Goal: Task Accomplishment & Management: Complete application form

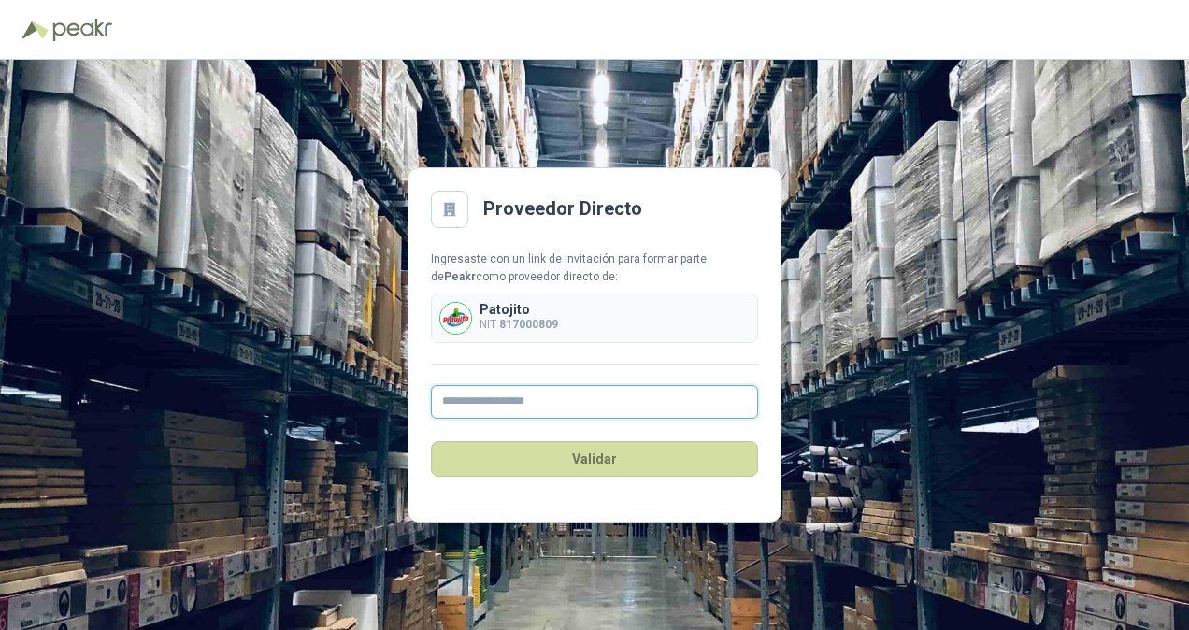
click at [475, 409] on input "text" at bounding box center [594, 402] width 327 height 34
type input "**********"
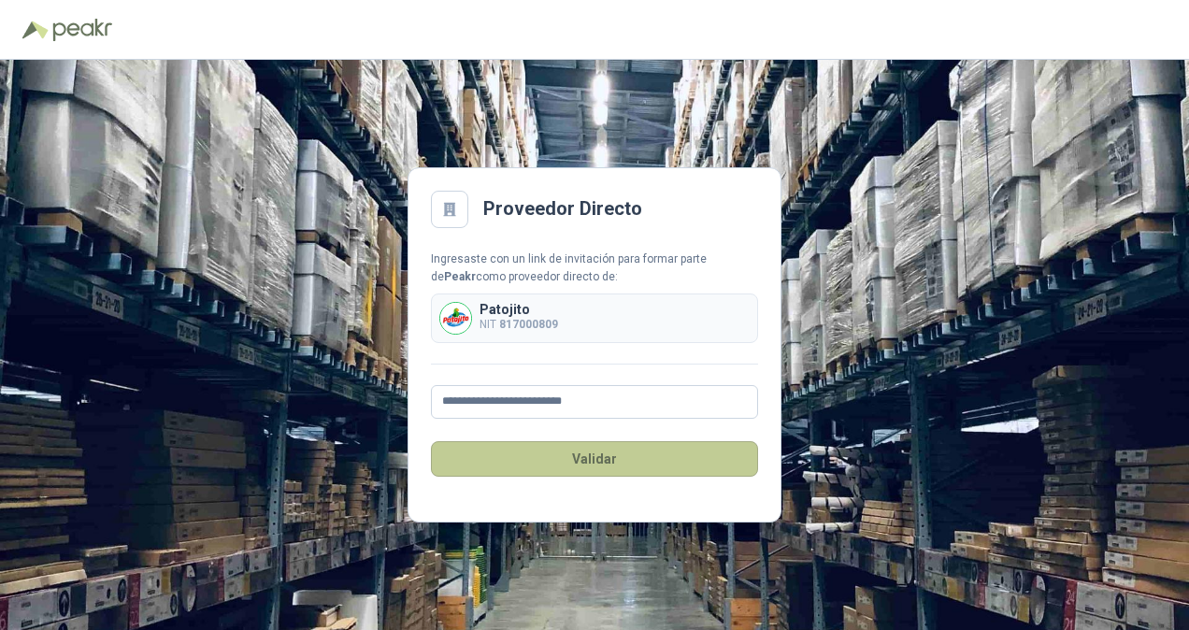
click at [535, 468] on button "Validar" at bounding box center [594, 459] width 327 height 36
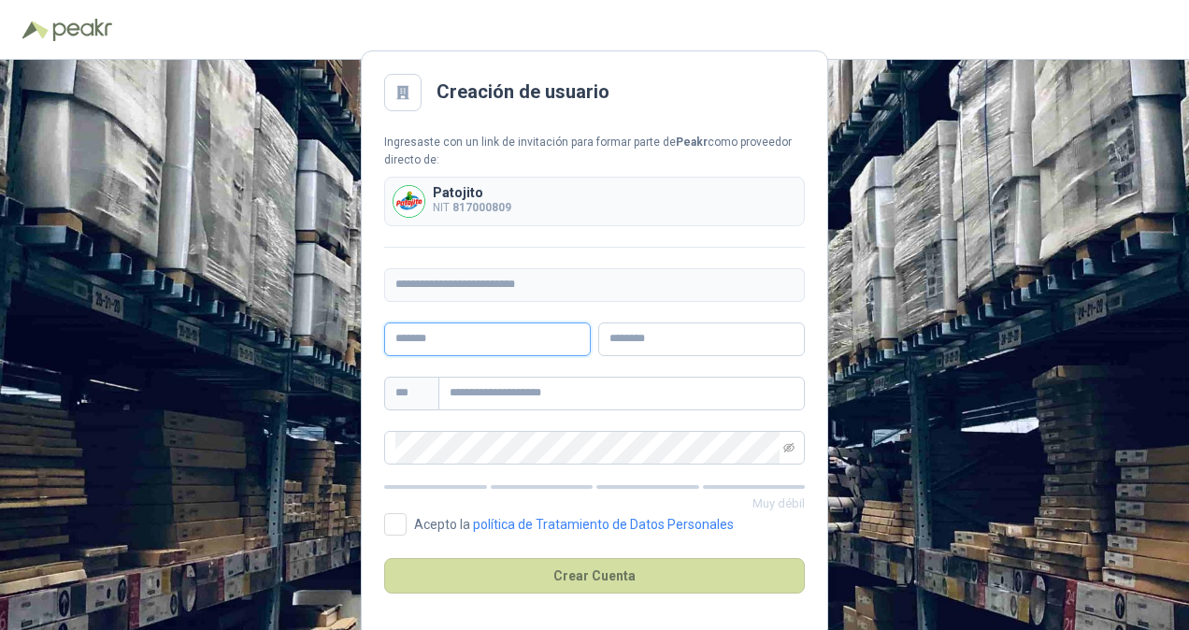
click at [503, 348] on input "text" at bounding box center [487, 339] width 207 height 34
type input "**********"
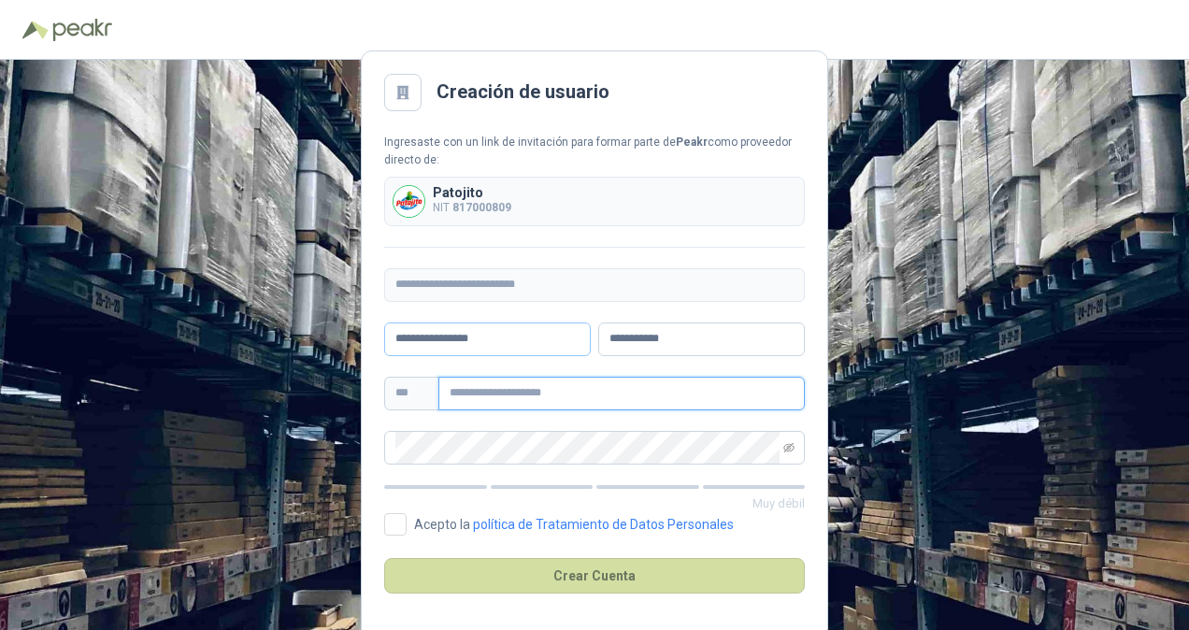
type input "**********"
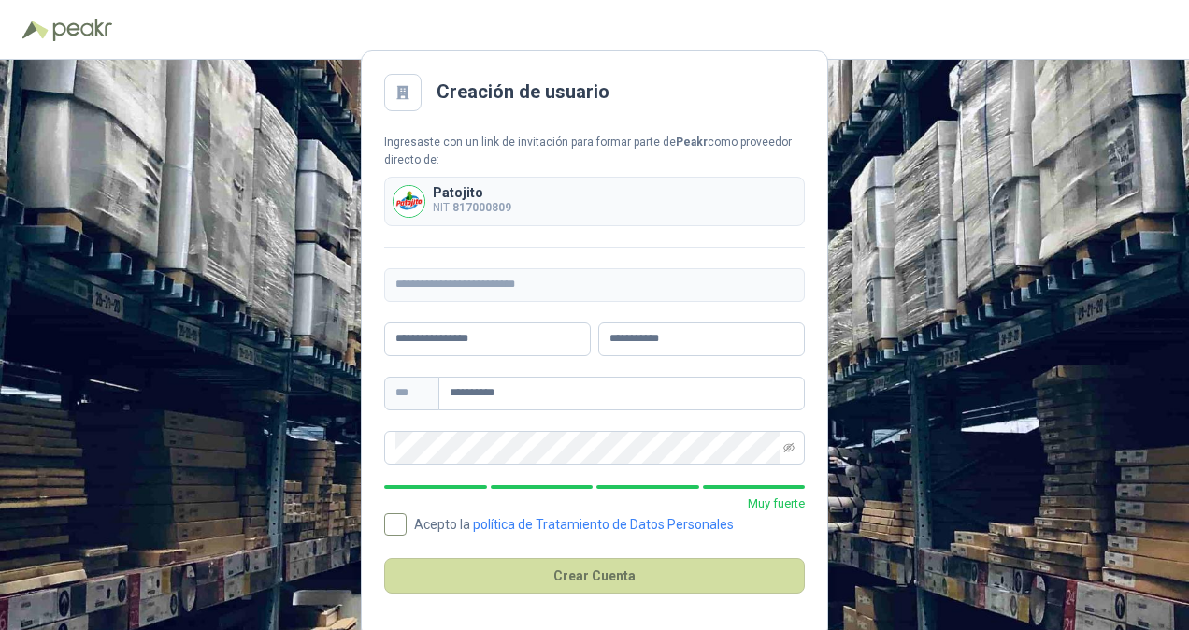
click at [409, 520] on span "Acepto la política de Tratamiento de Datos Personales" at bounding box center [574, 524] width 335 height 13
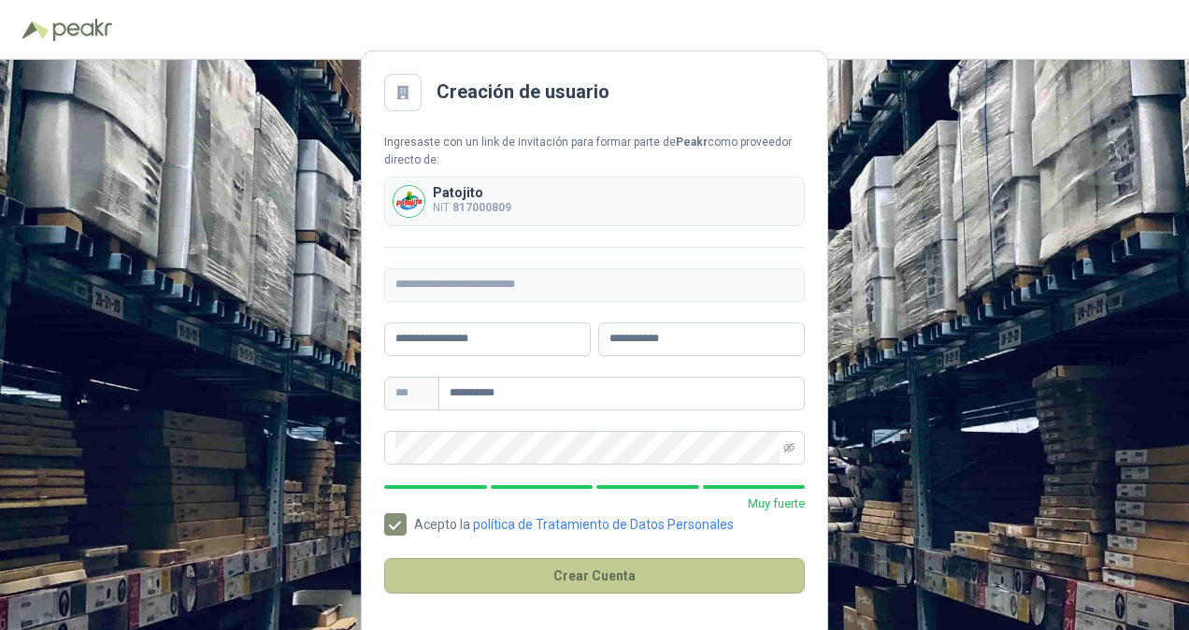
click at [471, 573] on button "Crear Cuenta" at bounding box center [594, 576] width 421 height 36
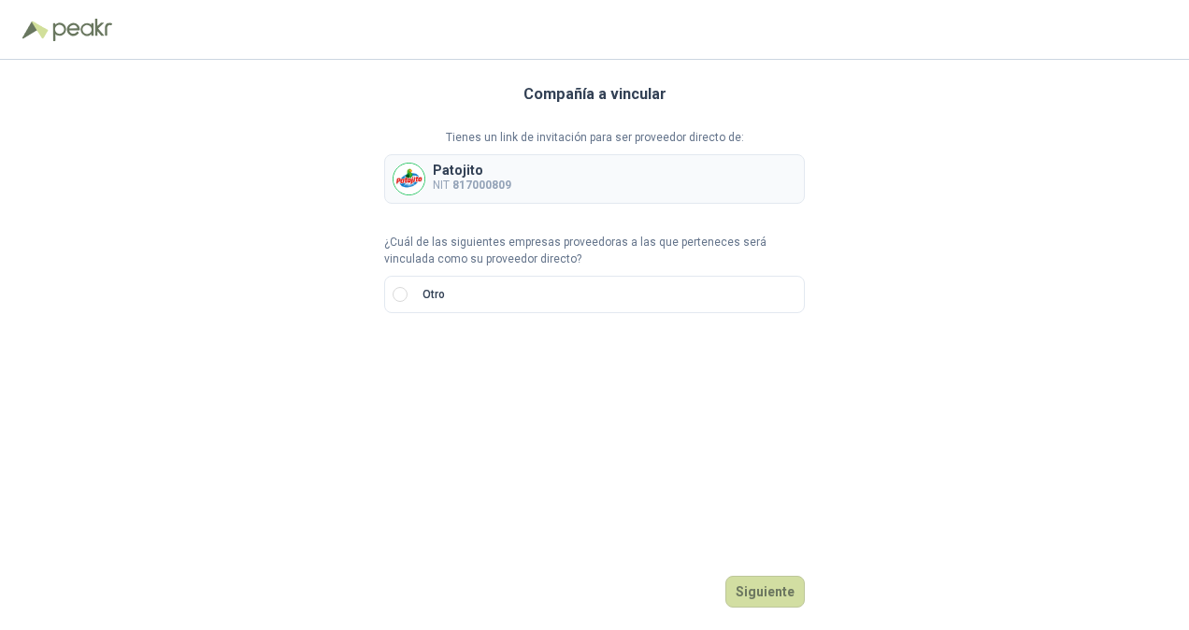
click at [656, 197] on div "Patojito NIT 817000809" at bounding box center [594, 179] width 421 height 50
click at [556, 187] on div "Patojito NIT 817000809" at bounding box center [594, 179] width 421 height 50
click at [443, 169] on p "Patojito" at bounding box center [472, 170] width 79 height 13
click at [550, 154] on div "Patojito NIT 817000809" at bounding box center [594, 179] width 421 height 50
click at [477, 179] on b "817000809" at bounding box center [481, 185] width 59 height 13
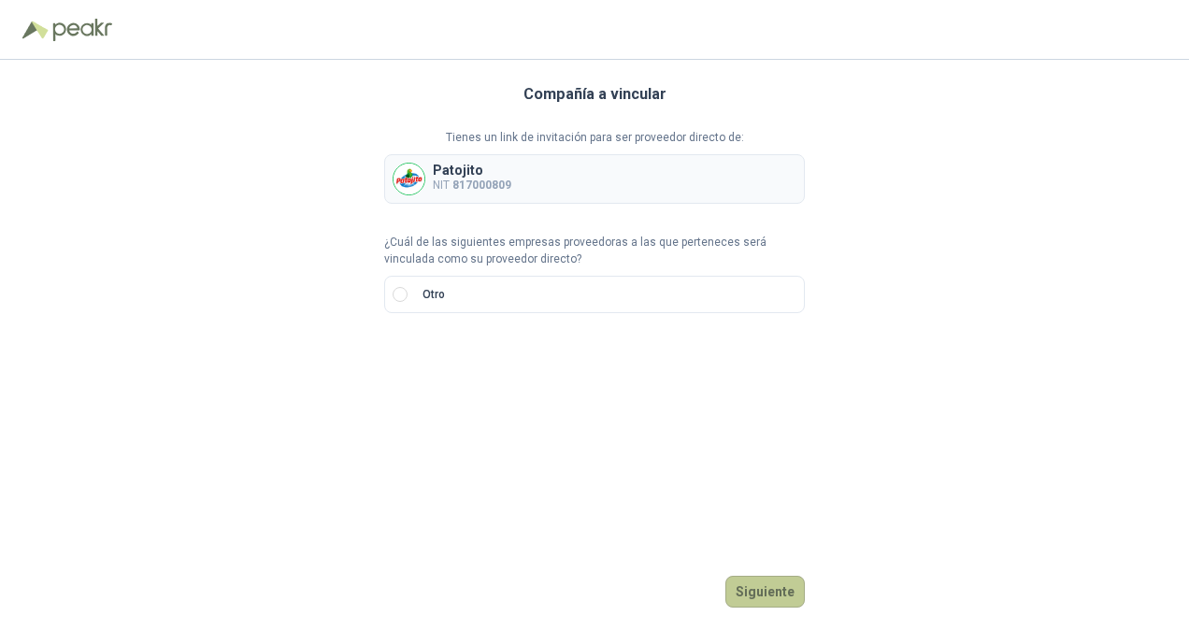
click at [755, 582] on button "Siguiente" at bounding box center [764, 592] width 79 height 32
click at [423, 294] on p "Otro" at bounding box center [434, 295] width 22 height 18
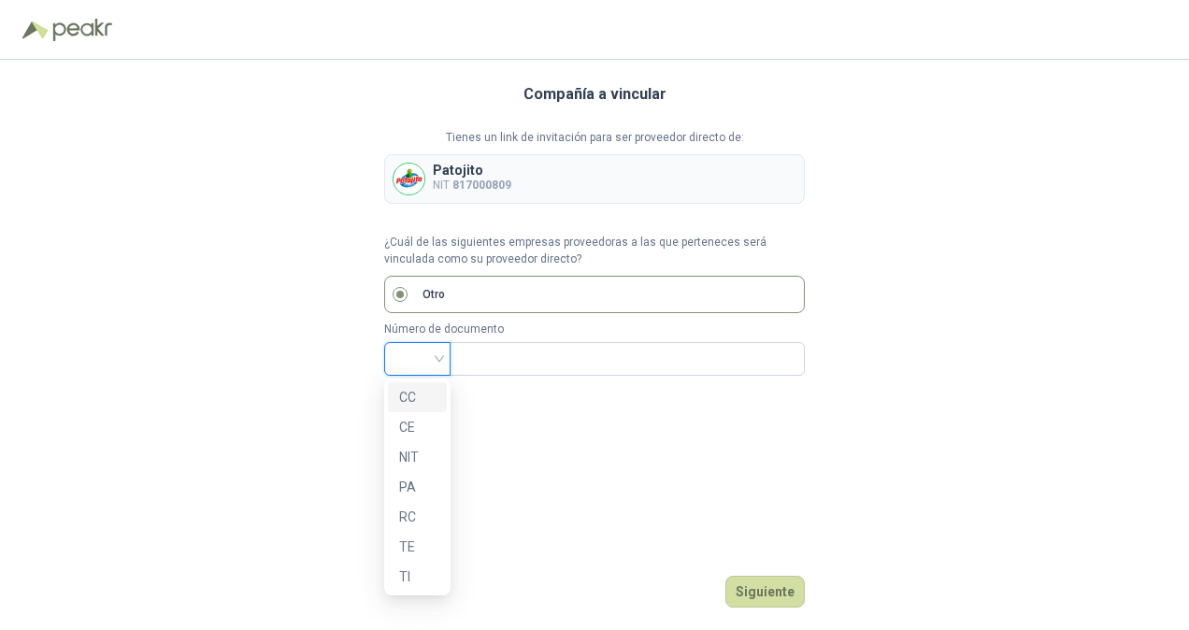
click at [437, 354] on input "search" at bounding box center [417, 357] width 44 height 28
click at [426, 452] on div "NIT" at bounding box center [417, 457] width 36 height 21
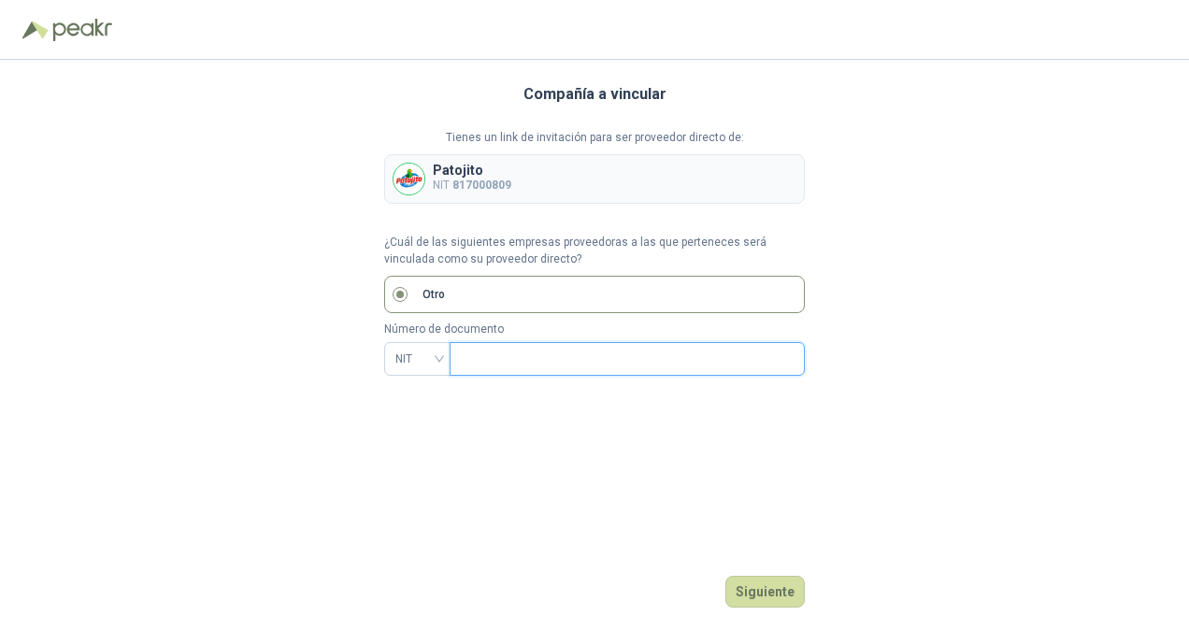
click at [538, 354] on input "text" at bounding box center [625, 359] width 329 height 32
type input "*********"
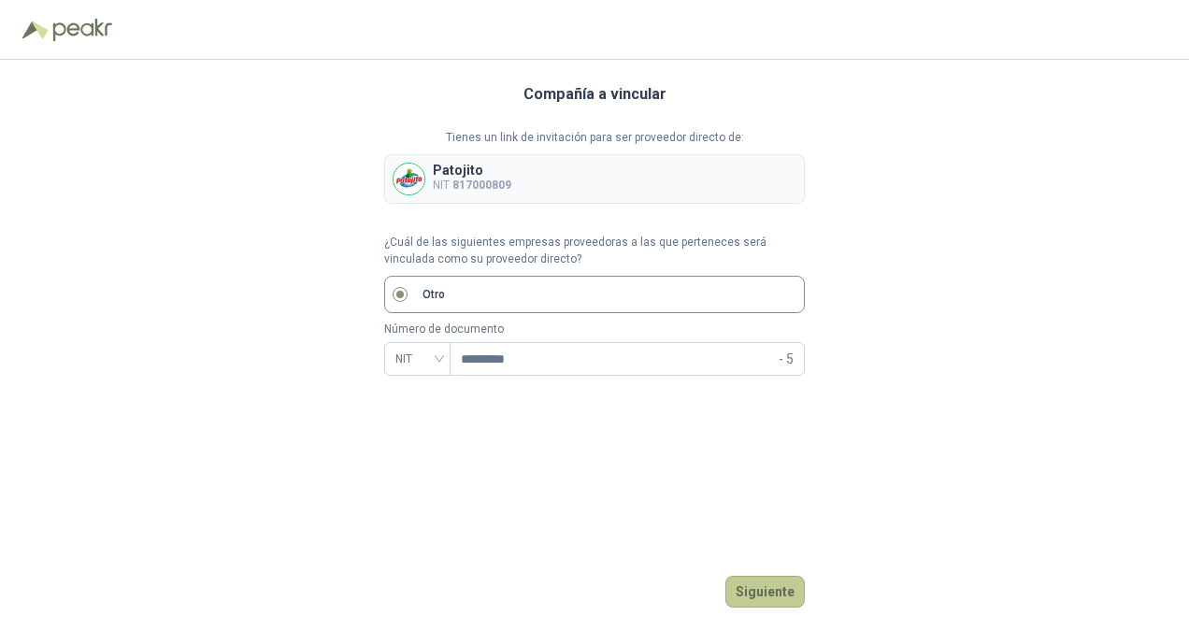
click at [768, 604] on button "Siguiente" at bounding box center [764, 592] width 79 height 32
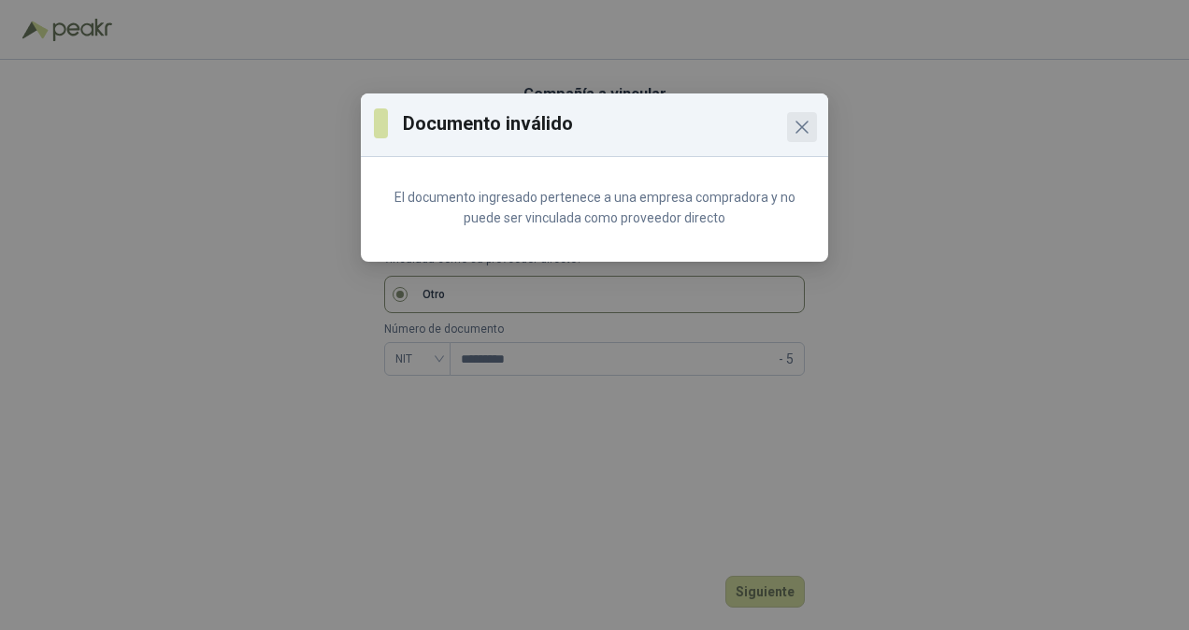
click at [792, 122] on icon "Close" at bounding box center [802, 127] width 22 height 22
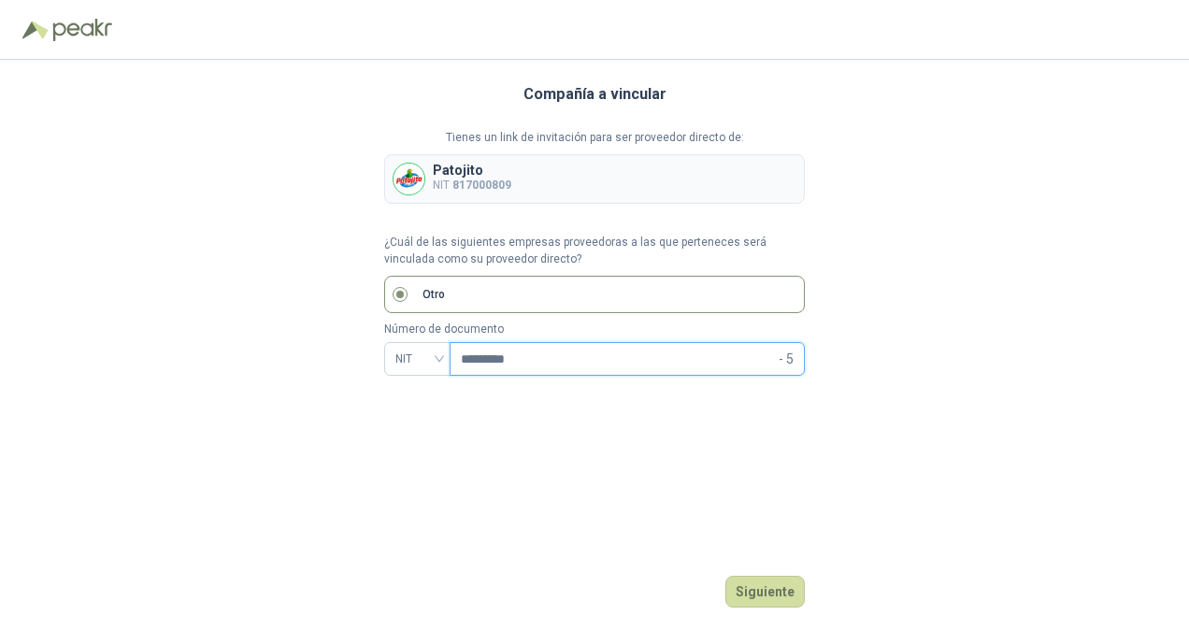
click at [563, 371] on input "*********" at bounding box center [618, 359] width 314 height 32
drag, startPoint x: 563, startPoint y: 371, endPoint x: 442, endPoint y: 363, distance: 120.9
click at [442, 363] on div "NIT ********* - 5" at bounding box center [594, 359] width 421 height 34
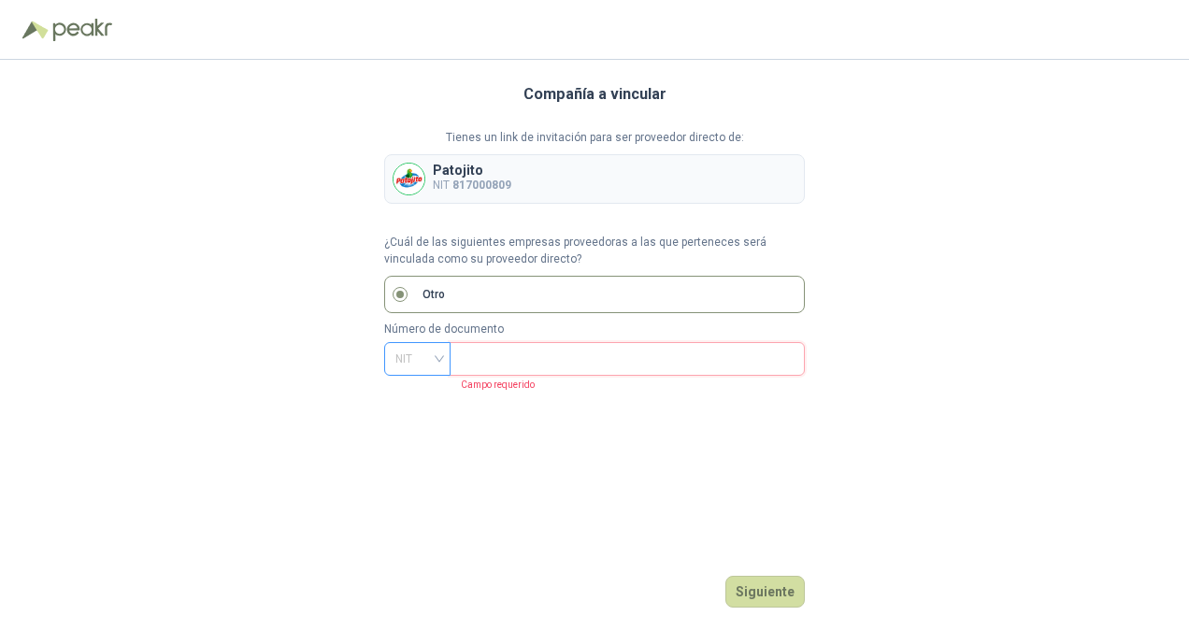
click at [434, 361] on span "NIT" at bounding box center [417, 359] width 44 height 28
click at [442, 292] on p "Otro" at bounding box center [434, 295] width 22 height 18
drag, startPoint x: 523, startPoint y: 258, endPoint x: 307, endPoint y: 259, distance: 216.9
click at [307, 259] on div "Compañía a vincular Tienes un link de invitación para ser proveedor directo de:…" at bounding box center [594, 345] width 1189 height 570
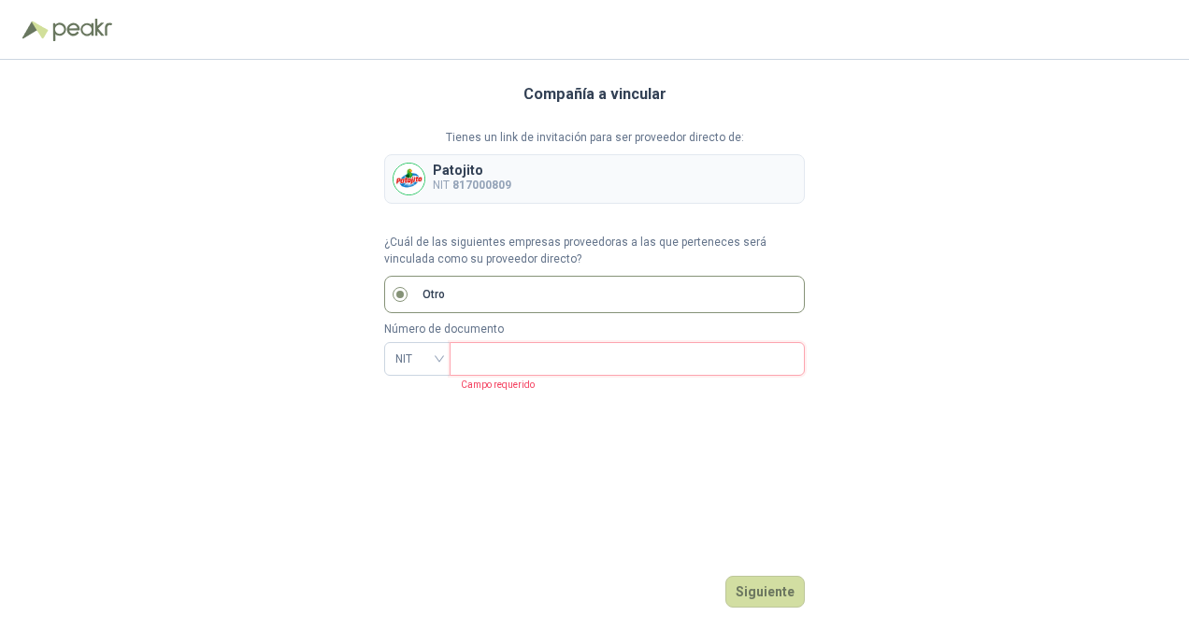
drag, startPoint x: 307, startPoint y: 259, endPoint x: 500, endPoint y: 363, distance: 219.6
click at [500, 363] on input "text" at bounding box center [625, 359] width 329 height 32
paste input "**********"
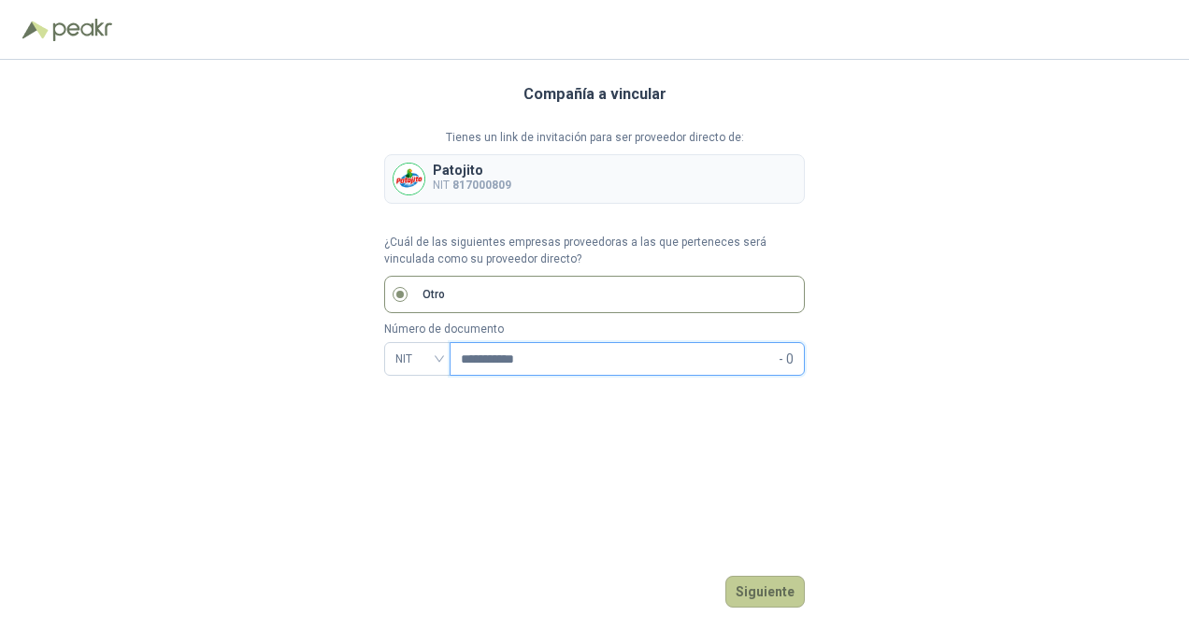
type input "**********"
click at [770, 584] on button "Siguiente" at bounding box center [764, 592] width 79 height 32
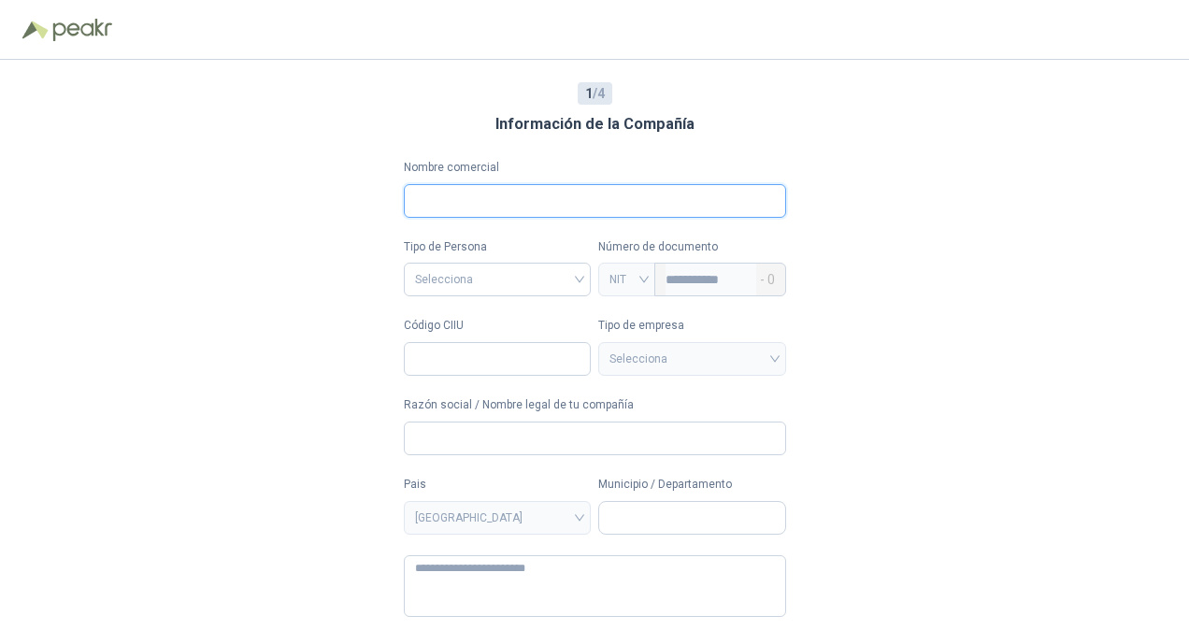
click at [556, 194] on input "Nombre comercial" at bounding box center [595, 201] width 382 height 34
type input "**********"
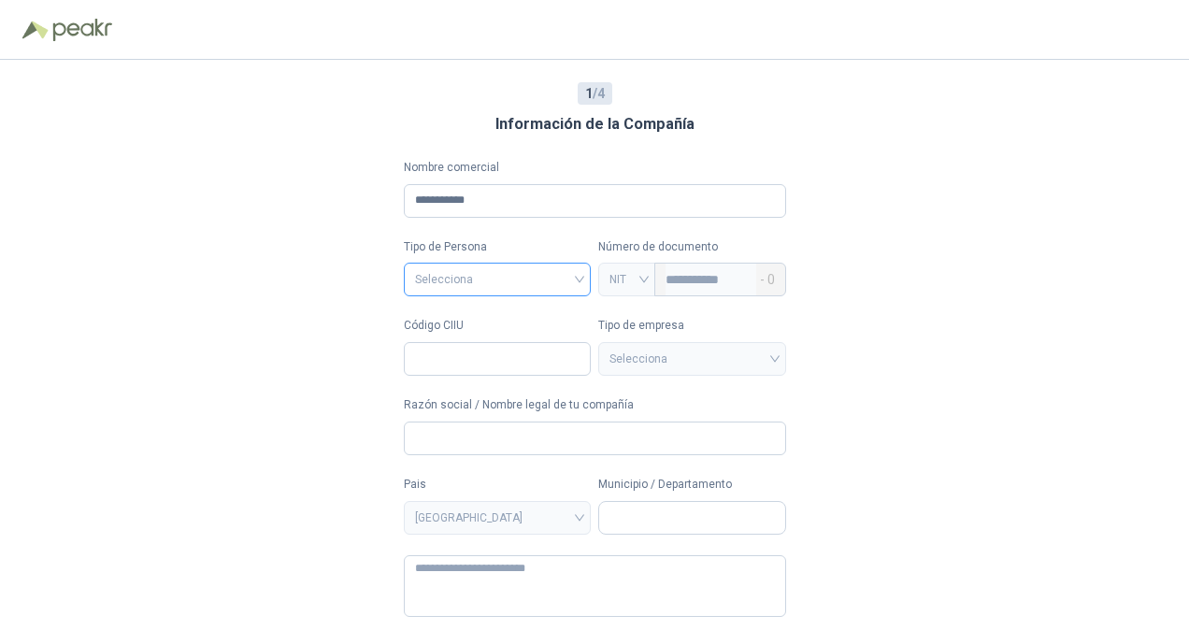
click at [485, 280] on input "search" at bounding box center [497, 278] width 165 height 28
click at [443, 315] on div "Jurídica" at bounding box center [495, 318] width 161 height 21
click at [492, 359] on input "Código CIIU" at bounding box center [498, 359] width 188 height 34
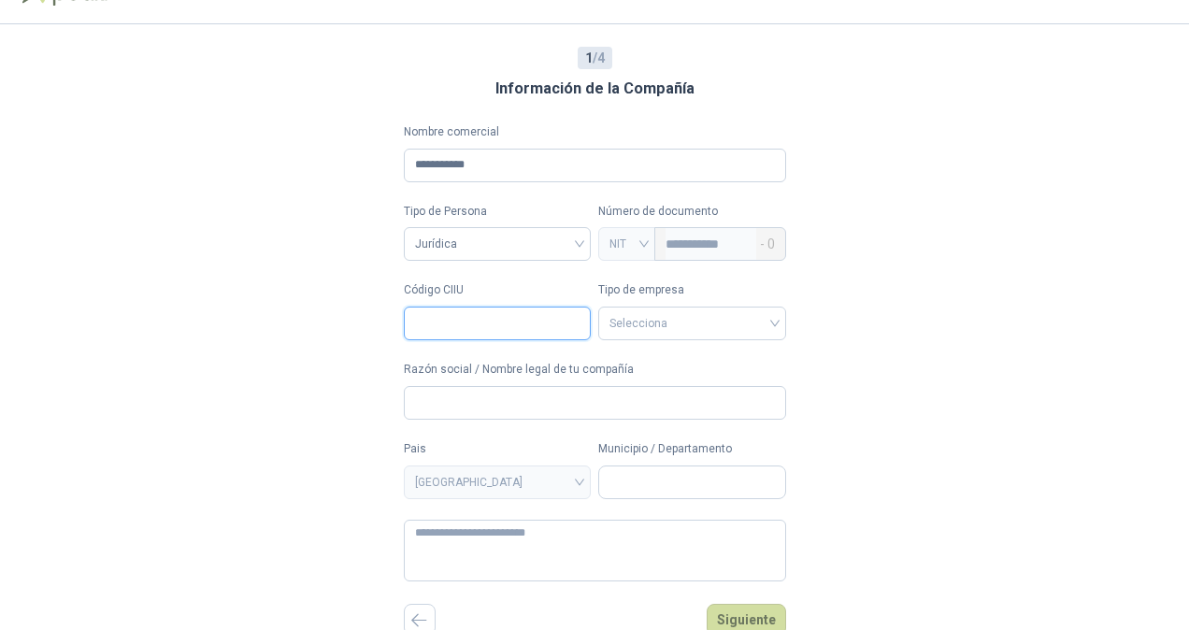
scroll to position [41, 0]
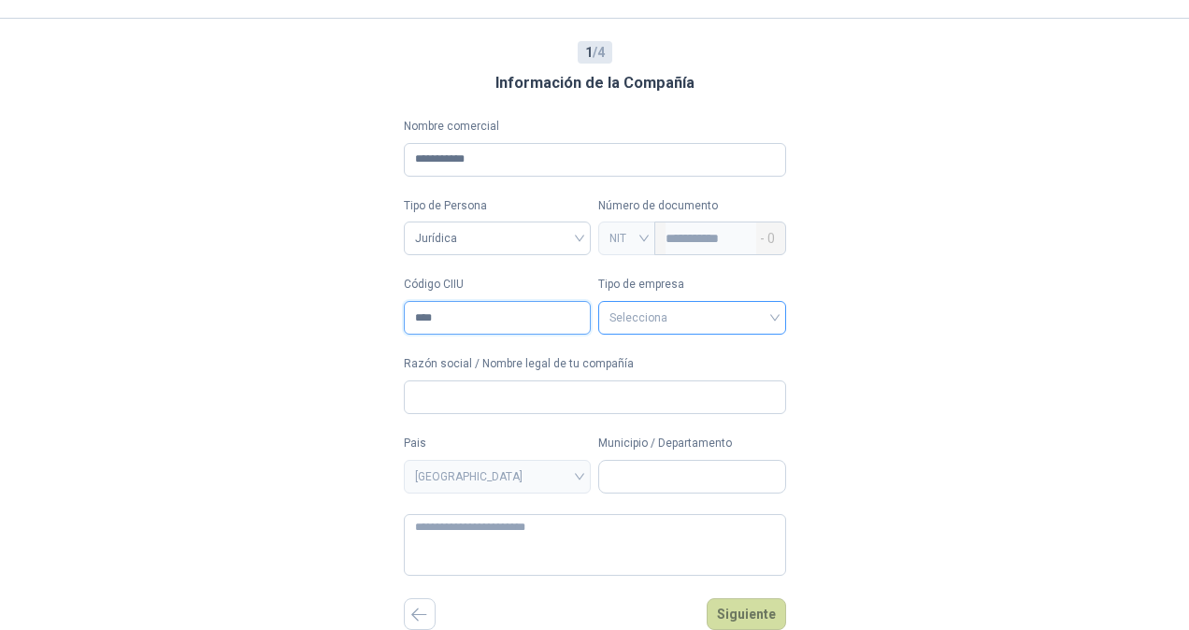
type input "****"
click at [662, 318] on input "search" at bounding box center [691, 316] width 165 height 28
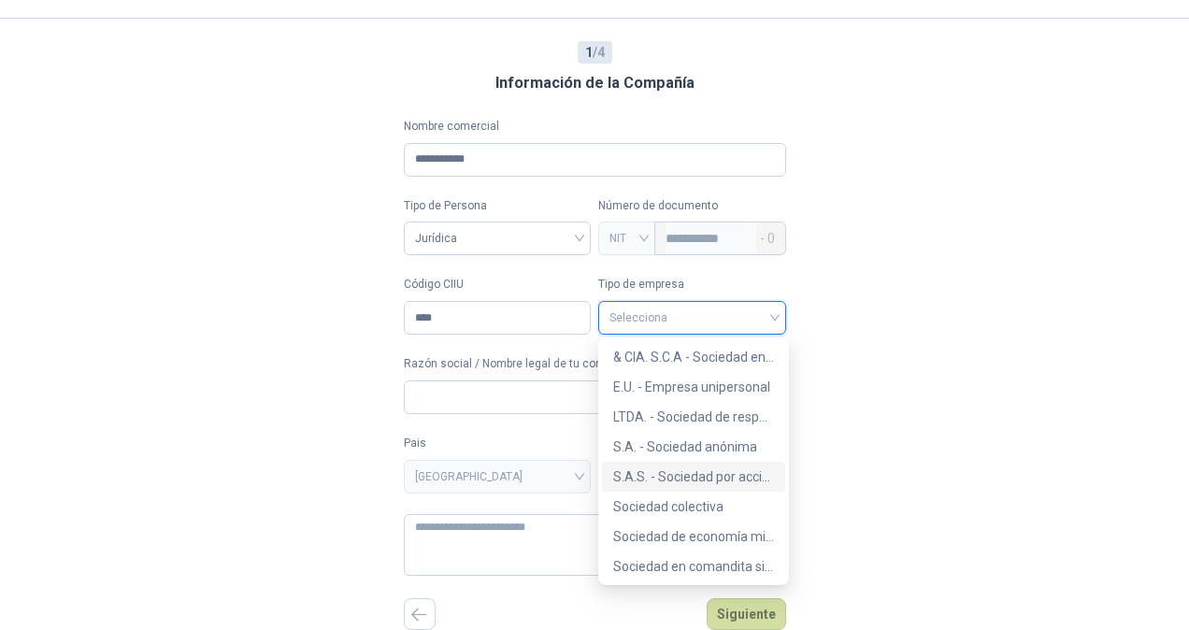
click at [686, 466] on div "S.A.S. - Sociedad por acciones simplificada" at bounding box center [693, 476] width 161 height 21
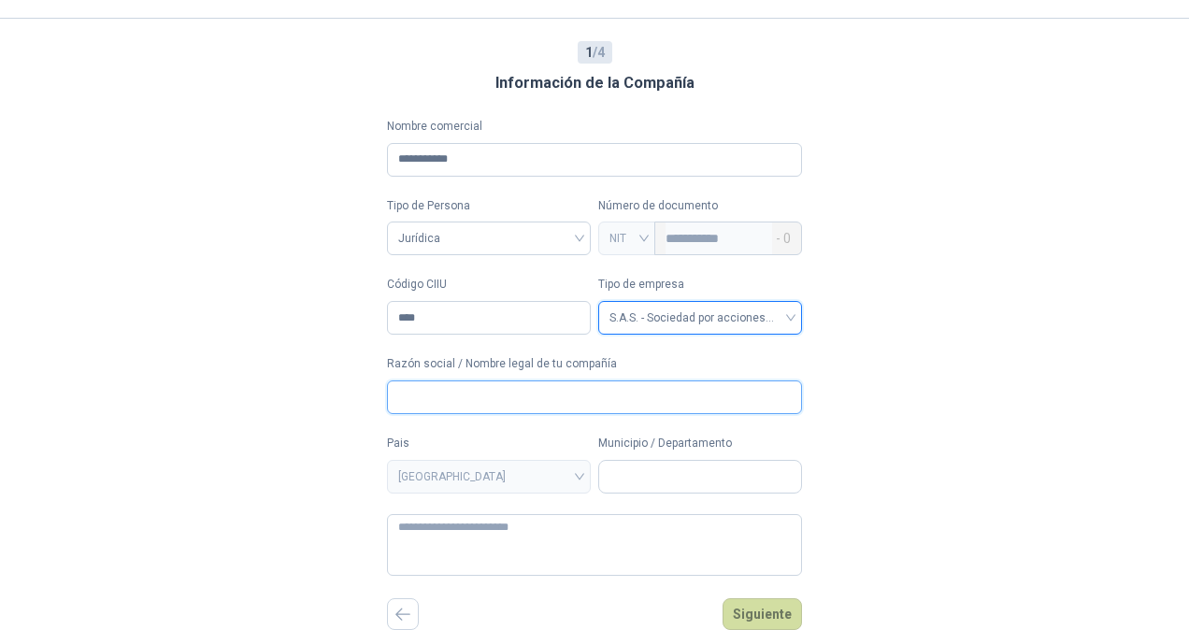
click at [454, 406] on input "Razón social / Nombre legal de tu compañía" at bounding box center [594, 397] width 415 height 34
type input "**********"
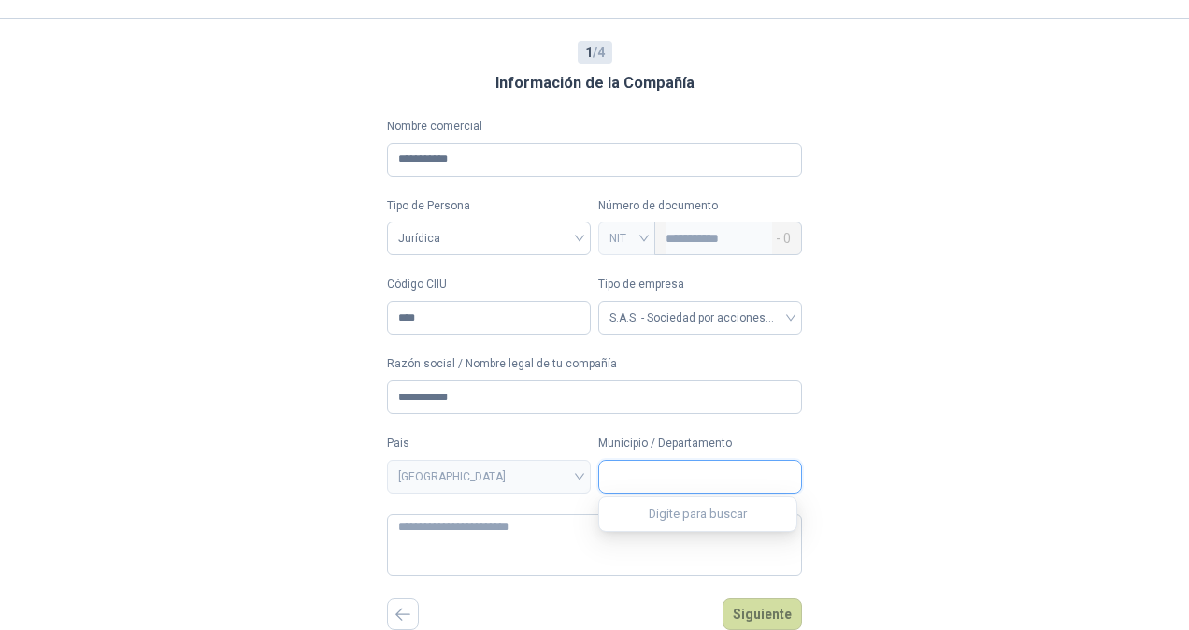
click at [650, 473] on input "Municipio / Departamento" at bounding box center [700, 477] width 202 height 32
type input "****"
click at [665, 523] on span "Bogotá D.C. / Bogotá D.C." at bounding box center [682, 517] width 136 height 14
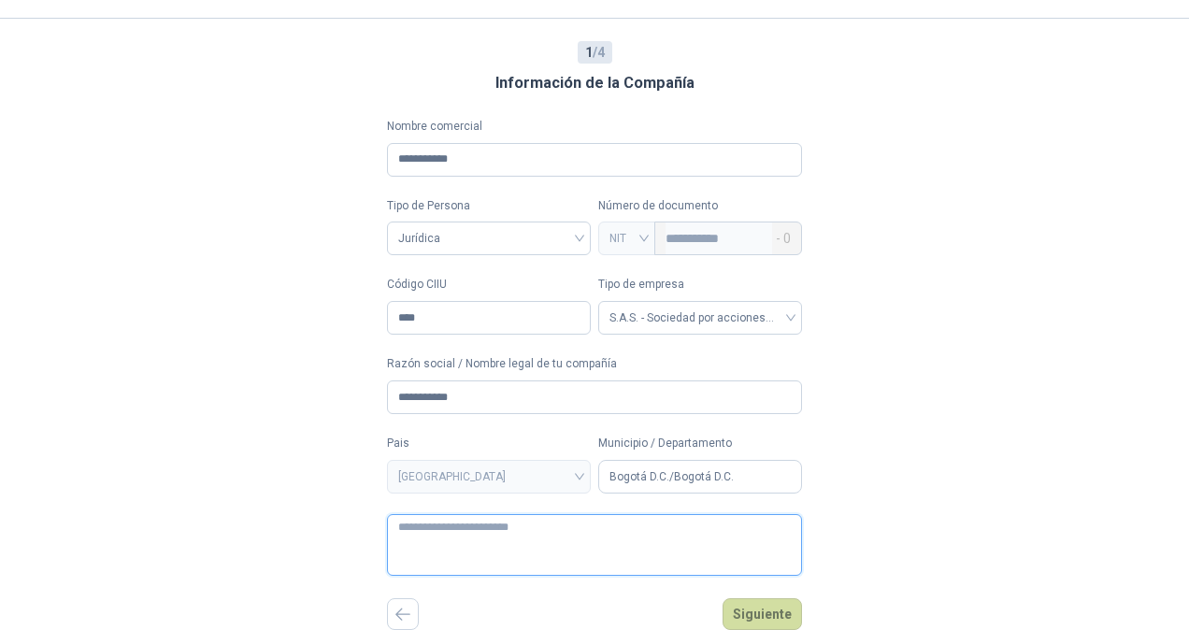
click at [576, 529] on textarea at bounding box center [594, 545] width 415 height 62
paste textarea "**********"
type textarea "**********"
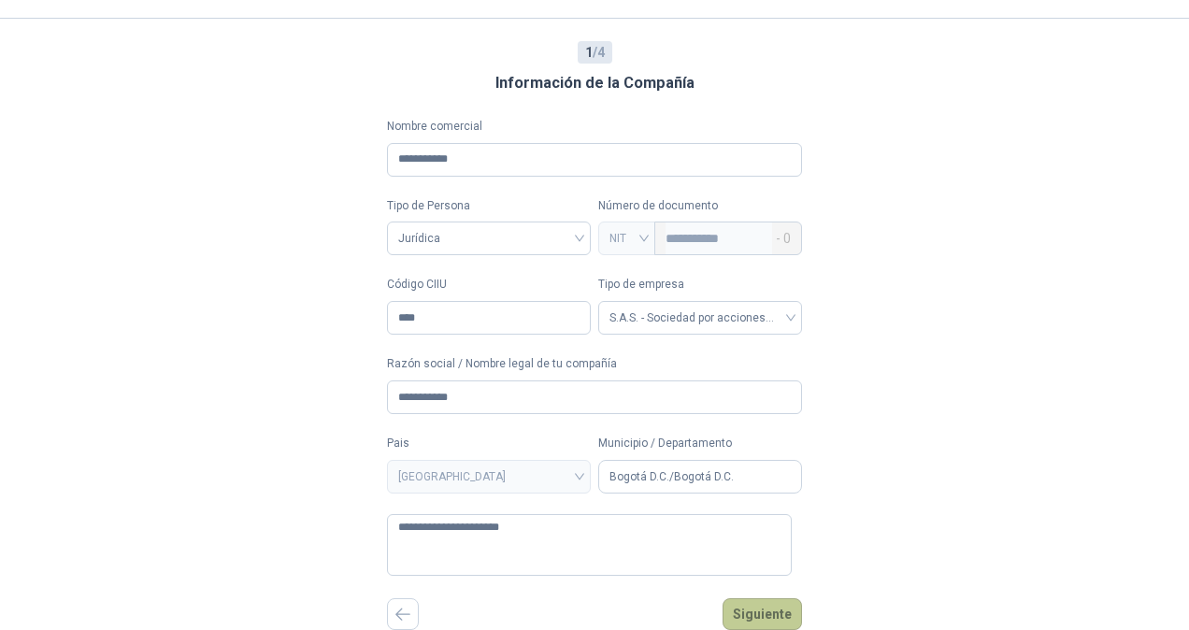
click at [781, 610] on button "Siguiente" at bounding box center [762, 614] width 79 height 32
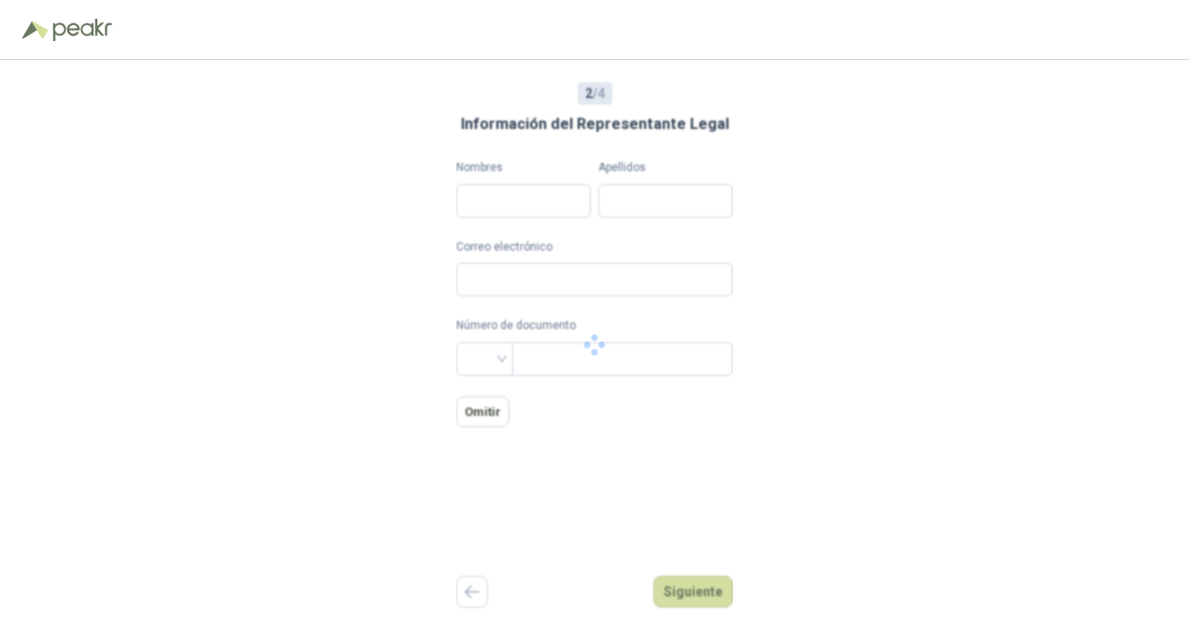
scroll to position [0, 0]
click at [515, 192] on input "Nombres" at bounding box center [523, 201] width 135 height 34
type input "**********"
click at [688, 200] on input "********" at bounding box center [665, 201] width 135 height 34
type input "**********"
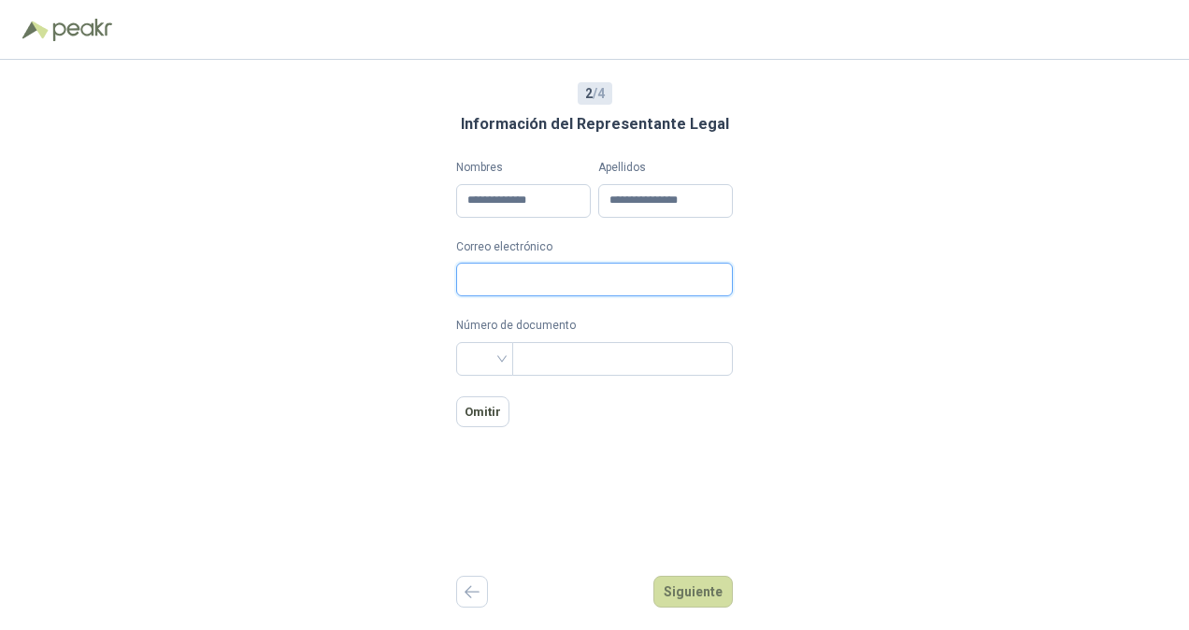
click at [591, 294] on input "Correo electrónico" at bounding box center [594, 280] width 277 height 34
click at [522, 555] on div "**********" at bounding box center [594, 345] width 277 height 570
click at [525, 279] on input "Correo electrónico" at bounding box center [594, 280] width 277 height 34
paste input "**********"
type input "**********"
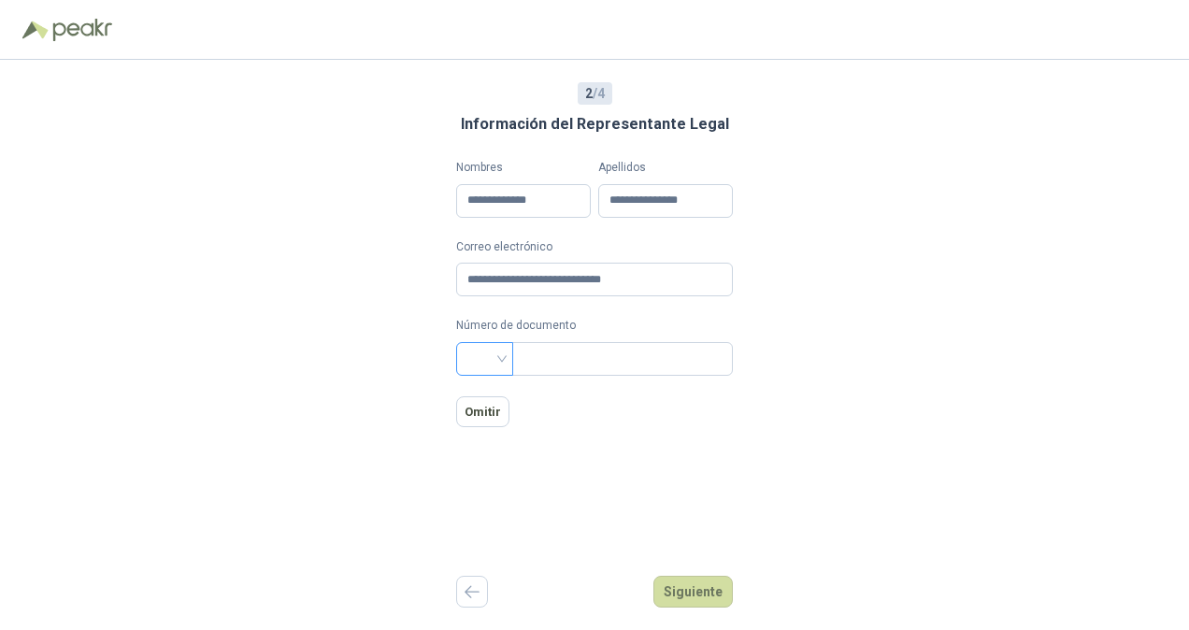
click at [475, 367] on input "search" at bounding box center [484, 357] width 35 height 28
click at [475, 393] on div "CC" at bounding box center [475, 398] width 27 height 21
click at [550, 354] on input "text" at bounding box center [620, 359] width 194 height 32
paste input "**********"
type input "**********"
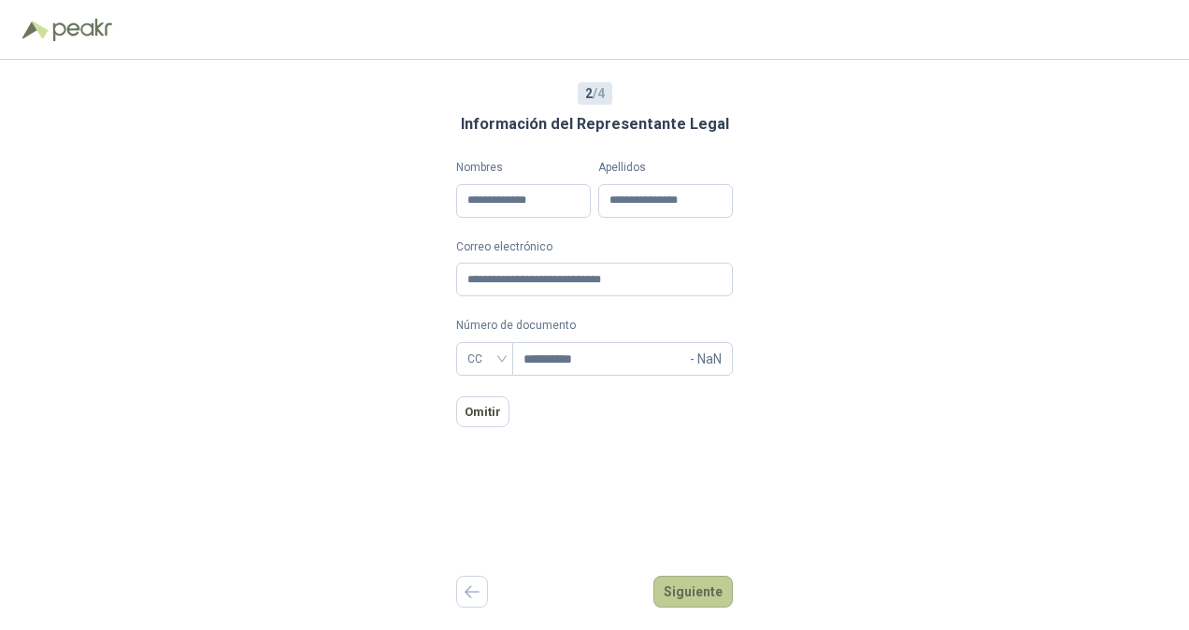
click at [693, 580] on button "Siguiente" at bounding box center [692, 592] width 79 height 32
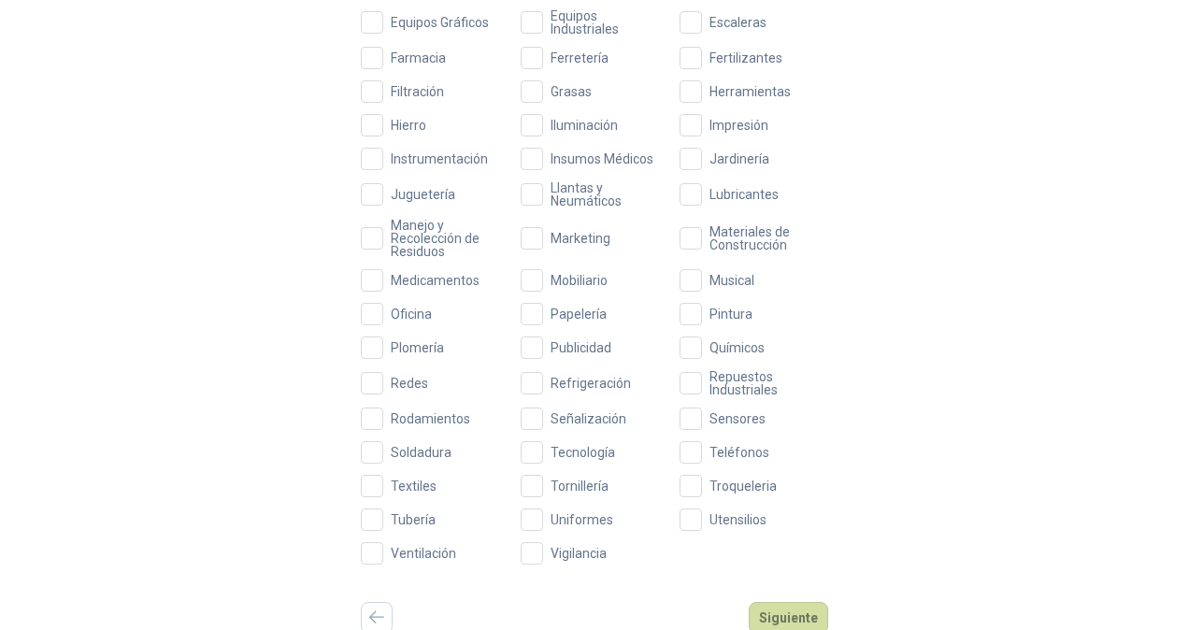
scroll to position [658, 0]
click at [703, 346] on span "Químicos" at bounding box center [737, 349] width 70 height 13
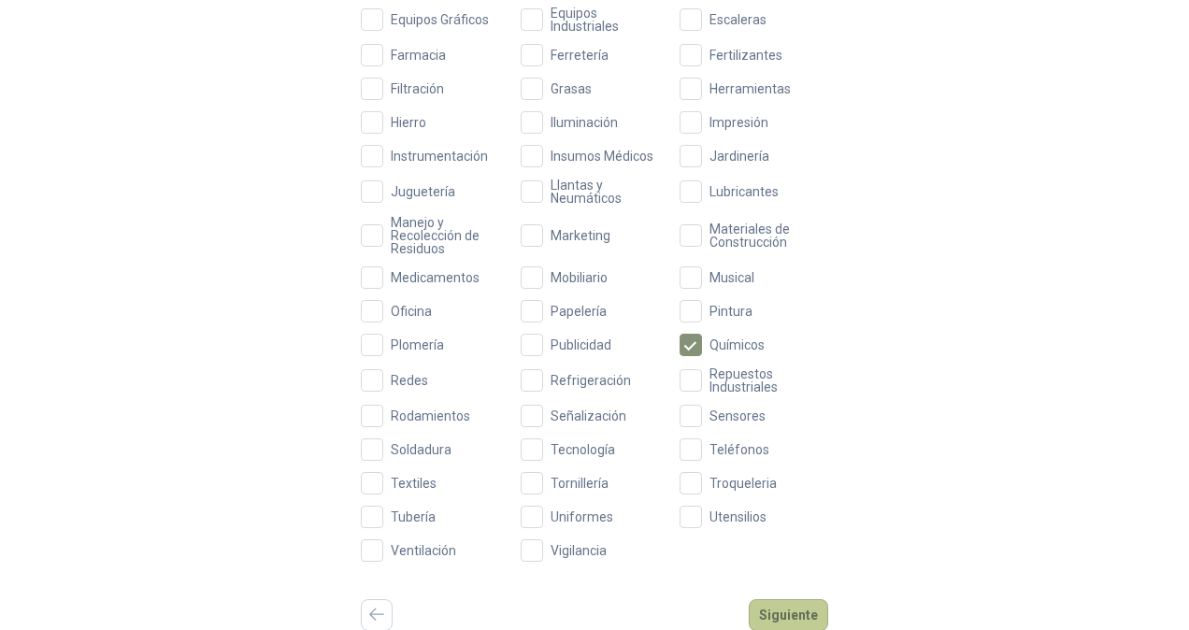
click at [778, 599] on button "Siguiente" at bounding box center [788, 615] width 79 height 32
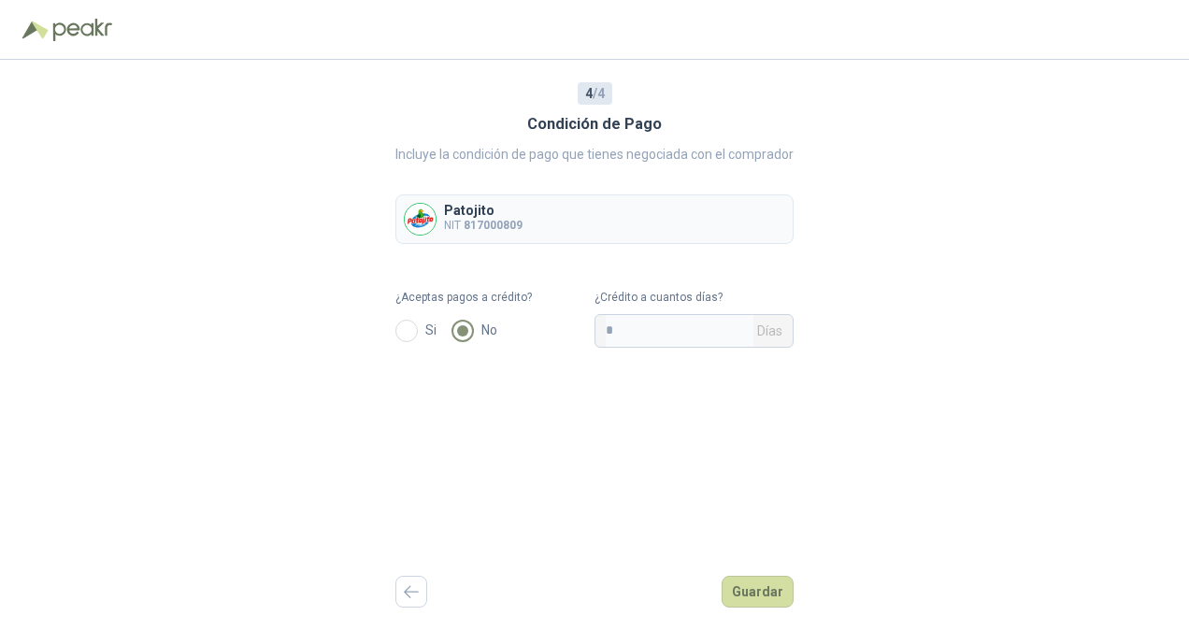
click at [590, 338] on div "Si No" at bounding box center [494, 331] width 199 height 34
click at [639, 322] on input "*" at bounding box center [680, 331] width 148 height 32
type input "**"
click at [754, 595] on button "Guardar" at bounding box center [758, 592] width 72 height 32
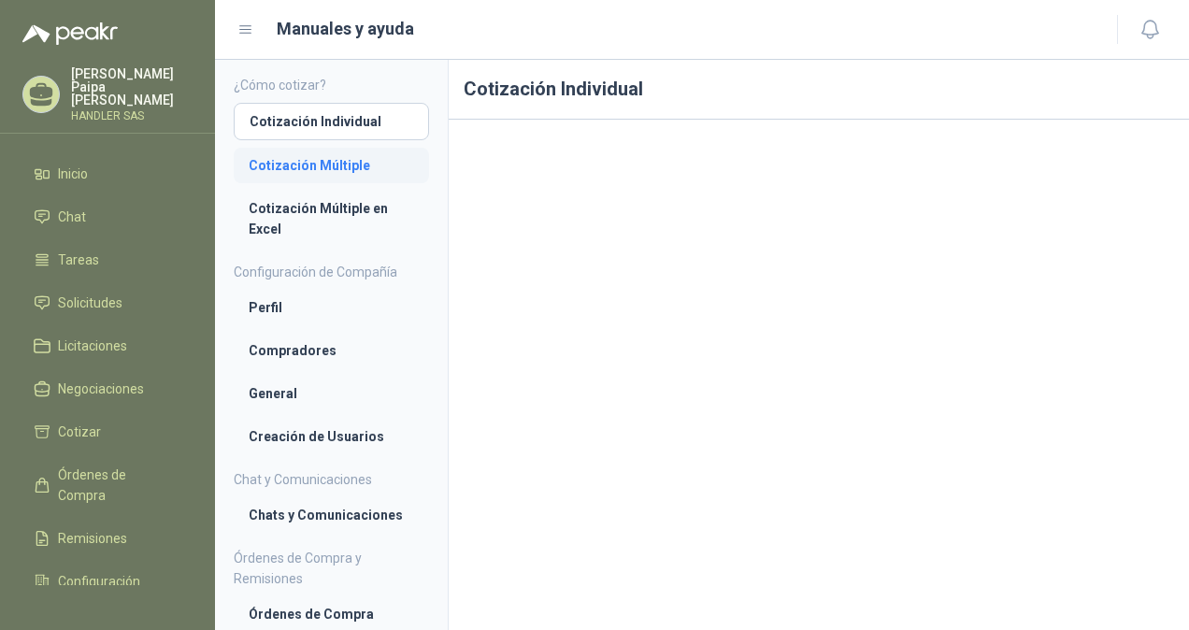
click at [320, 150] on link "Cotización Múltiple" at bounding box center [331, 166] width 195 height 36
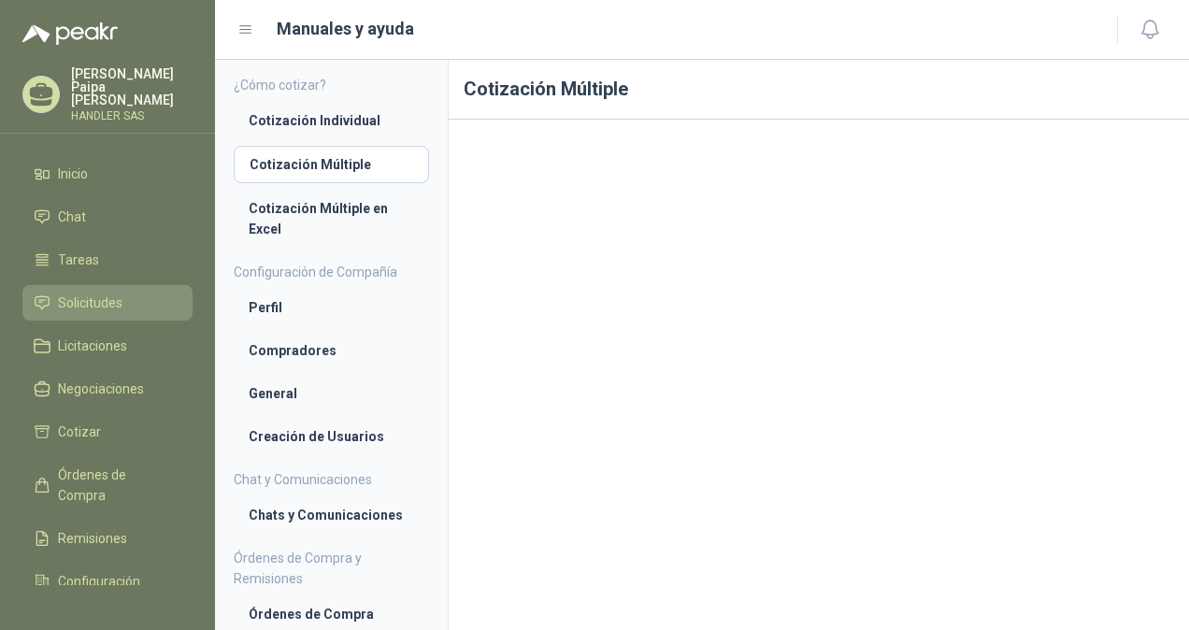
click at [133, 293] on li "Solicitudes" at bounding box center [108, 303] width 148 height 21
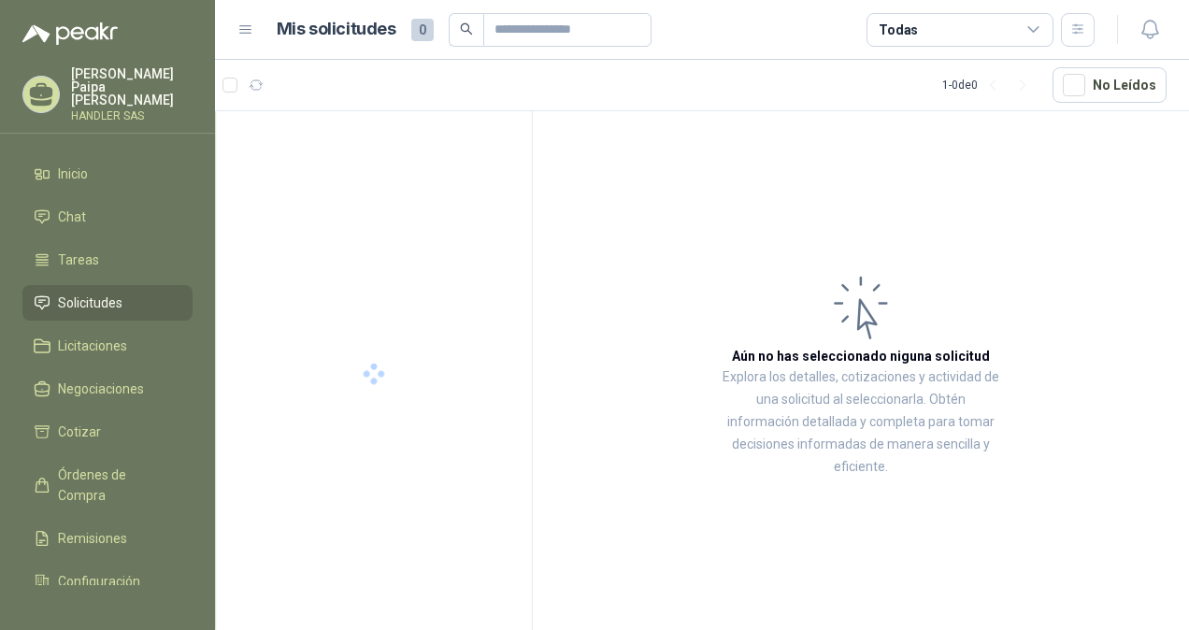
click at [133, 293] on li "Solicitudes" at bounding box center [108, 303] width 148 height 21
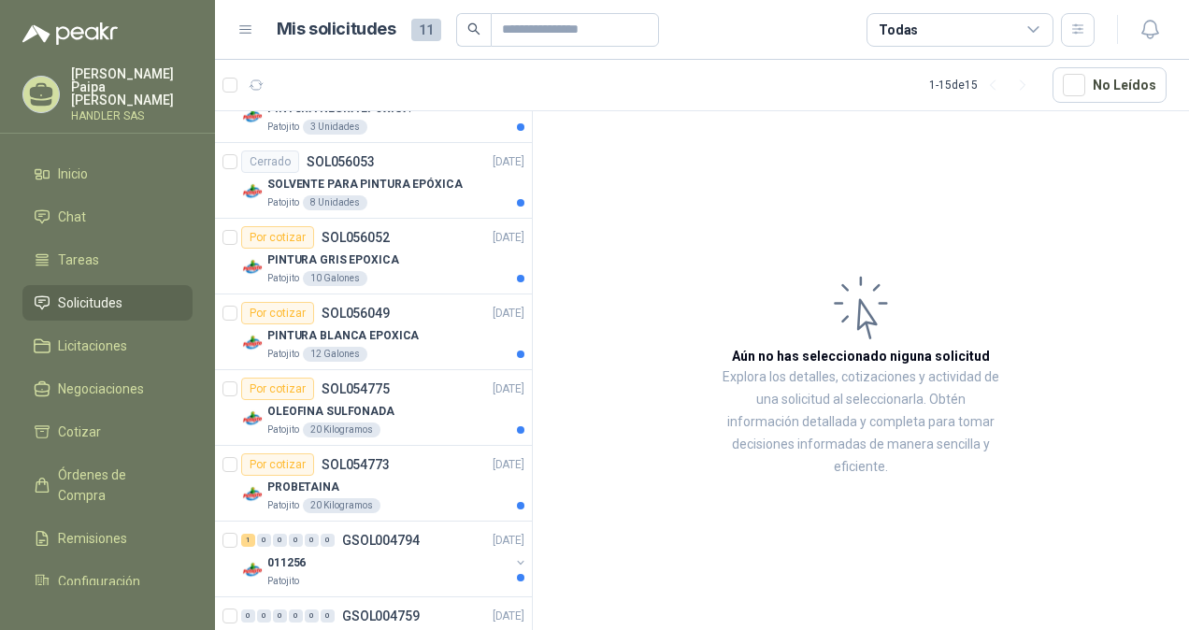
scroll to position [803, 0]
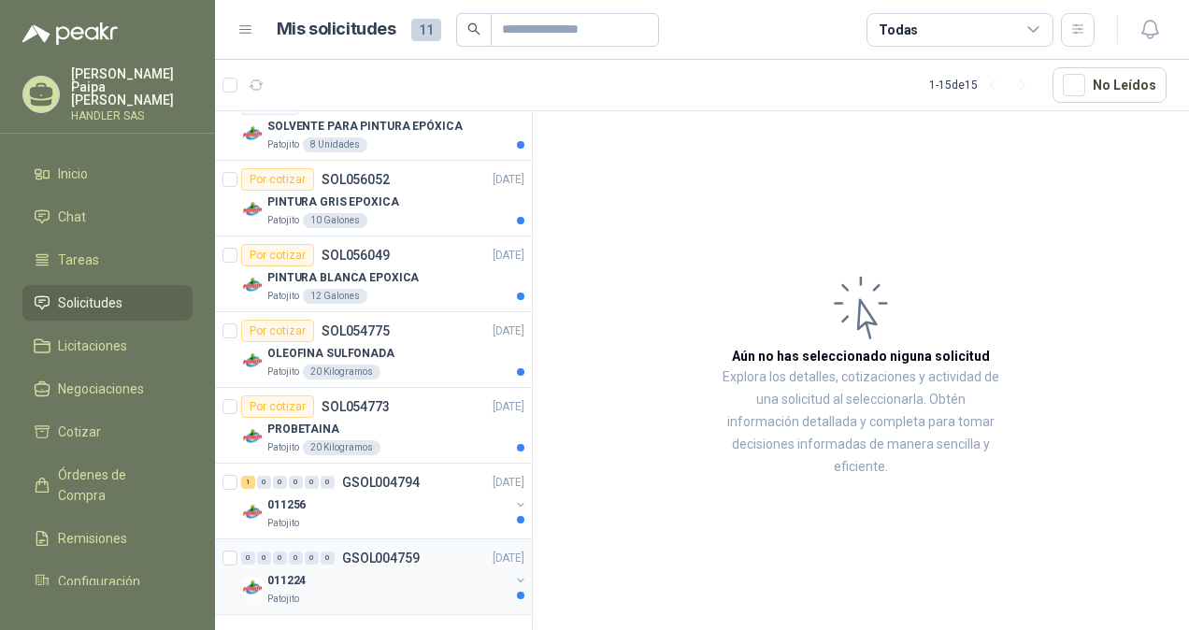
click at [426, 583] on div "011224" at bounding box center [388, 580] width 242 height 22
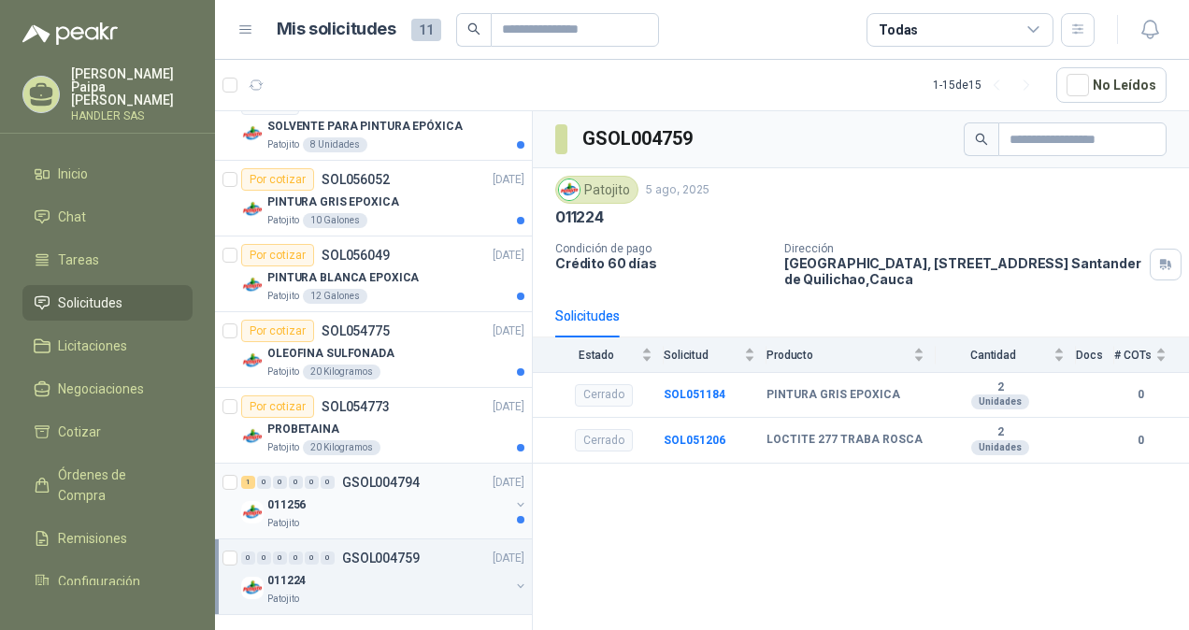
click at [408, 494] on div "011256" at bounding box center [388, 505] width 242 height 22
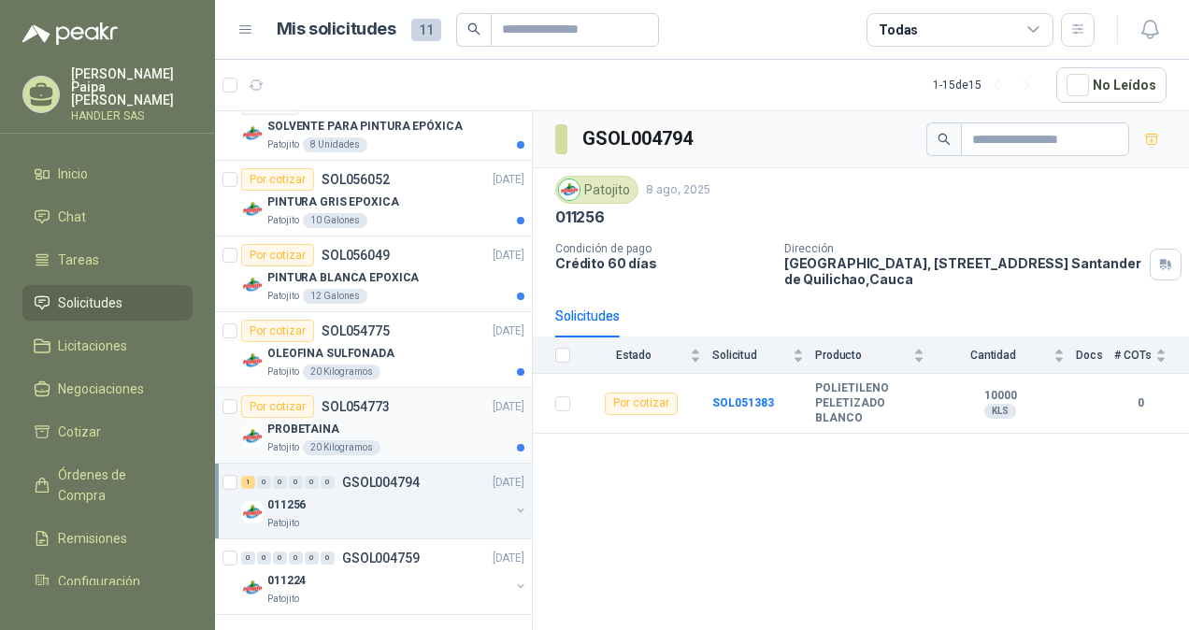
click at [396, 420] on div "PROBETAINA" at bounding box center [395, 429] width 257 height 22
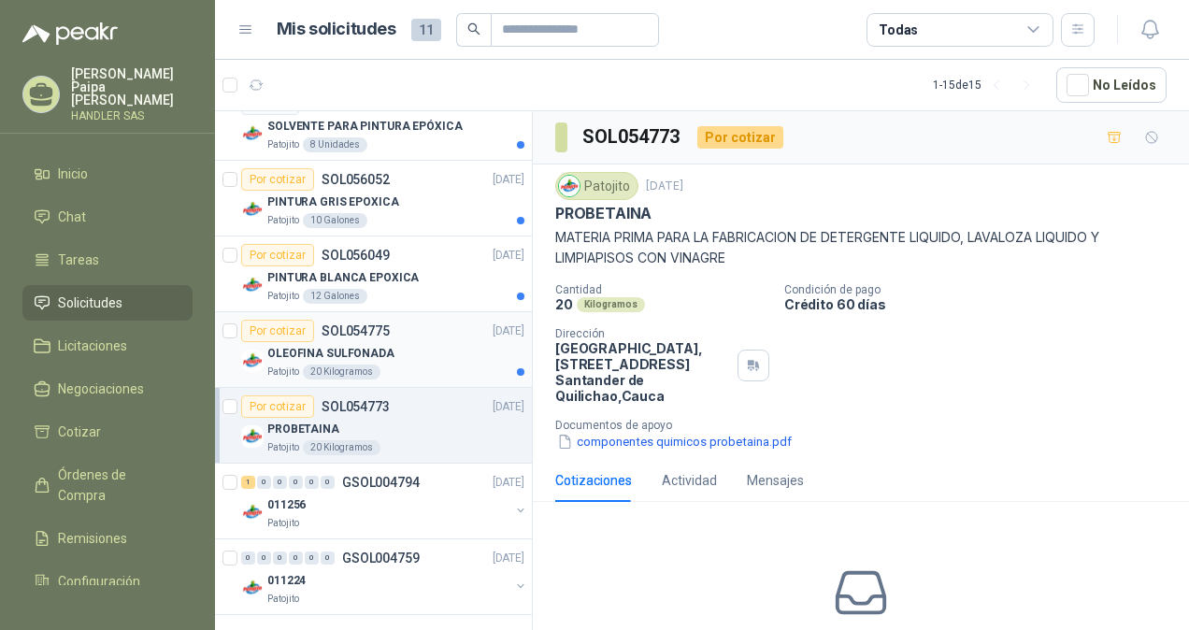
click at [403, 351] on div "OLEOFINA SULFONADA" at bounding box center [395, 353] width 257 height 22
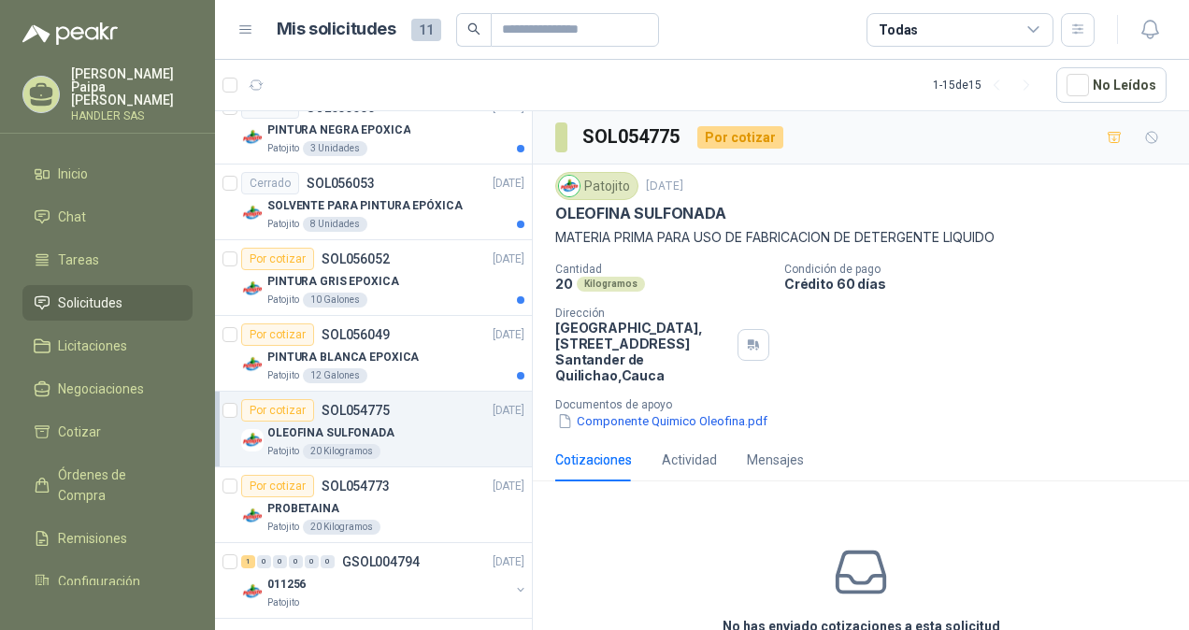
scroll to position [720, 0]
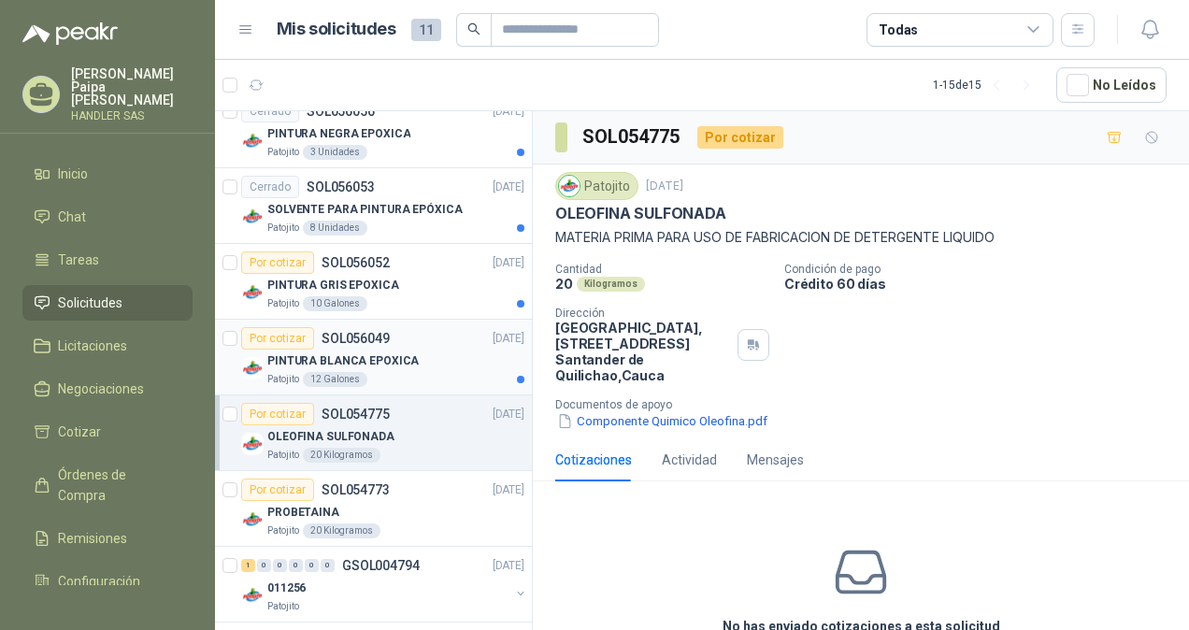
click at [424, 379] on div "Patojito 12 Galones" at bounding box center [395, 379] width 257 height 15
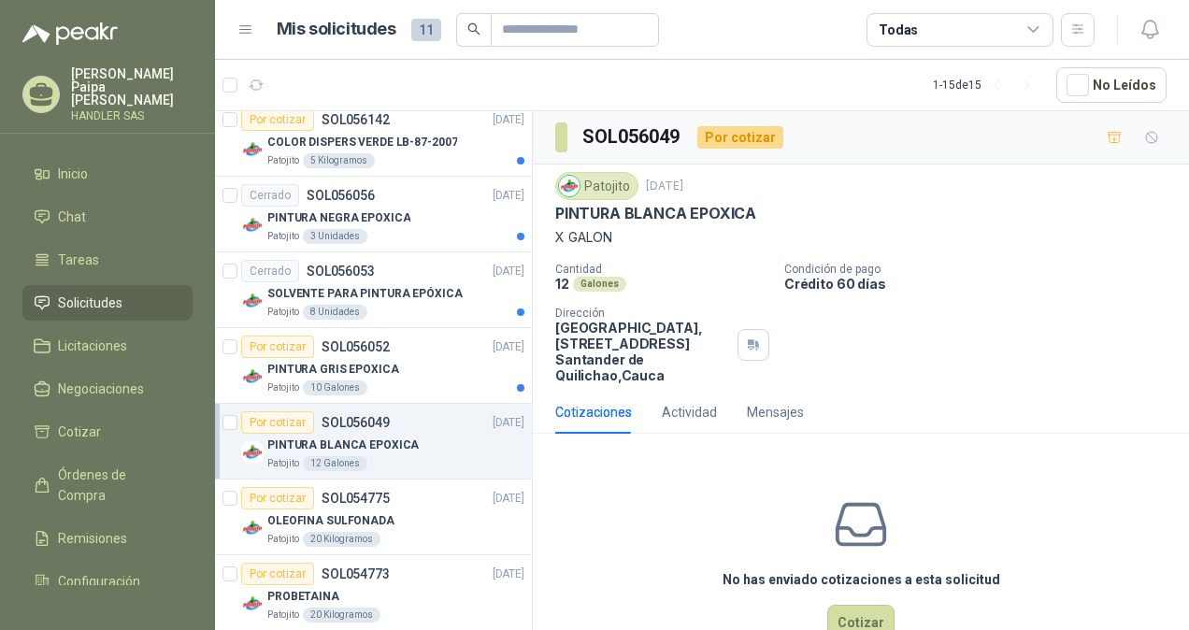
scroll to position [630, 0]
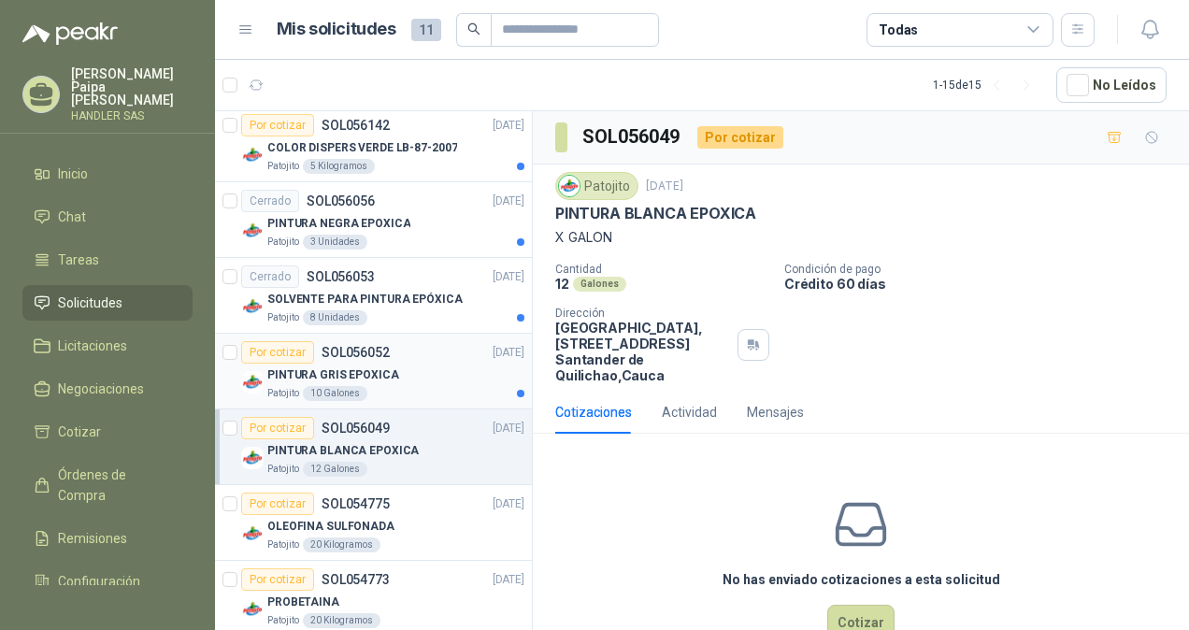
click at [394, 387] on div "Patojito 10 Galones" at bounding box center [395, 393] width 257 height 15
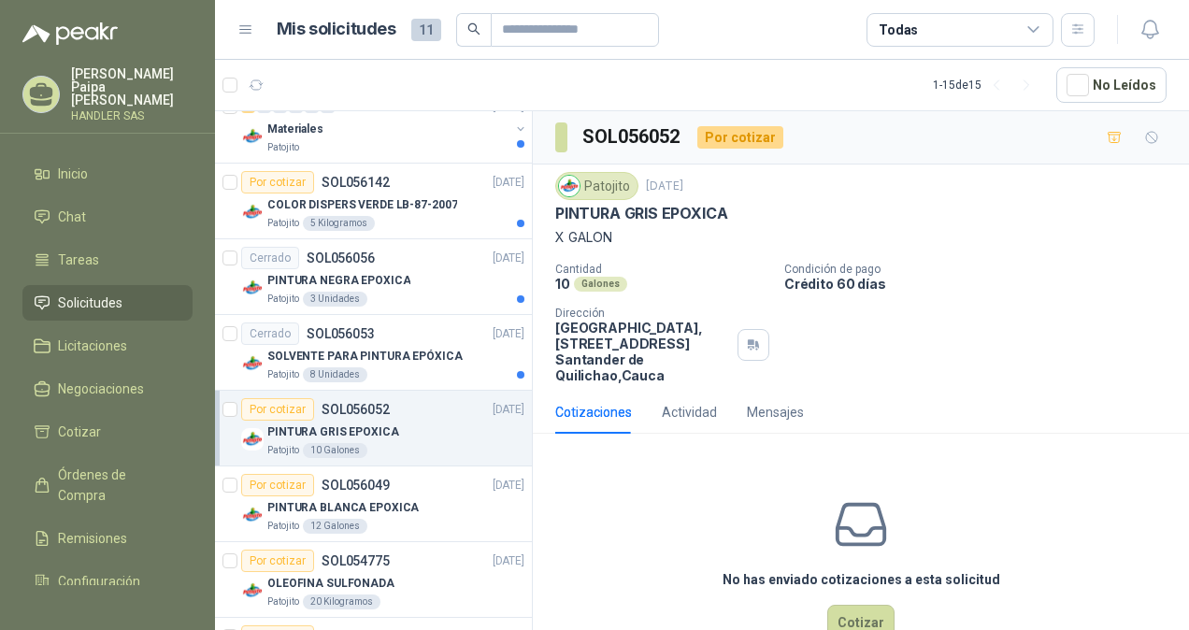
scroll to position [568, 0]
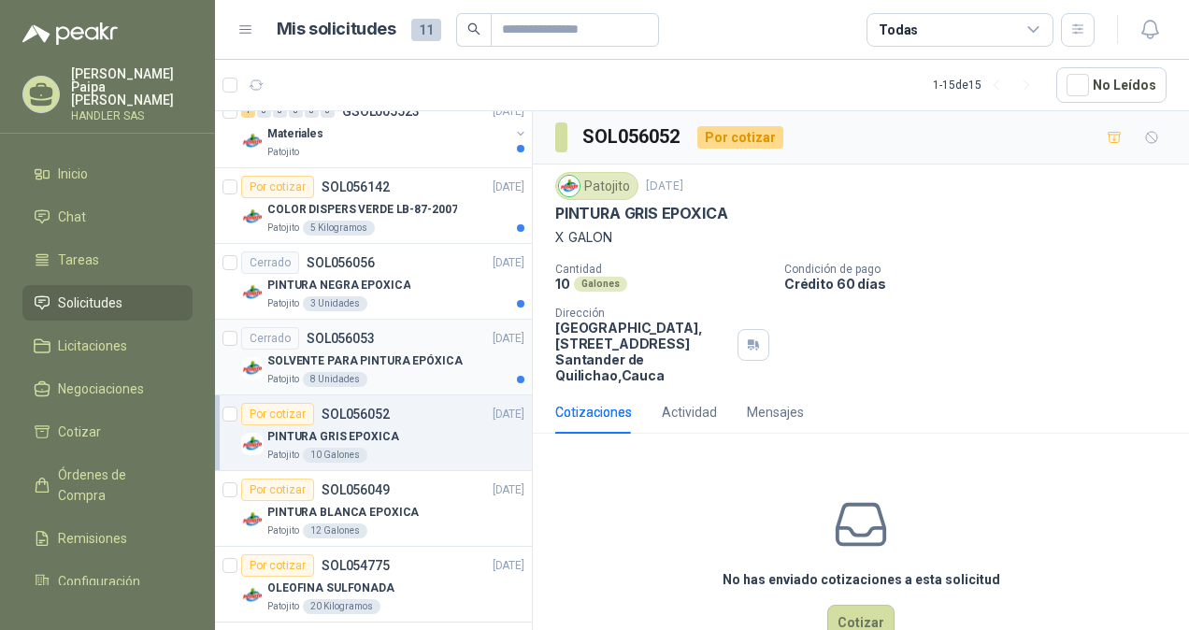
click at [417, 389] on article "Cerrado SOL056053 [DATE] SOLVENTE PARA PINTURA EPÓXICA Patojito 8 Unidades" at bounding box center [373, 358] width 317 height 76
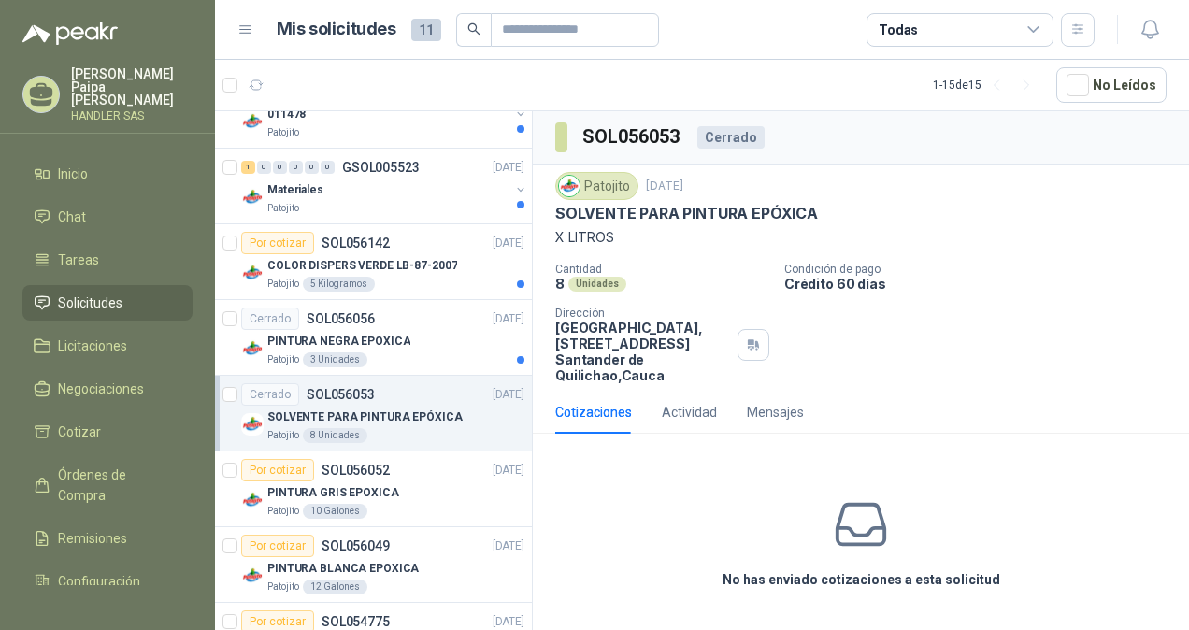
scroll to position [495, 0]
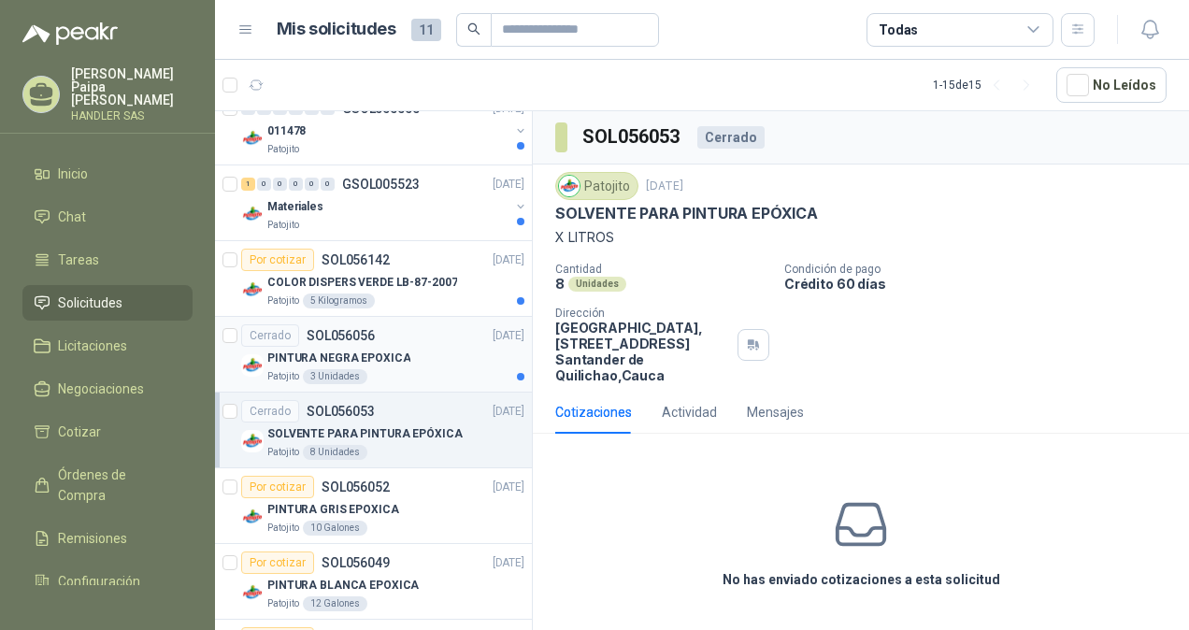
click at [415, 361] on div "PINTURA NEGRA EPOXICA" at bounding box center [395, 358] width 257 height 22
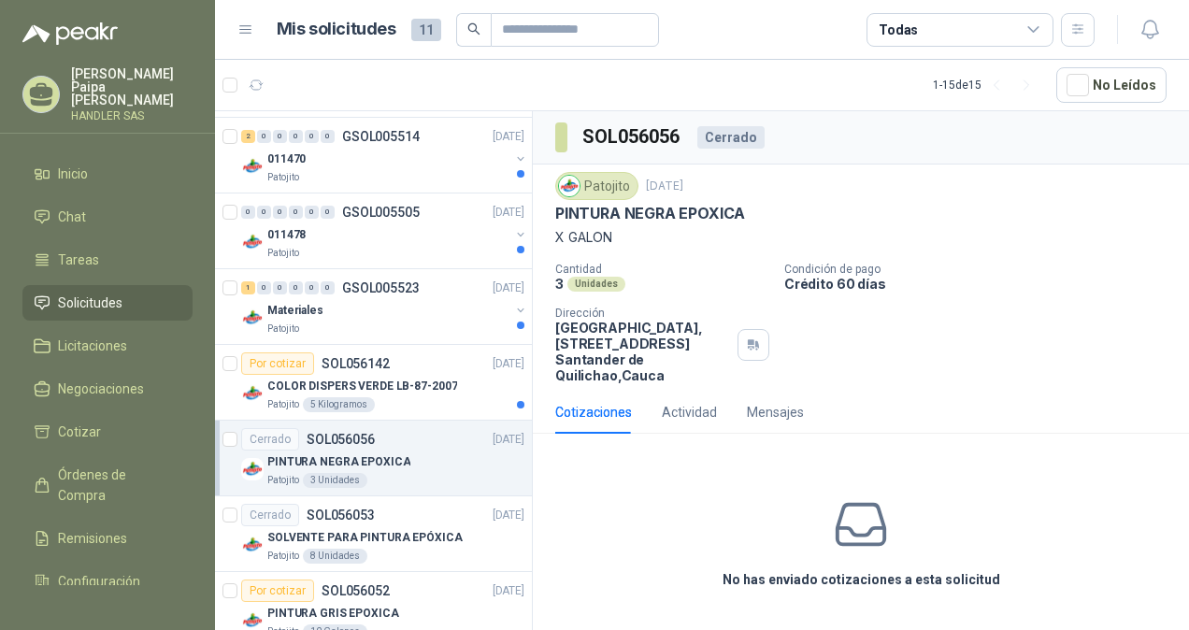
scroll to position [389, 0]
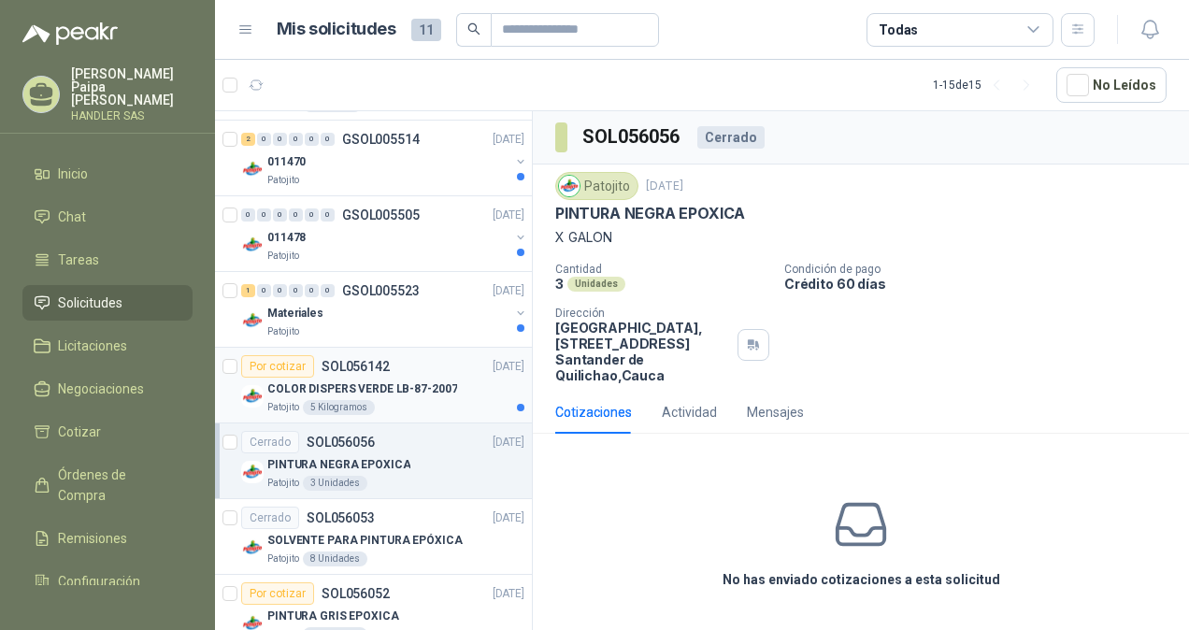
click at [398, 390] on p "COLOR DISPERS VERDE LB-87-2007" at bounding box center [362, 389] width 190 height 18
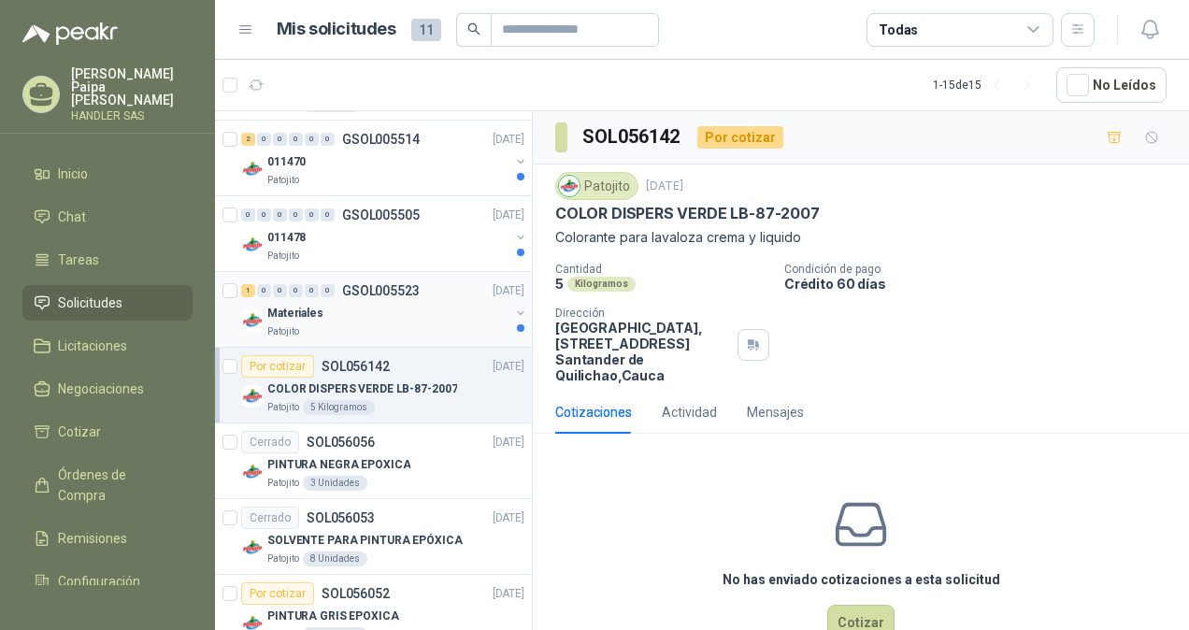
click at [408, 314] on div "Materiales" at bounding box center [388, 313] width 242 height 22
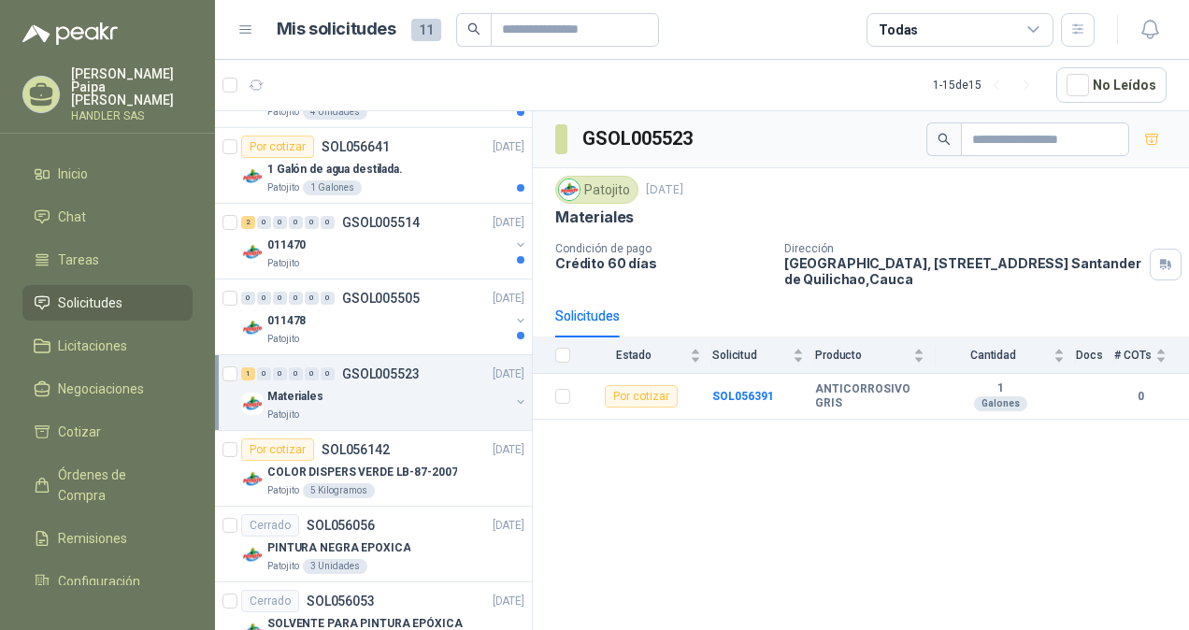
scroll to position [301, 0]
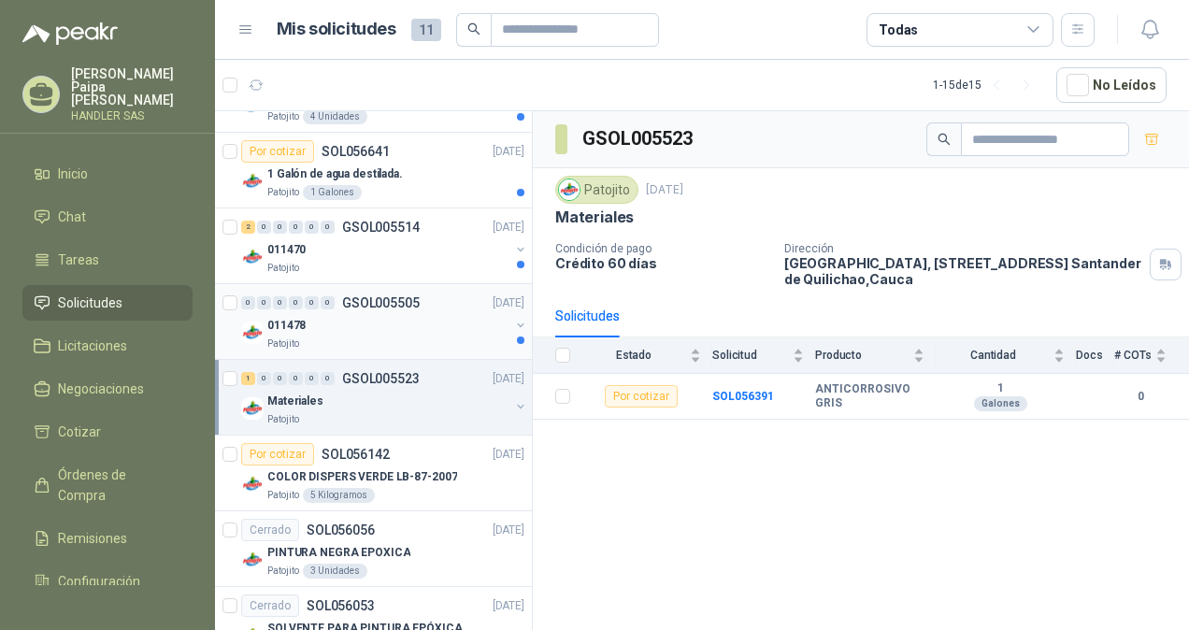
click at [394, 322] on div "011478" at bounding box center [388, 325] width 242 height 22
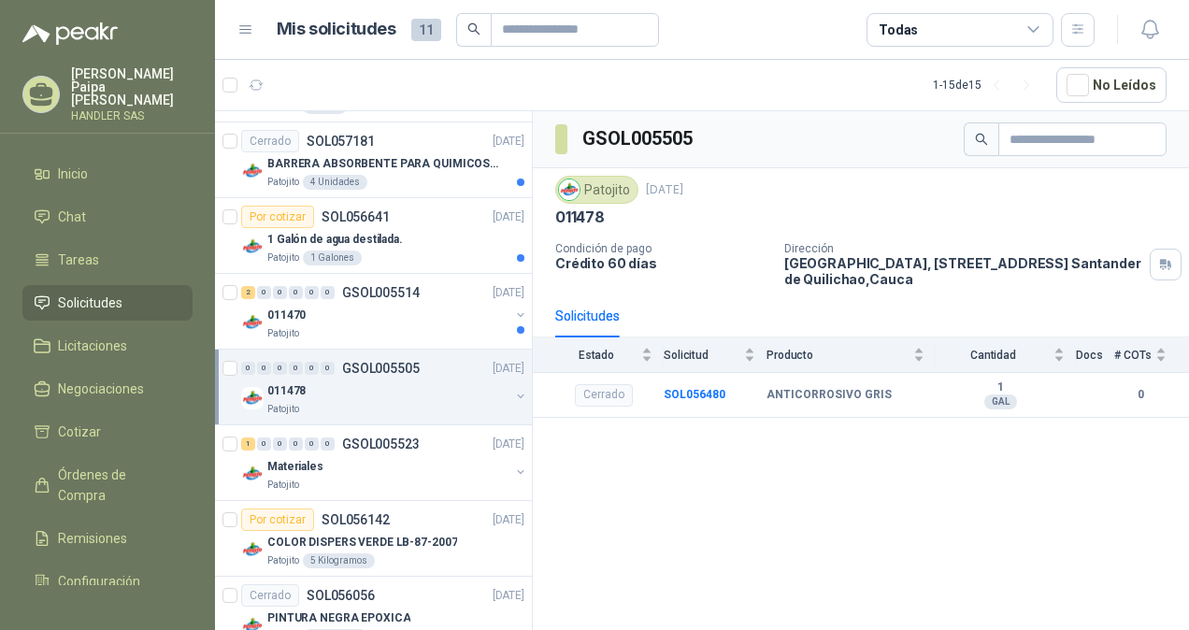
scroll to position [231, 0]
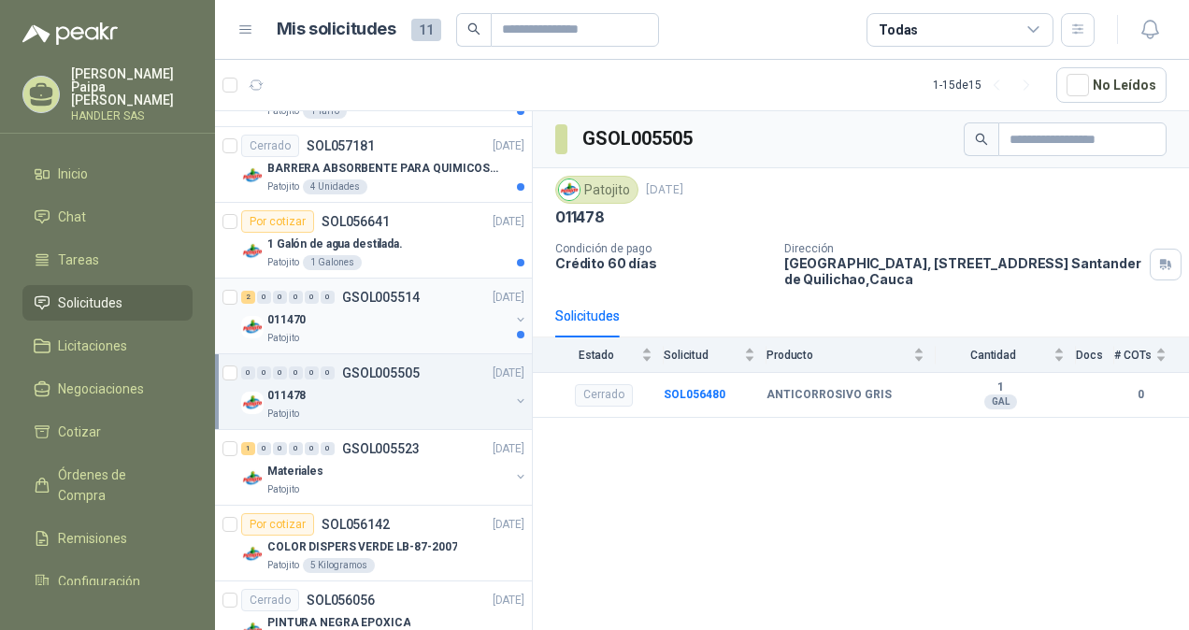
click at [422, 325] on div "011470" at bounding box center [388, 319] width 242 height 22
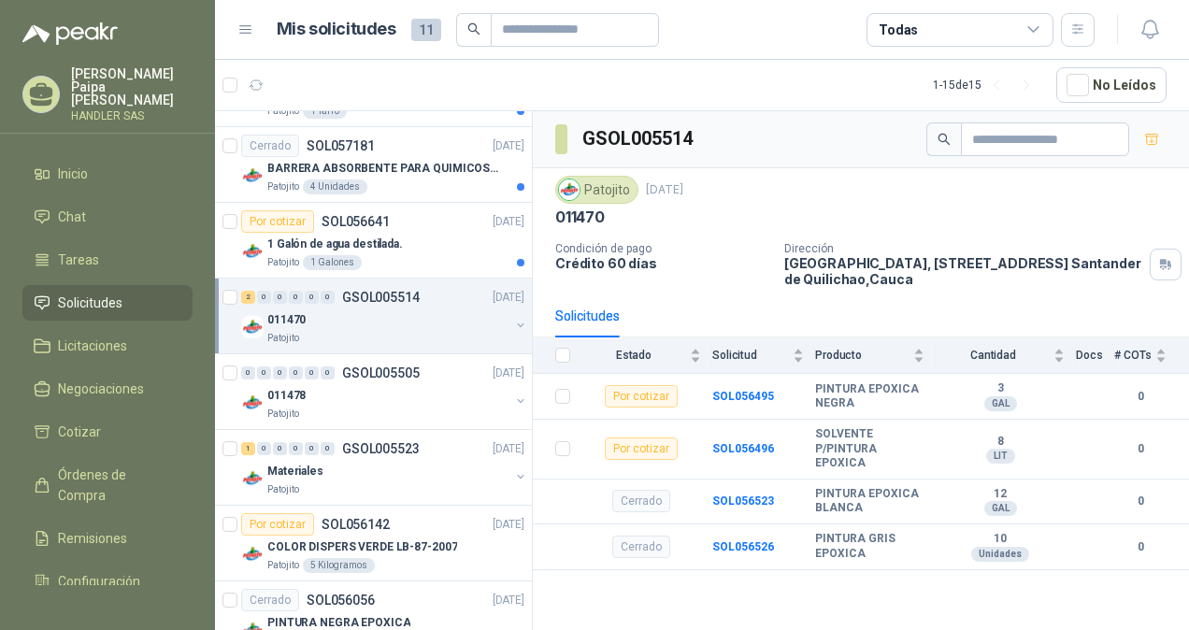
scroll to position [69, 0]
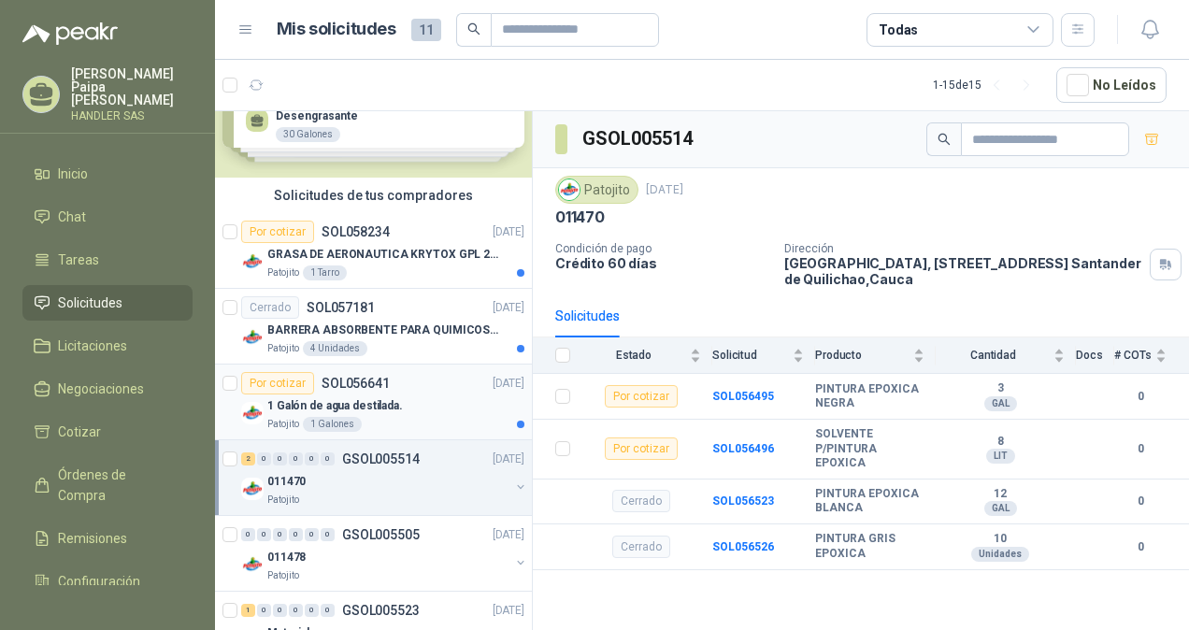
click at [380, 378] on p "SOL056641" at bounding box center [356, 383] width 68 height 13
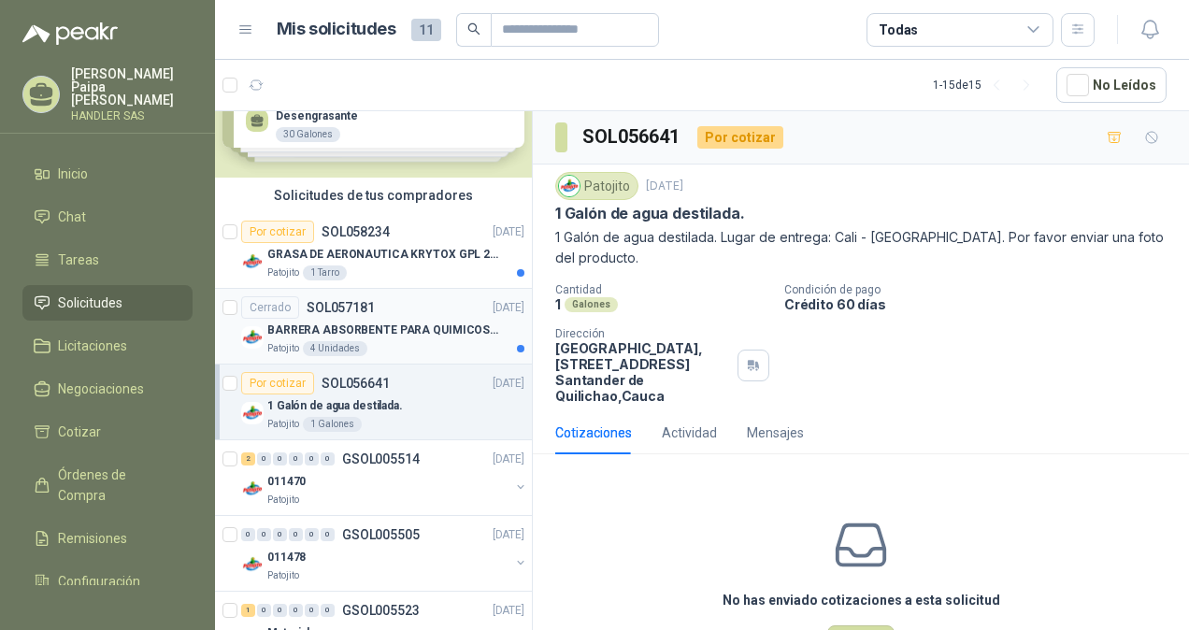
click at [383, 331] on p "BARRERA ABSORBENTE PARA QUIMICOS (DERRAME DE HIPOCLORITO)" at bounding box center [383, 331] width 233 height 18
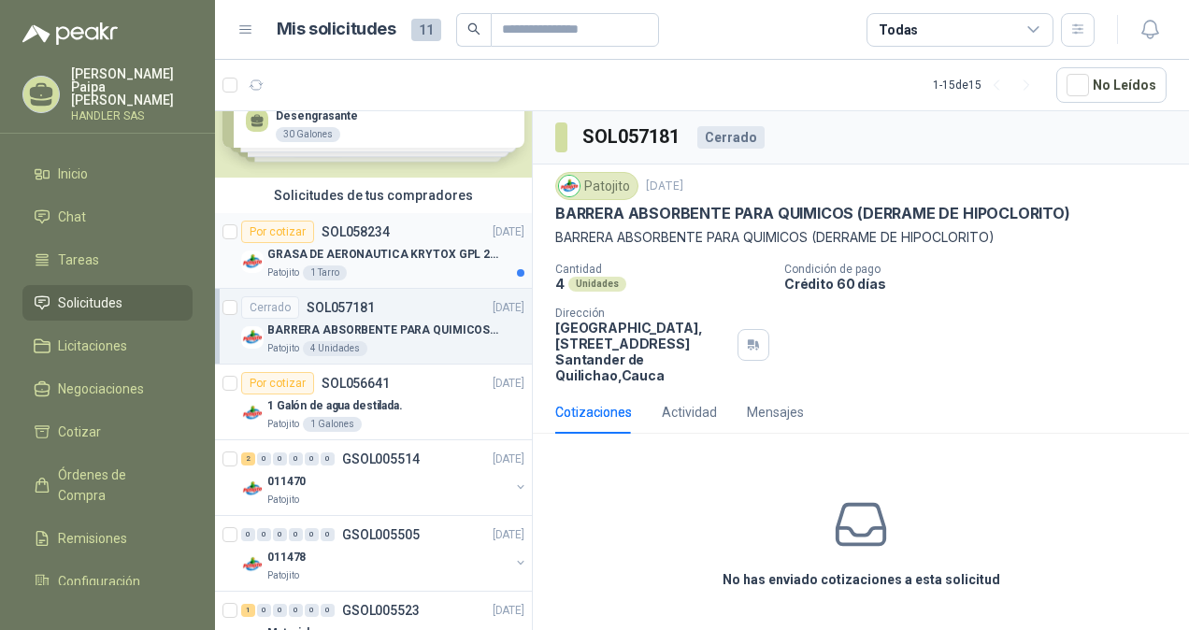
click at [386, 257] on p "GRASA DE AERONAUTICA KRYTOX GPL 207 (SE ADJUNTA IMAGEN DE REFERENCIA)" at bounding box center [383, 255] width 233 height 18
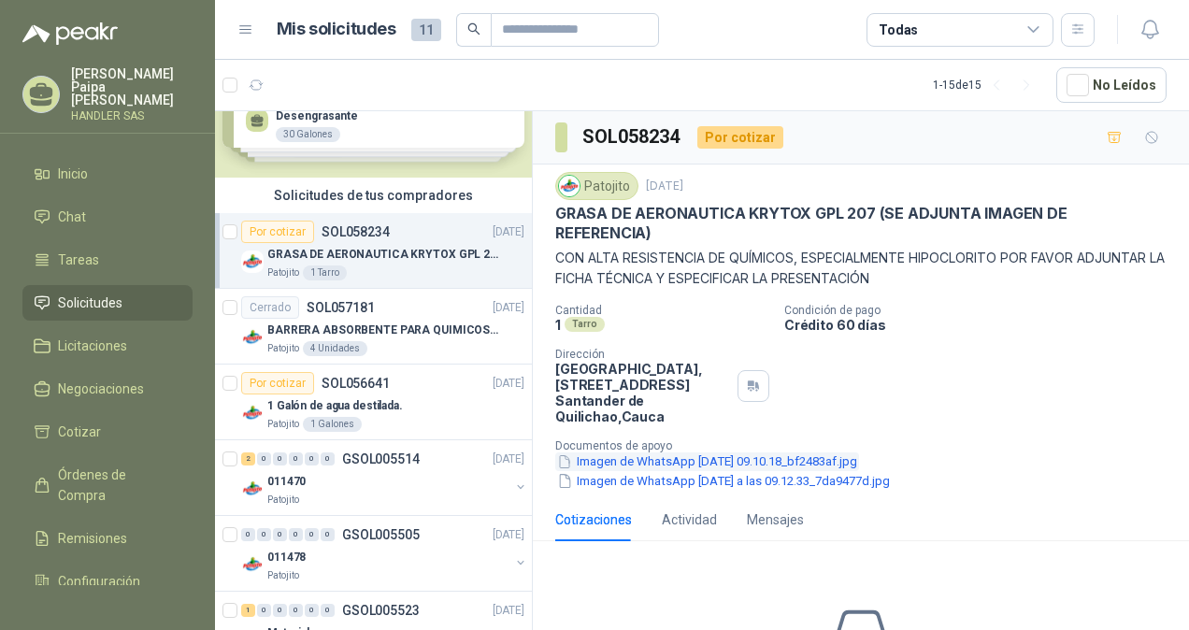
click at [635, 452] on button "Imagen de WhatsApp [DATE] 09.10.18_bf2483af.jpg" at bounding box center [707, 462] width 304 height 20
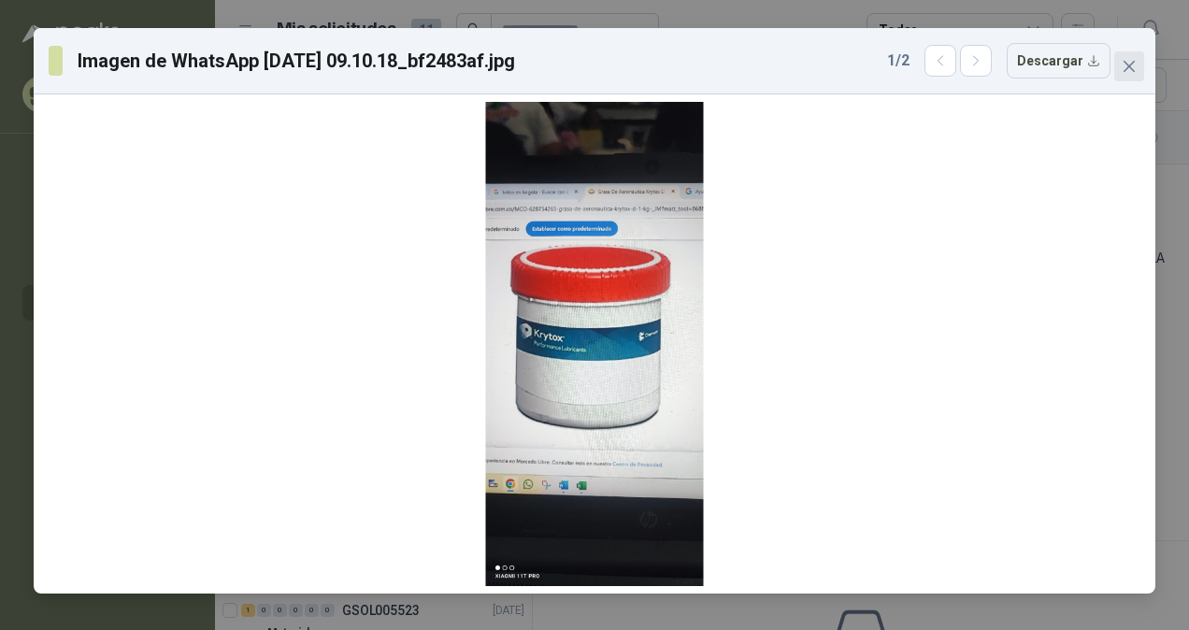
click at [1125, 62] on icon "close" at bounding box center [1129, 66] width 11 height 11
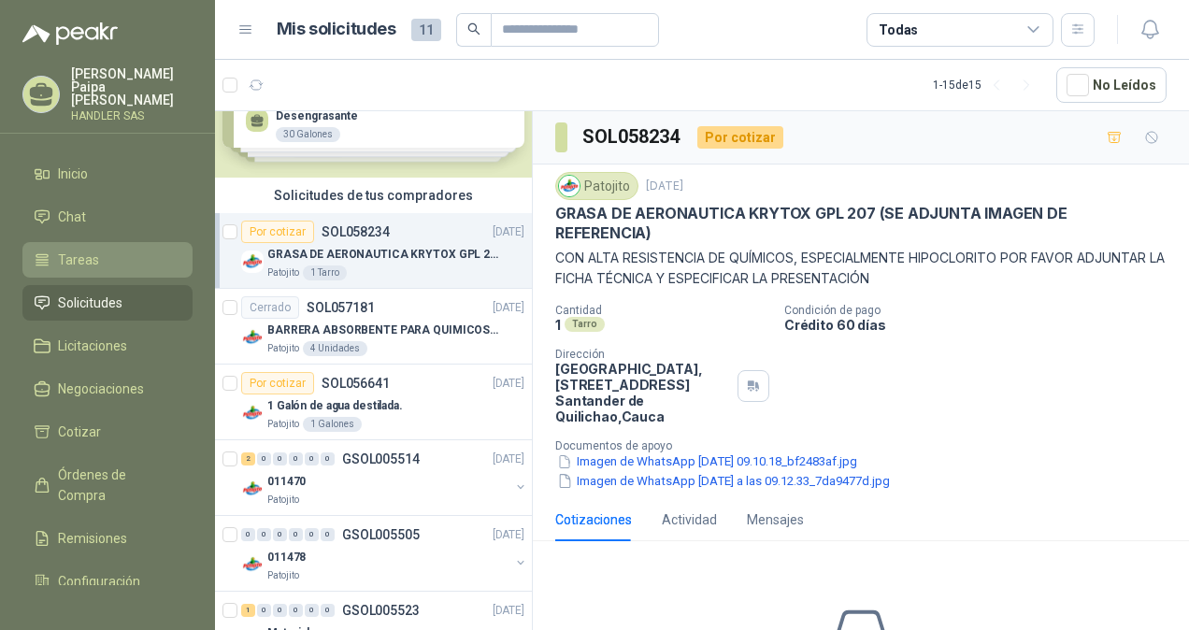
click at [63, 250] on span "Tareas" at bounding box center [78, 260] width 41 height 21
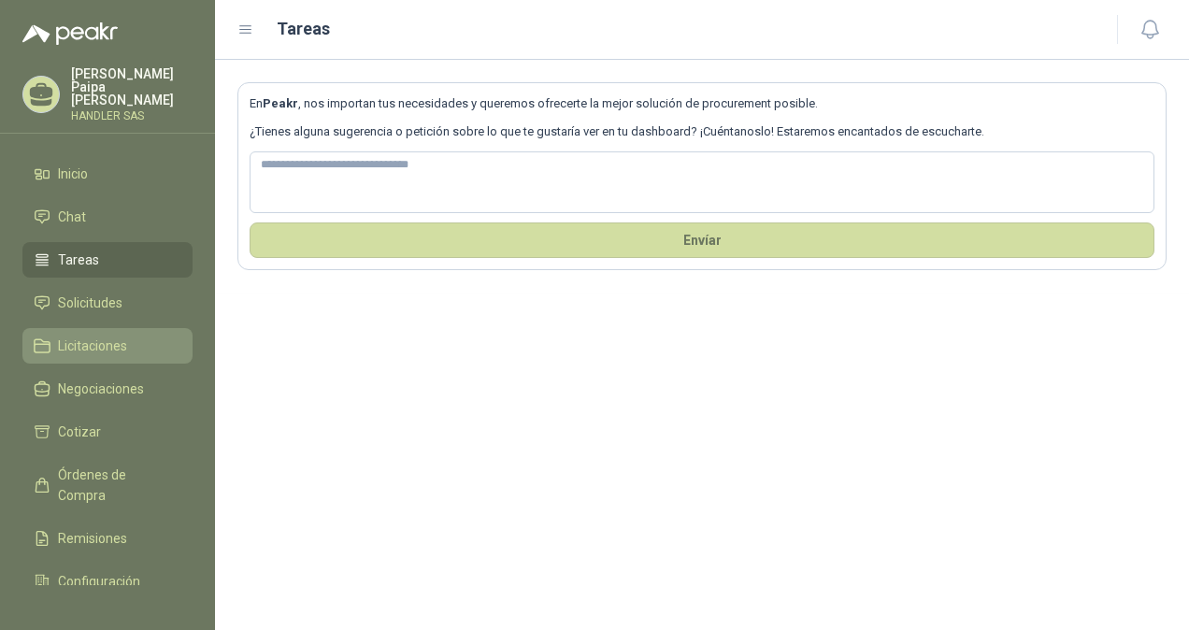
click at [99, 342] on link "Licitaciones" at bounding box center [107, 346] width 170 height 36
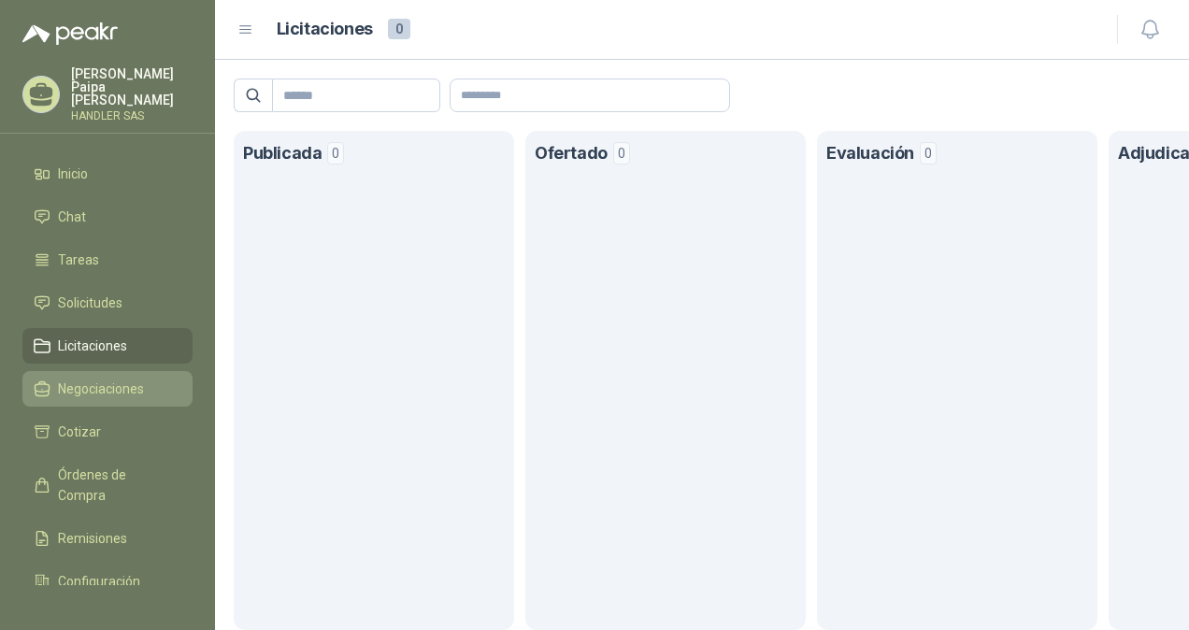
click at [101, 379] on span "Negociaciones" at bounding box center [101, 389] width 86 height 21
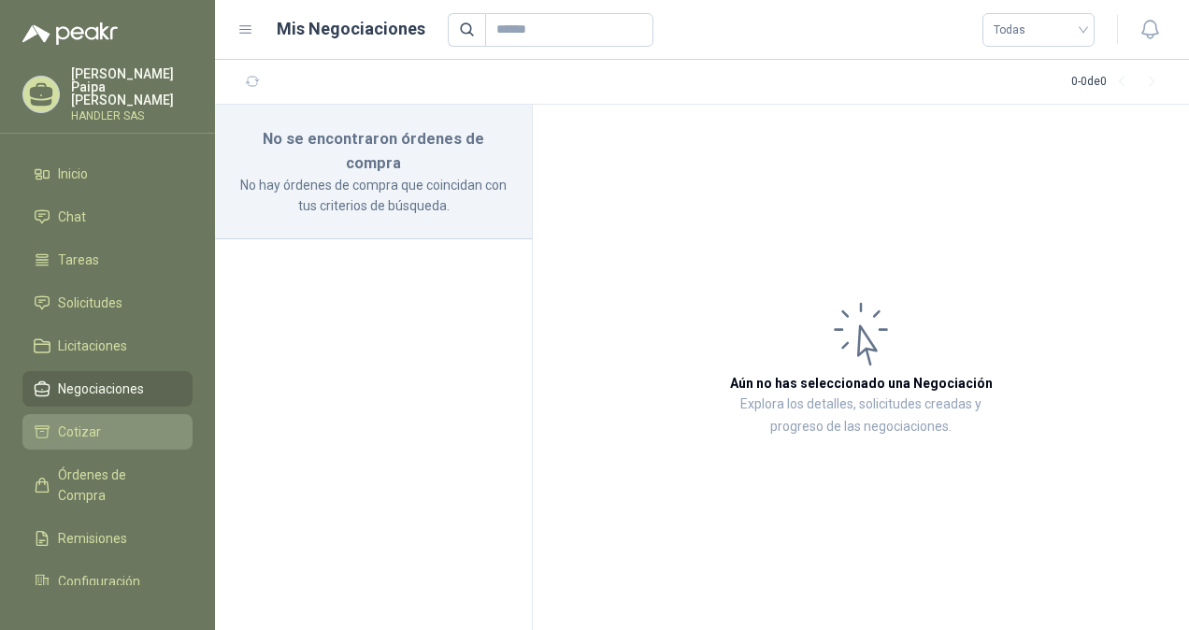
click at [95, 422] on span "Cotizar" at bounding box center [79, 432] width 43 height 21
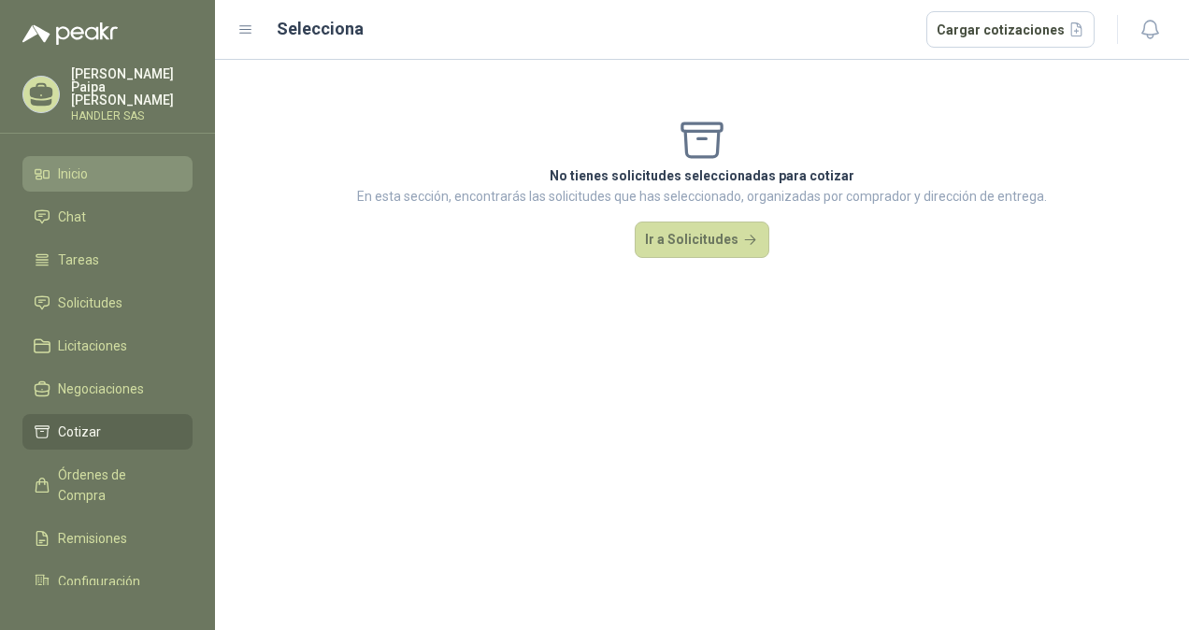
click at [105, 164] on li "Inicio" at bounding box center [108, 174] width 148 height 21
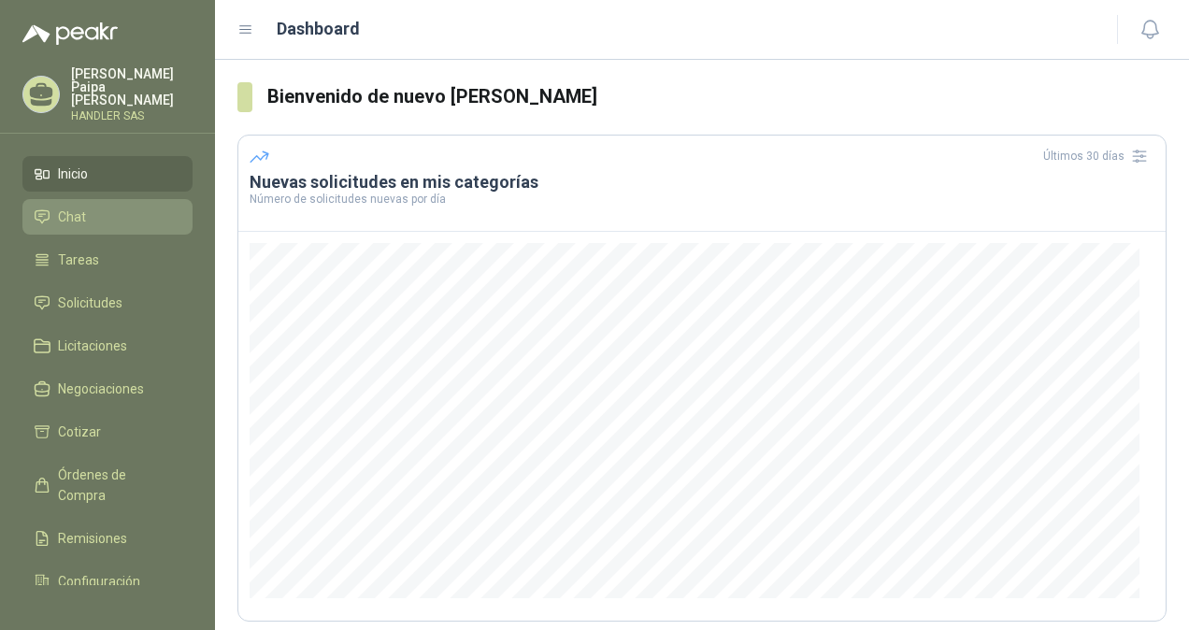
click at [101, 207] on li "Chat" at bounding box center [108, 217] width 148 height 21
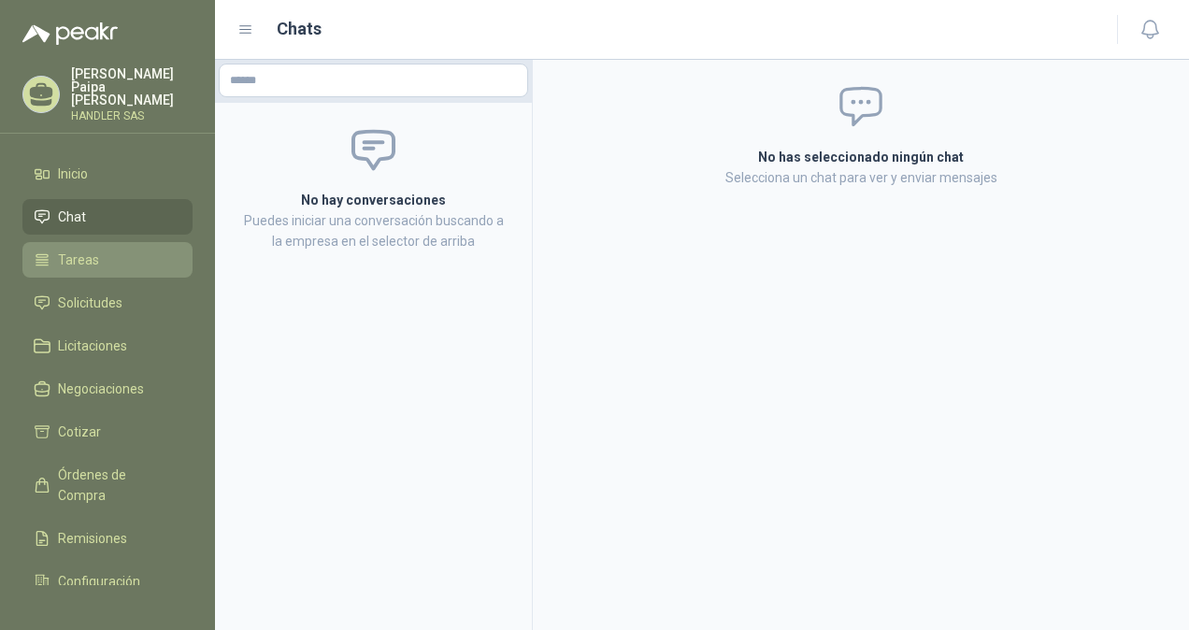
click at [93, 250] on span "Tareas" at bounding box center [78, 260] width 41 height 21
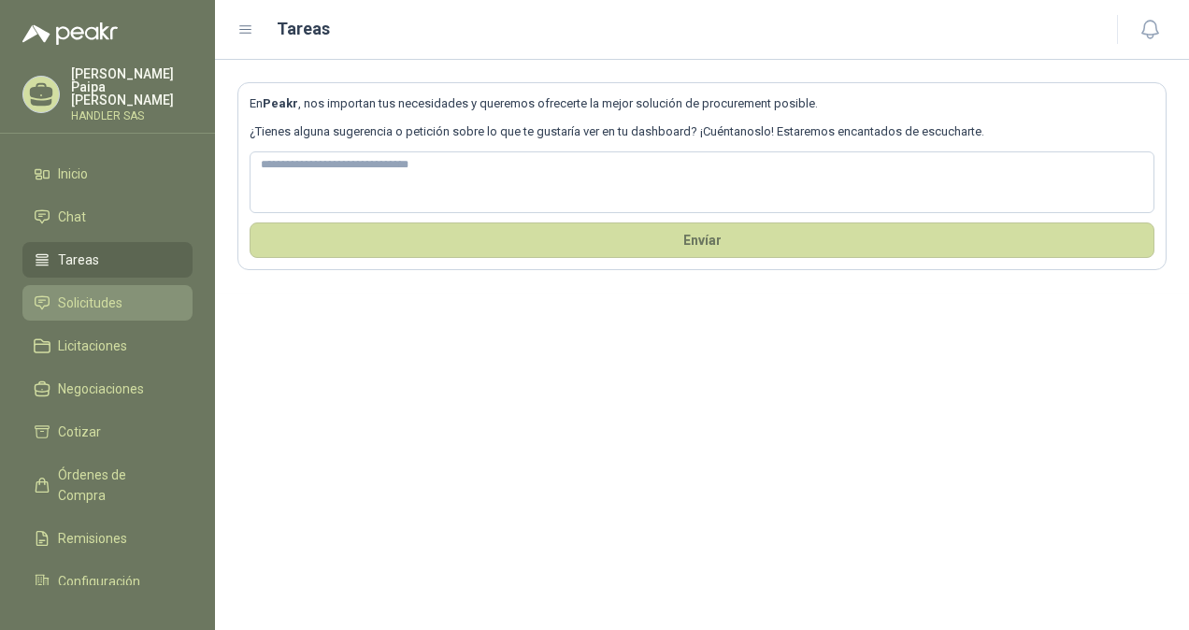
click at [94, 293] on span "Solicitudes" at bounding box center [90, 303] width 64 height 21
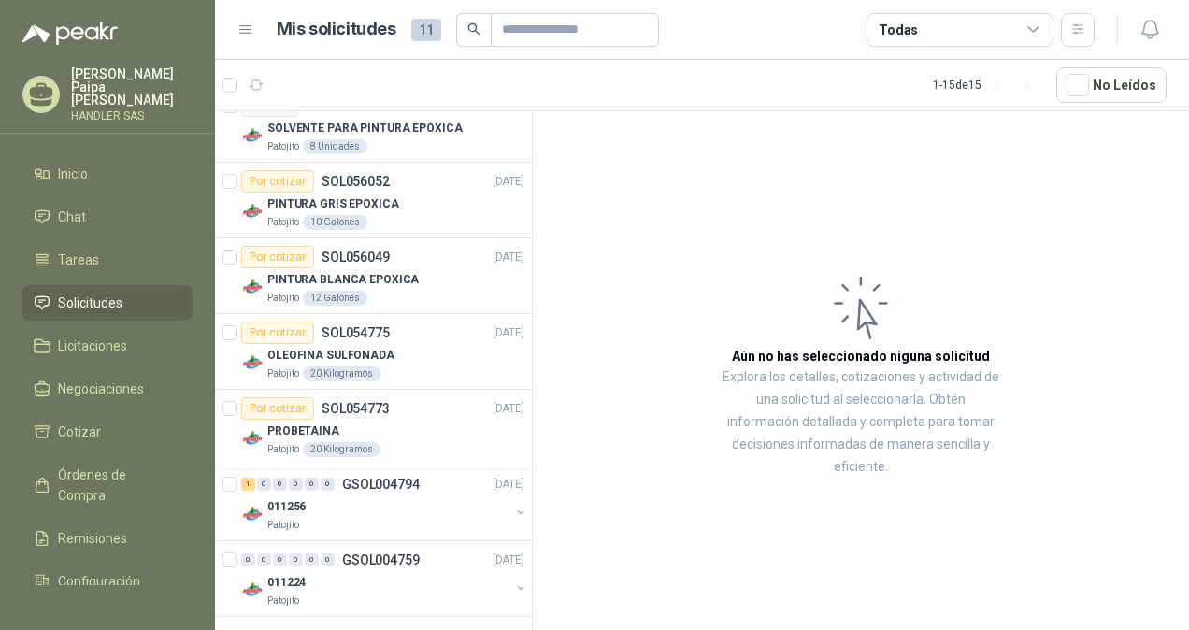
scroll to position [803, 0]
click at [115, 311] on ul "Inicio Chat Tareas Solicitudes Licitaciones Negociaciones Cotizar Órdenes de Co…" at bounding box center [107, 370] width 215 height 429
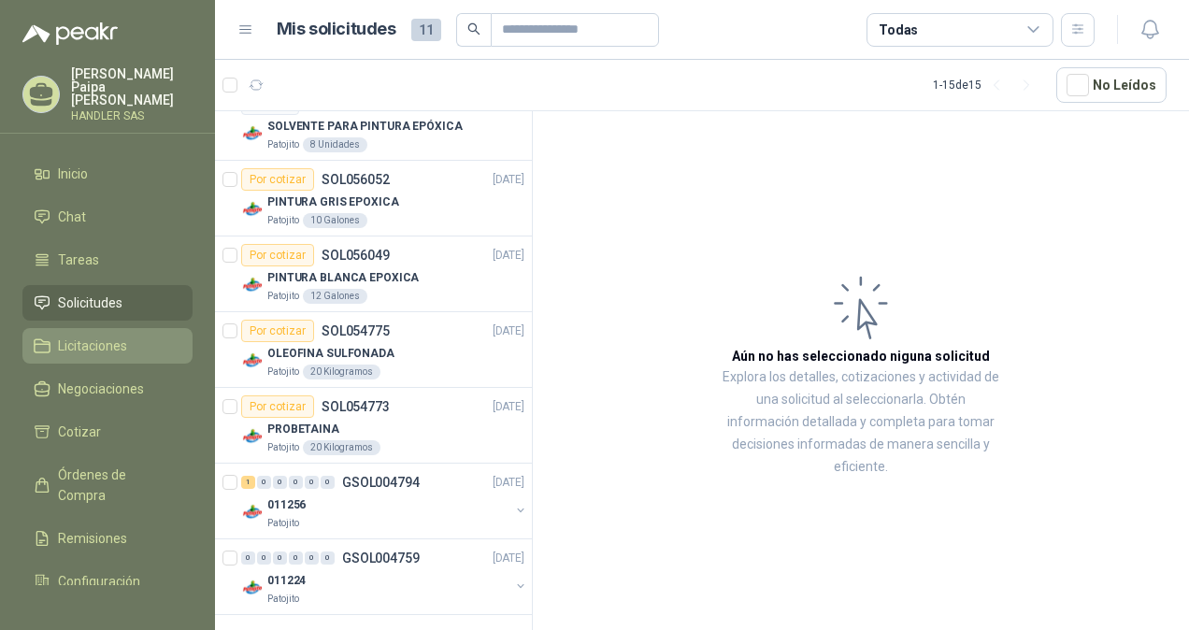
click at [106, 336] on span "Licitaciones" at bounding box center [92, 346] width 69 height 21
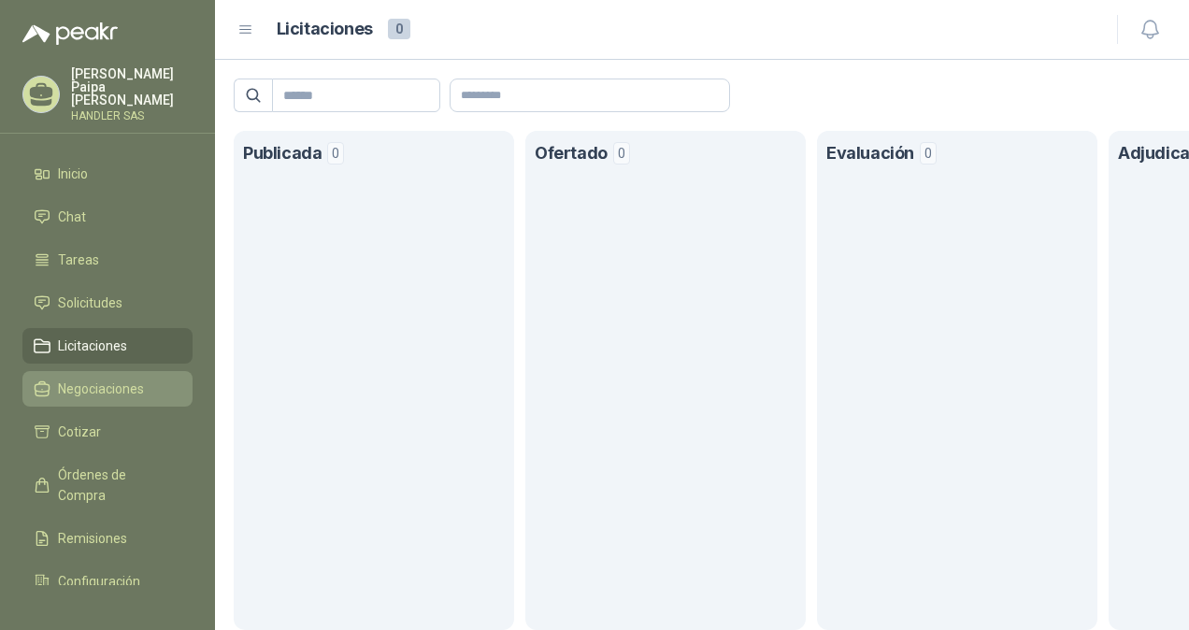
click at [112, 379] on span "Negociaciones" at bounding box center [101, 389] width 86 height 21
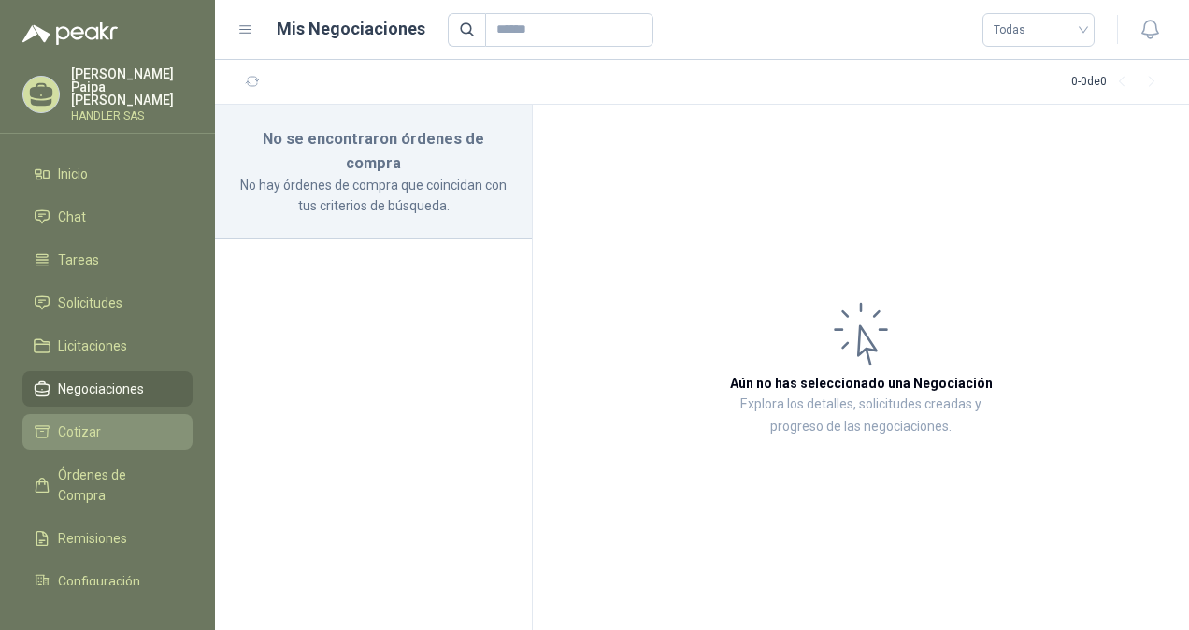
click at [98, 422] on span "Cotizar" at bounding box center [79, 432] width 43 height 21
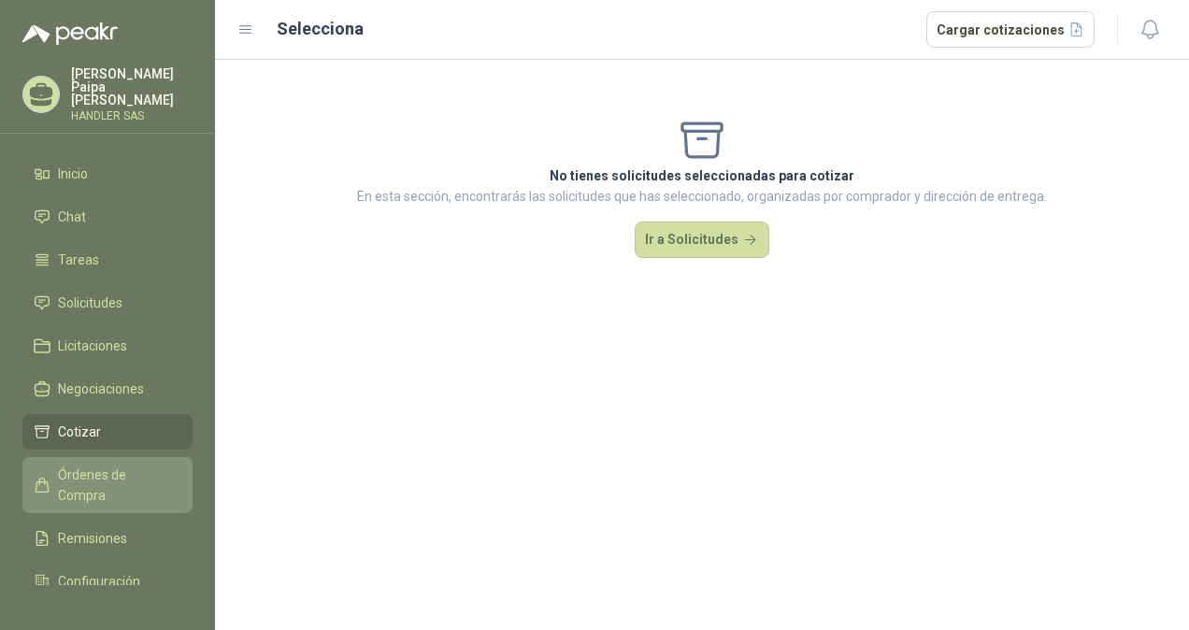
click at [124, 465] on span "Órdenes de Compra" at bounding box center [116, 485] width 117 height 41
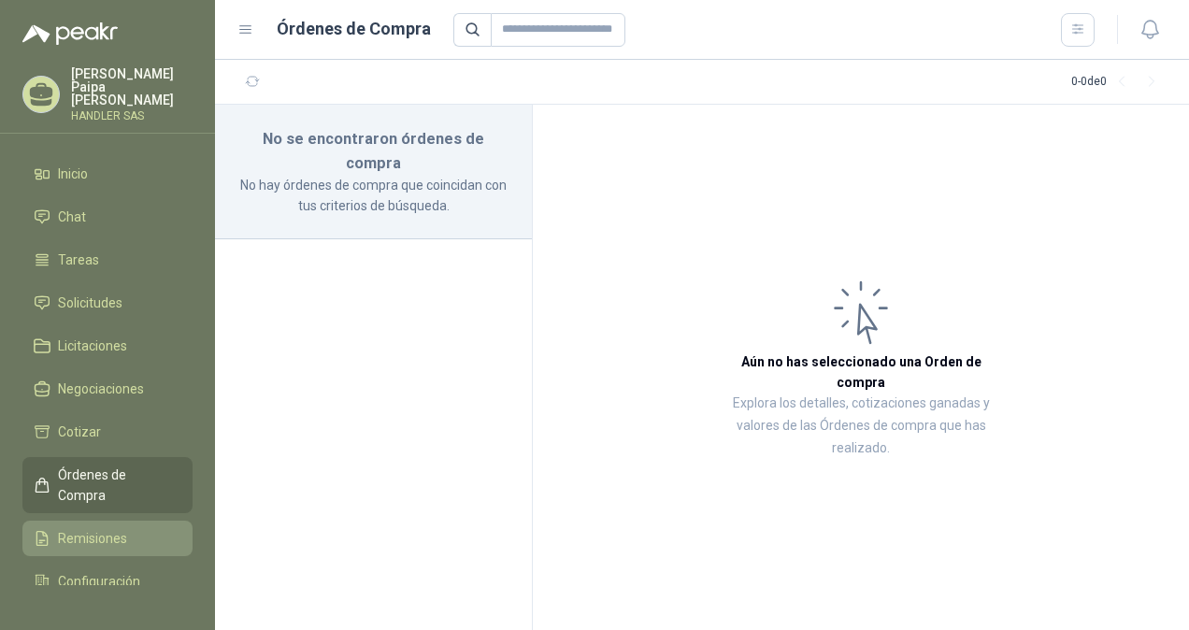
click at [118, 521] on link "Remisiones" at bounding box center [107, 539] width 170 height 36
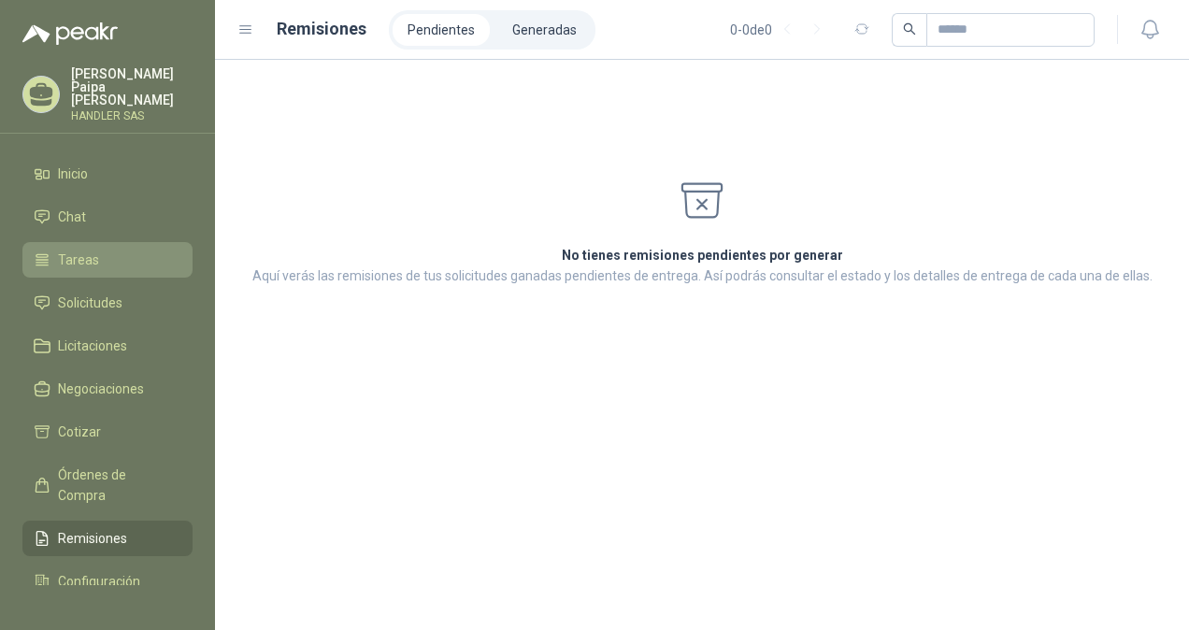
click at [65, 242] on link "Tareas" at bounding box center [107, 260] width 170 height 36
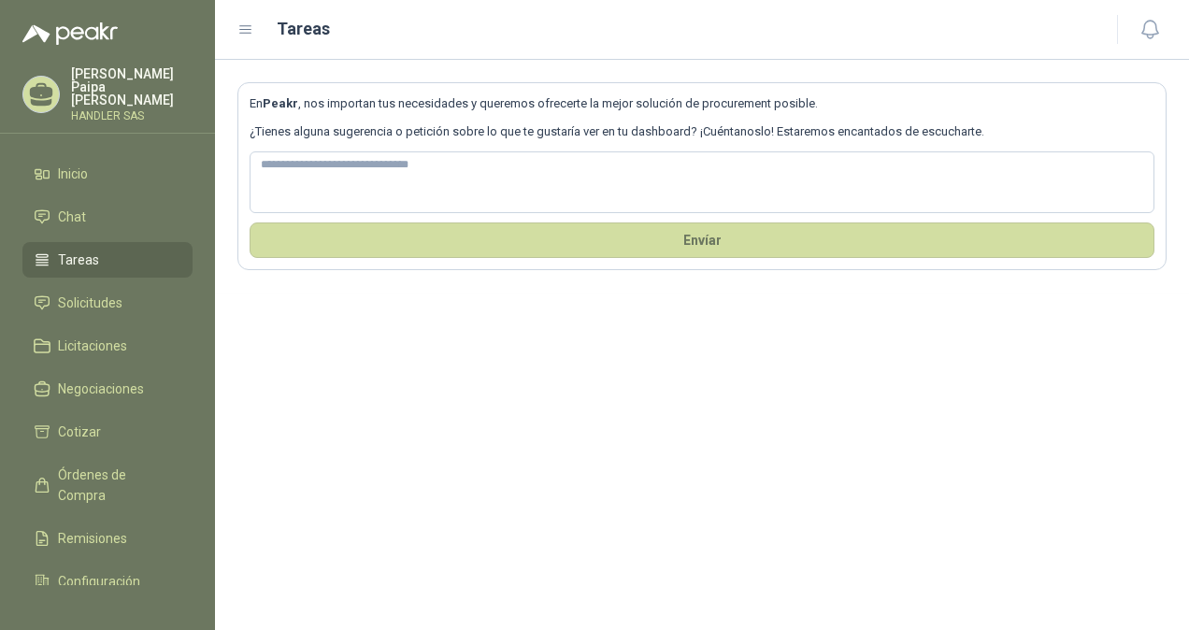
click at [86, 308] on ul "Inicio Chat Tareas Solicitudes Licitaciones Negociaciones Cotizar Órdenes de Co…" at bounding box center [107, 370] width 215 height 429
click at [80, 294] on span "Solicitudes" at bounding box center [90, 303] width 64 height 21
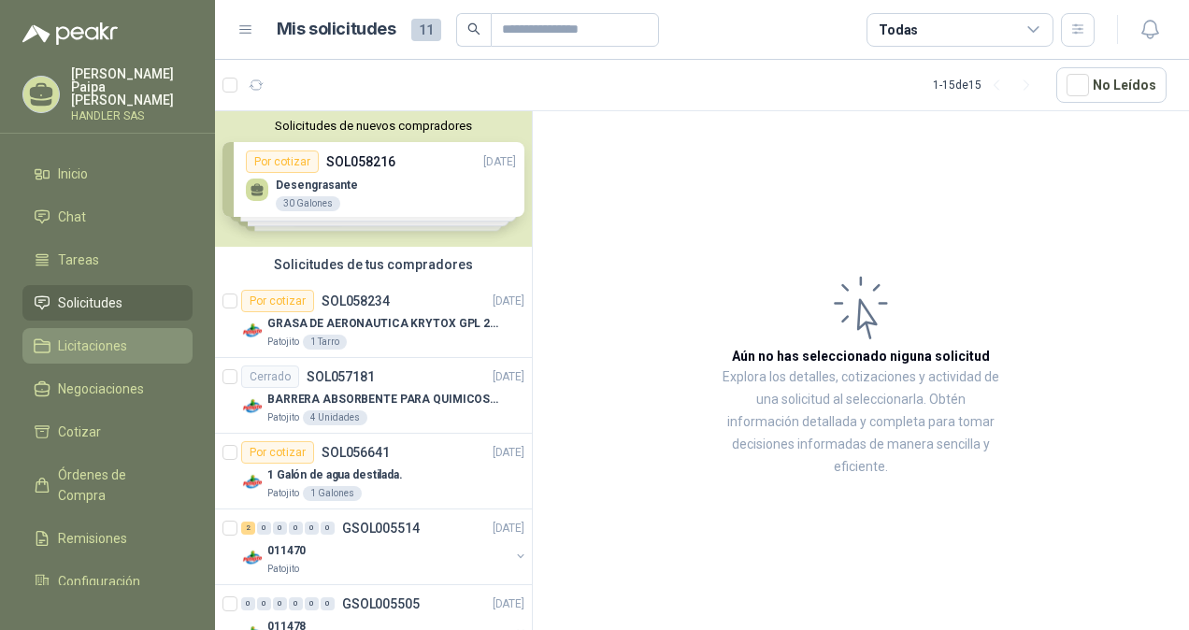
click at [104, 336] on span "Licitaciones" at bounding box center [92, 346] width 69 height 21
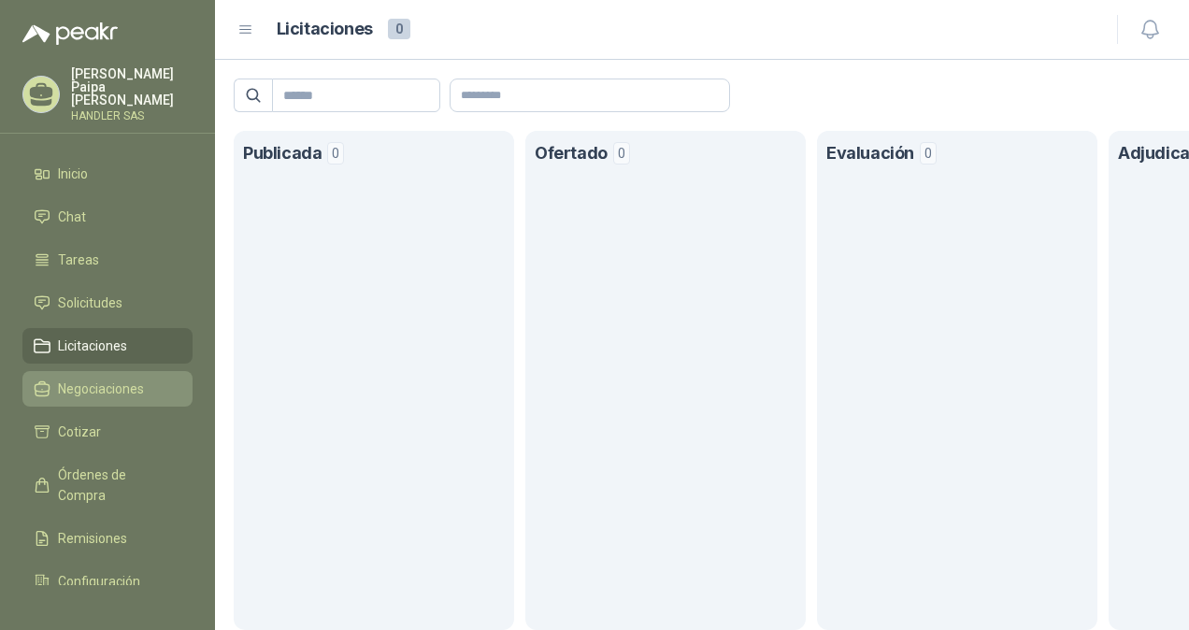
click at [105, 379] on span "Negociaciones" at bounding box center [101, 389] width 86 height 21
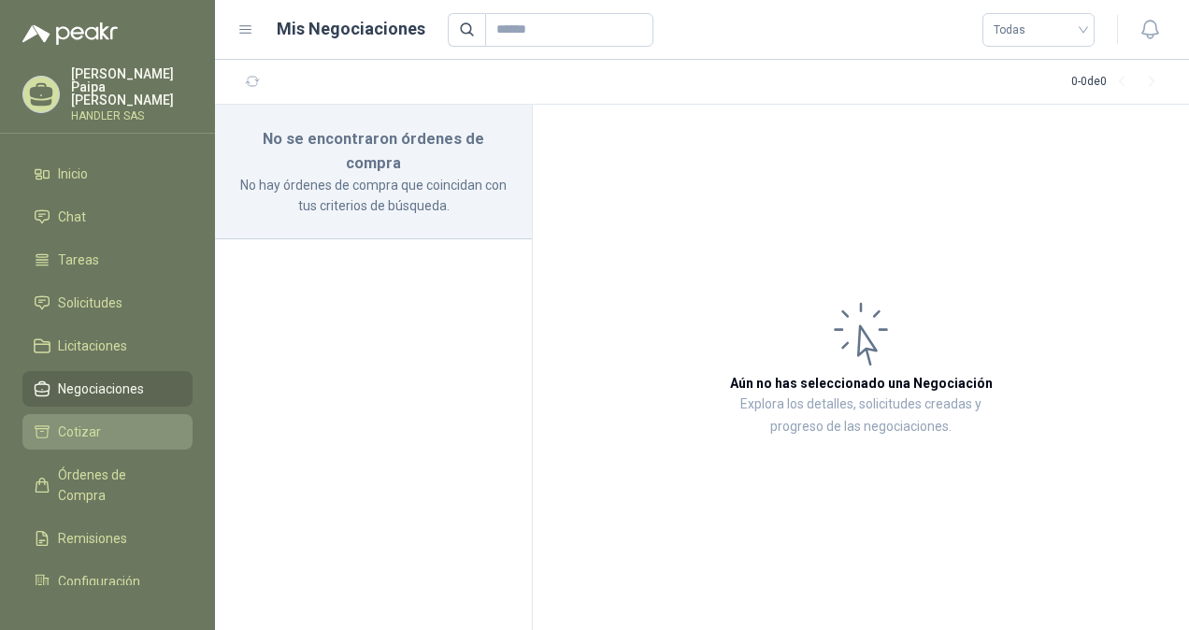
click at [126, 422] on li "Cotizar" at bounding box center [108, 432] width 148 height 21
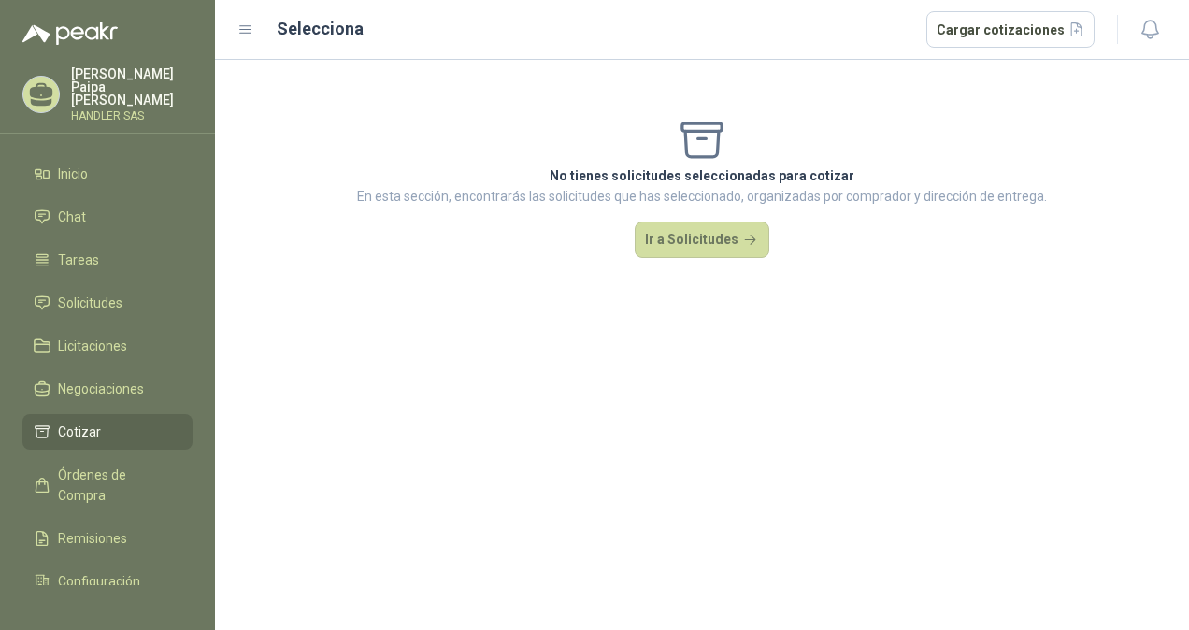
drag, startPoint x: 216, startPoint y: 303, endPoint x: 216, endPoint y: 318, distance: 15.0
click at [216, 318] on div "No tienes solicitudes seleccionadas para cotizar En esta sección, encontrarás l…" at bounding box center [702, 345] width 974 height 570
click at [113, 346] on link "Licitaciones" at bounding box center [107, 346] width 170 height 36
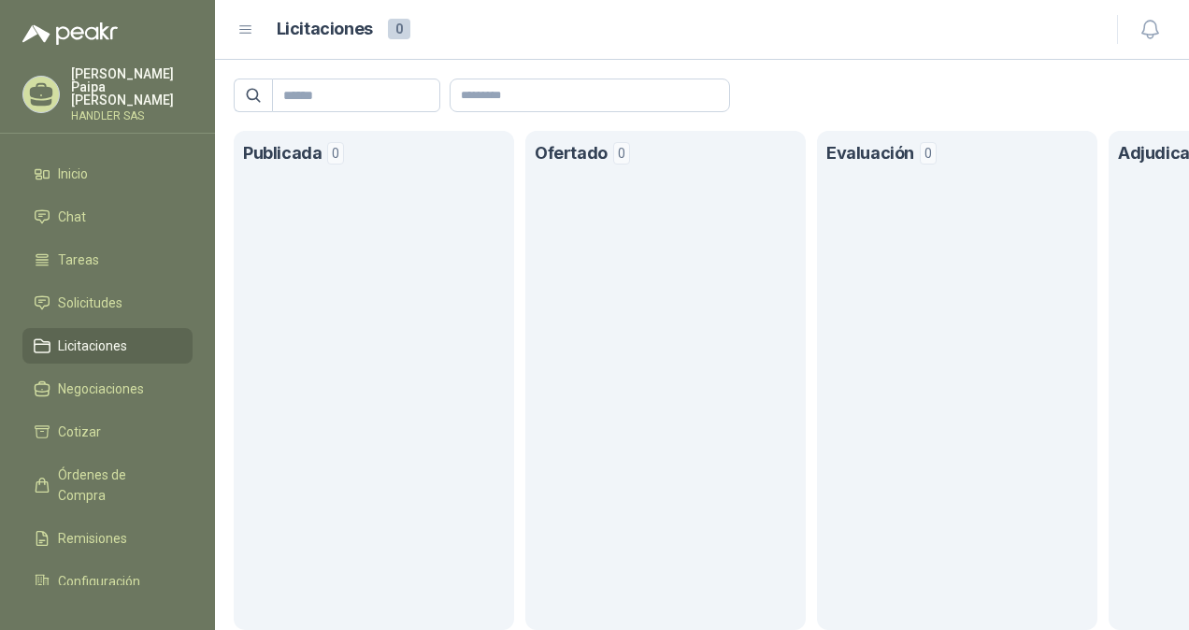
click at [103, 308] on ul "Inicio Chat Tareas Solicitudes Licitaciones Negociaciones Cotizar Órdenes de Co…" at bounding box center [107, 370] width 215 height 429
click at [98, 296] on span "Solicitudes" at bounding box center [90, 303] width 64 height 21
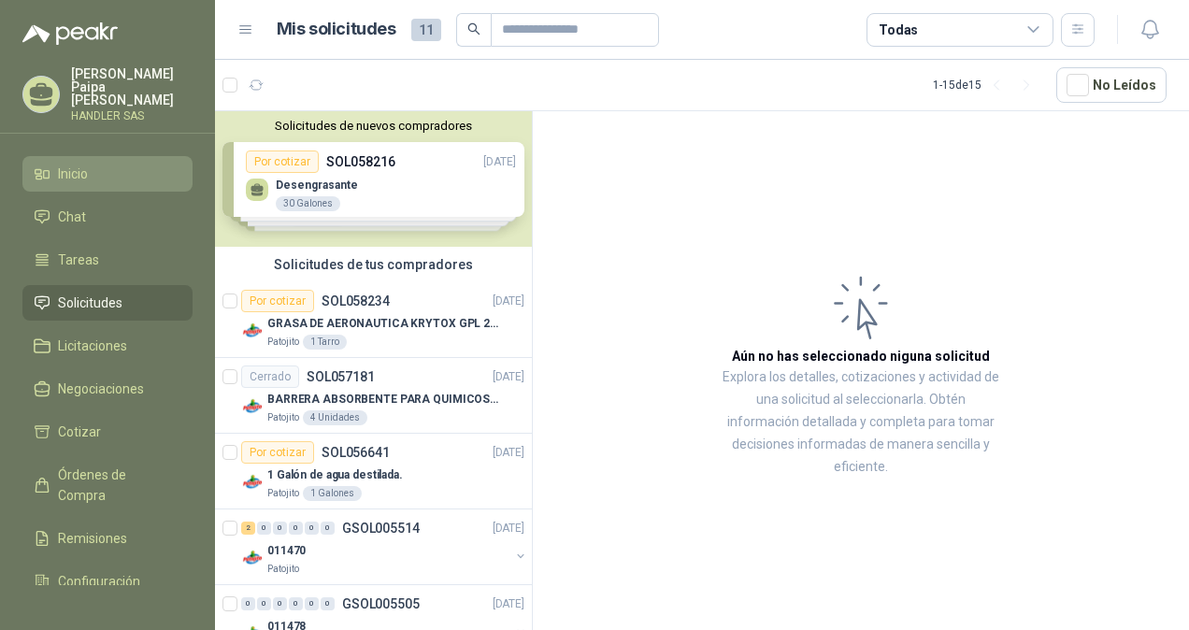
click at [65, 164] on span "Inicio" at bounding box center [73, 174] width 30 height 21
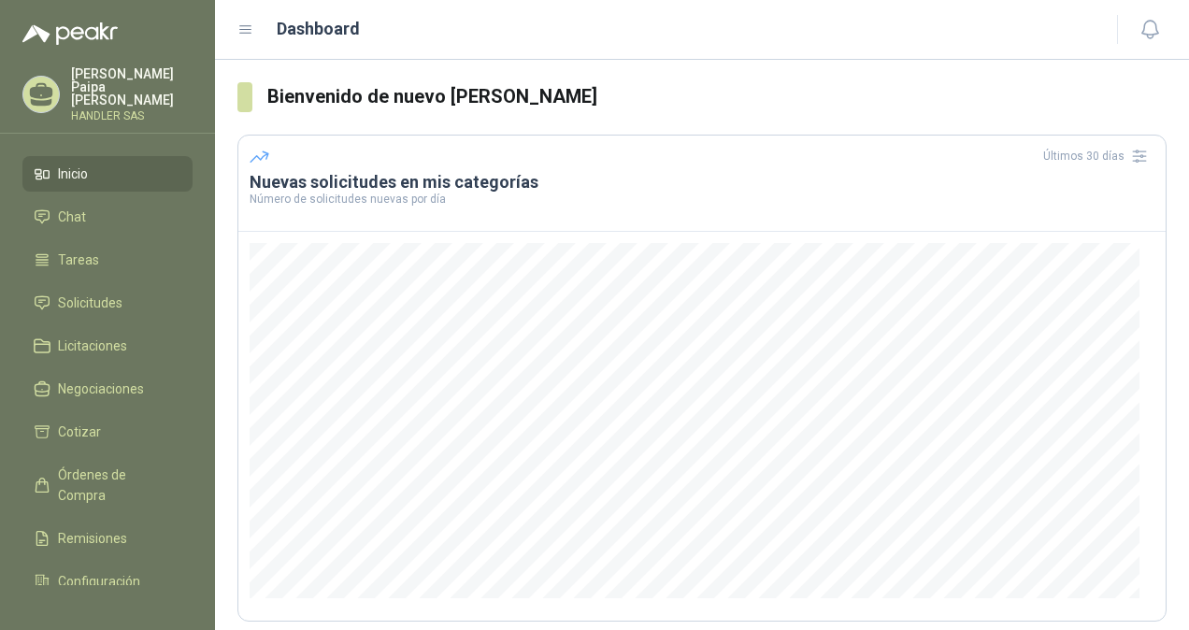
click at [73, 182] on ul "Inicio Chat Tareas Solicitudes Licitaciones Negociaciones Cotizar Órdenes de Co…" at bounding box center [107, 370] width 215 height 429
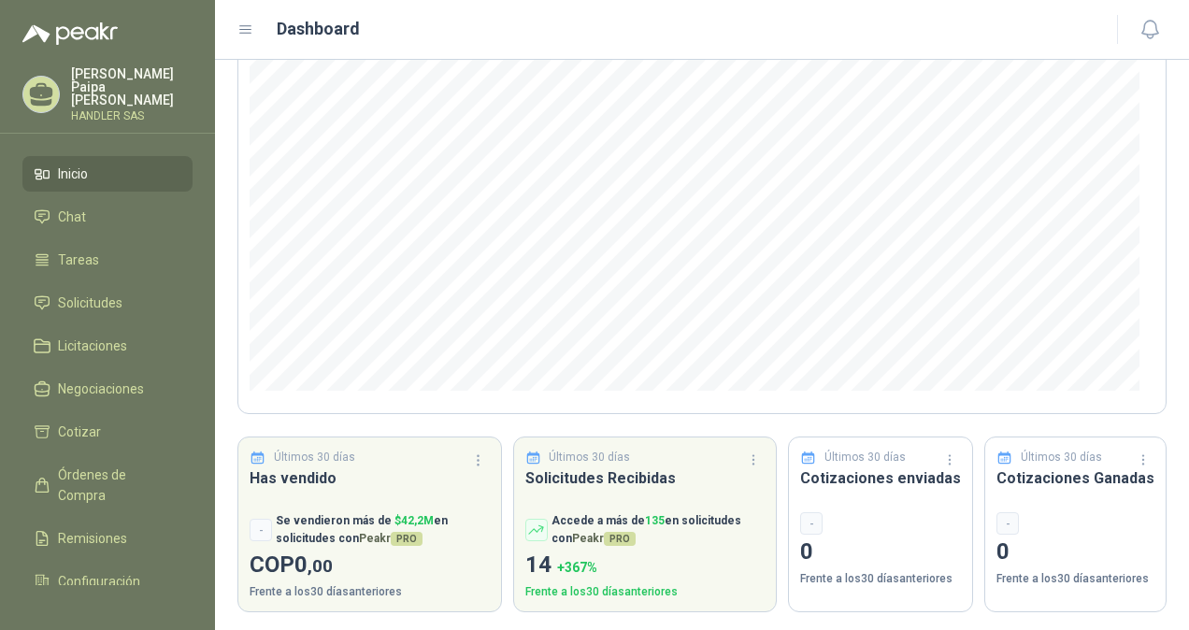
scroll to position [211, 0]
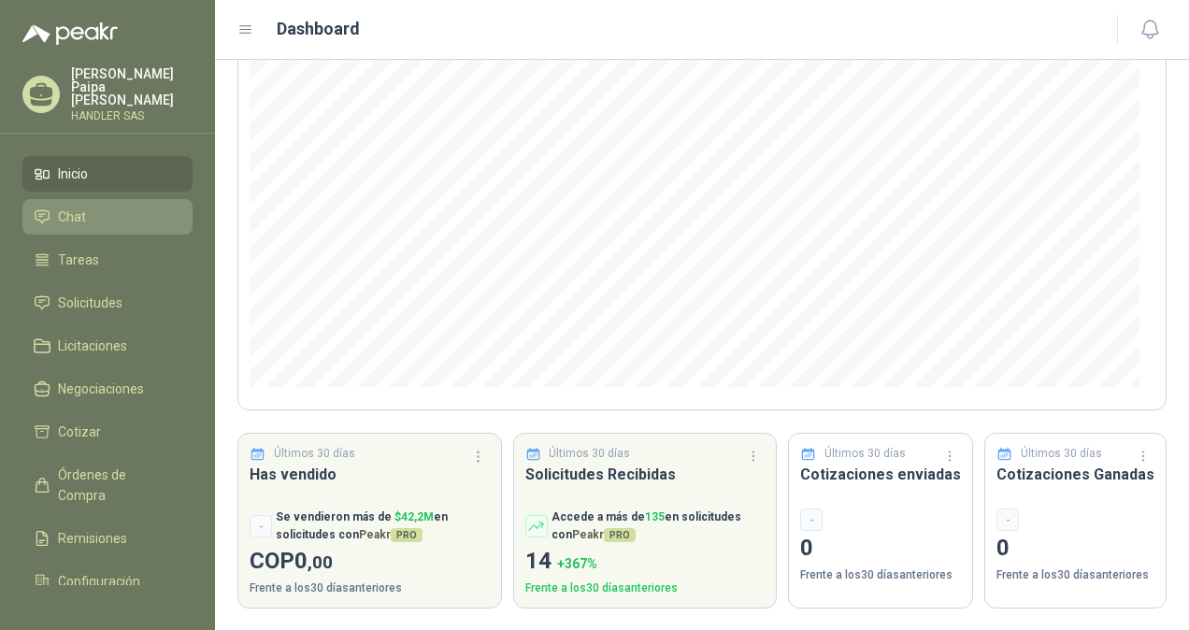
click at [134, 207] on li "Chat" at bounding box center [108, 217] width 148 height 21
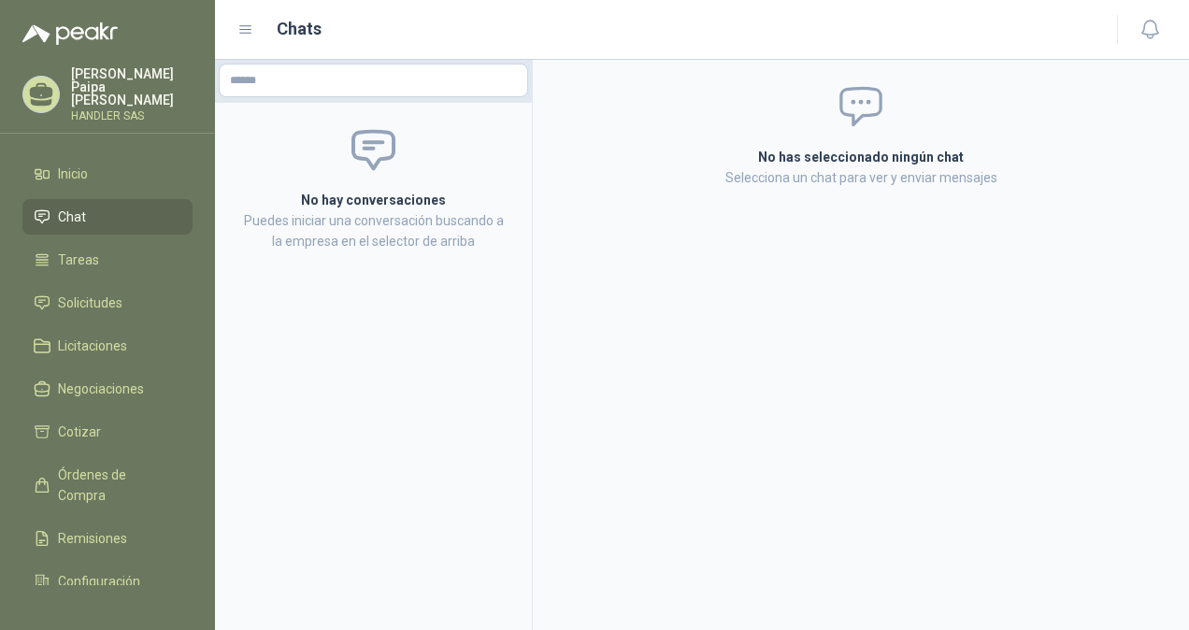
click at [107, 228] on ul "Inicio Chat Tareas Solicitudes Licitaciones Negociaciones Cotizar Órdenes de Co…" at bounding box center [107, 370] width 215 height 429
click at [94, 250] on span "Tareas" at bounding box center [78, 260] width 41 height 21
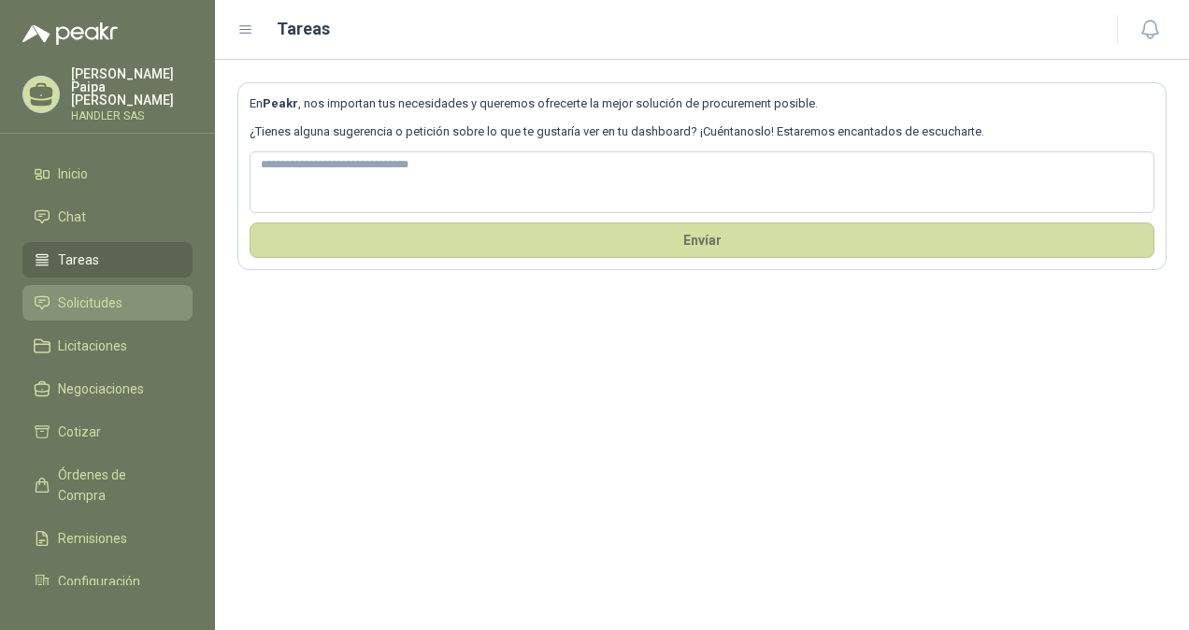
click at [95, 295] on span "Solicitudes" at bounding box center [90, 303] width 64 height 21
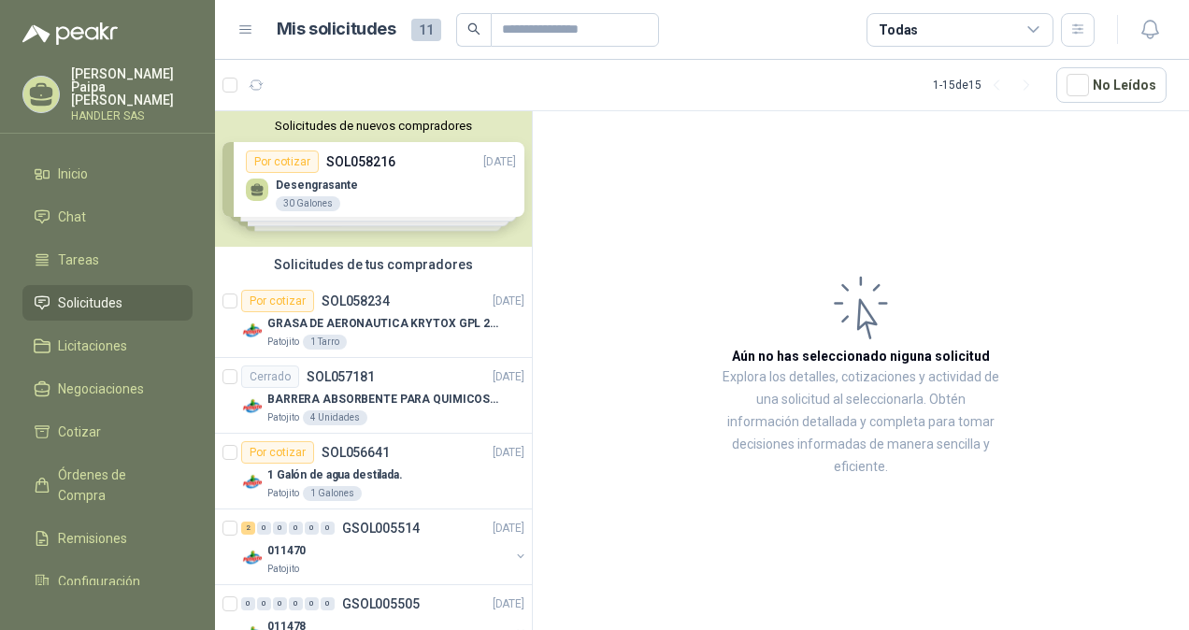
click at [367, 189] on div "Solicitudes de nuevos compradores Por cotizar SOL058216 [DATE] Desengrasante 3…" at bounding box center [373, 179] width 317 height 136
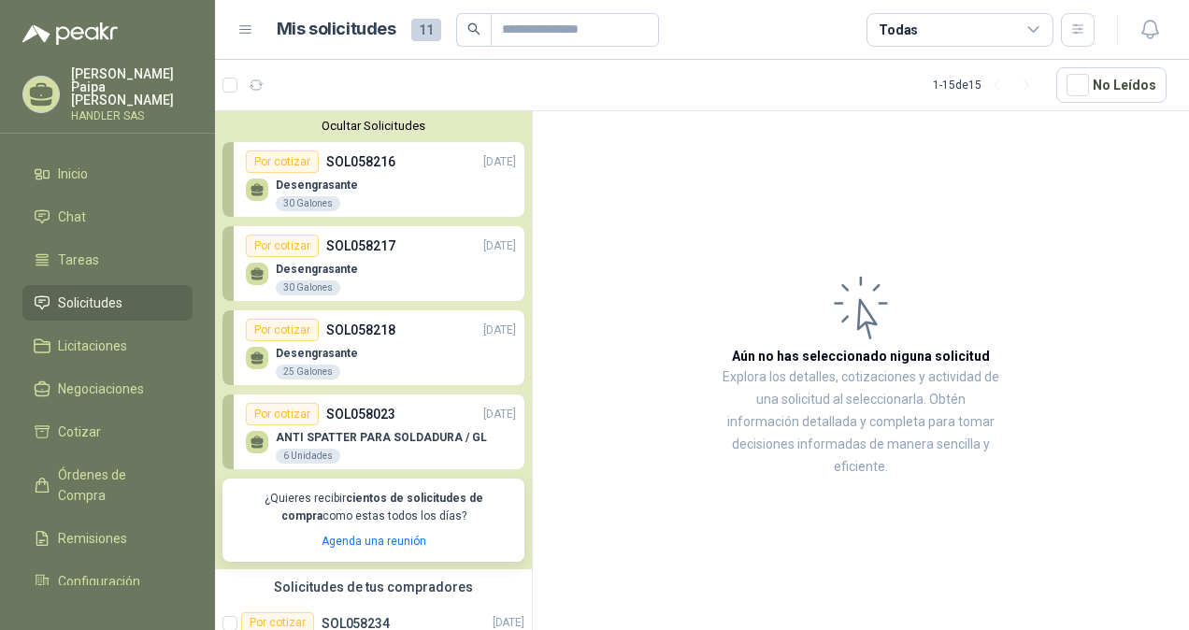
click at [394, 263] on div "Desengrasante 30 Galones" at bounding box center [381, 276] width 270 height 39
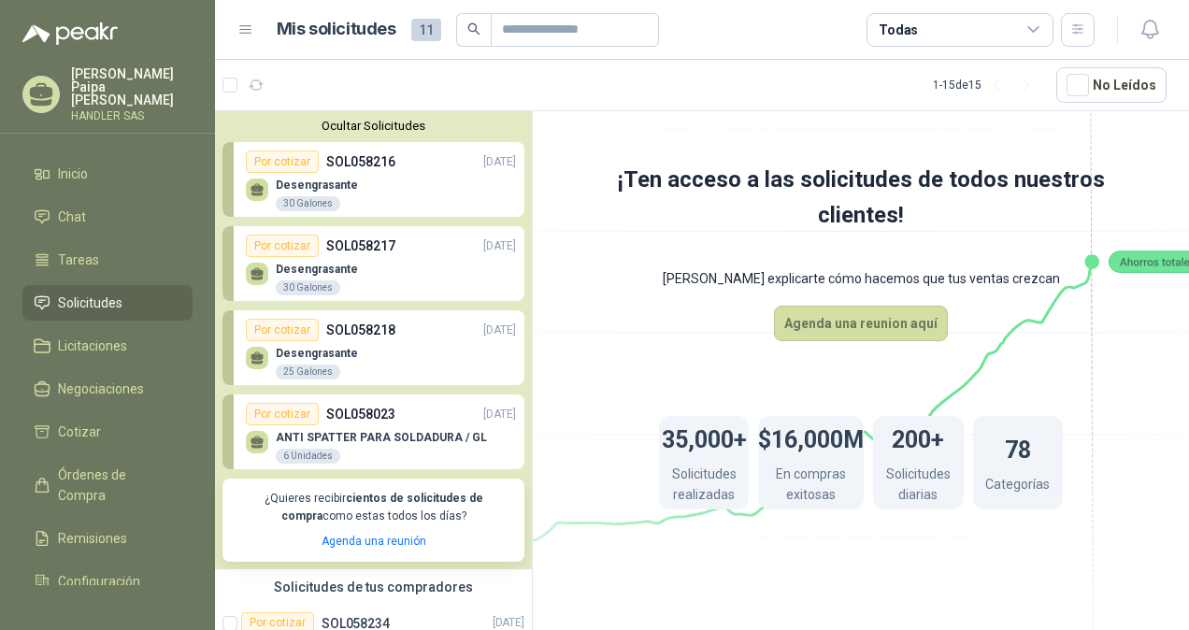
click at [365, 418] on p "SOL058023" at bounding box center [360, 414] width 69 height 21
click at [366, 357] on div "Desengrasante 25 Galones" at bounding box center [381, 360] width 270 height 39
click at [330, 265] on p "Desengrasante" at bounding box center [317, 269] width 82 height 13
click at [317, 179] on p "Desengrasante" at bounding box center [317, 185] width 82 height 13
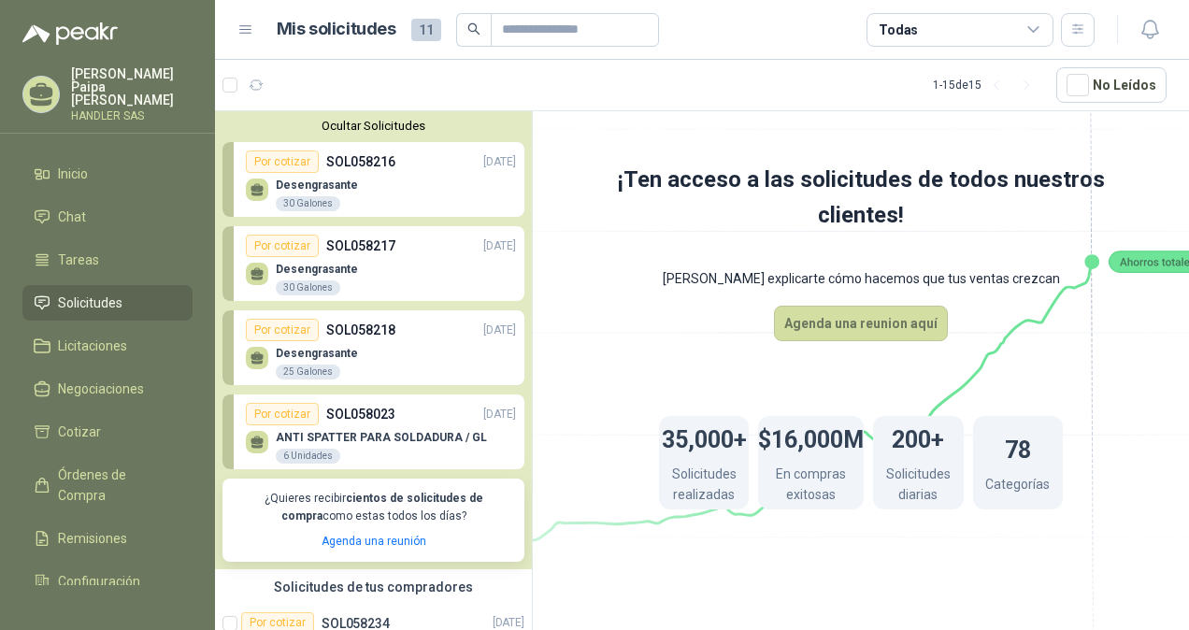
drag, startPoint x: 317, startPoint y: 179, endPoint x: 302, endPoint y: 168, distance: 18.7
click at [302, 168] on link "Por cotizar SOL058216 [DATE] Desengrasante 30 Galones" at bounding box center [373, 179] width 302 height 75
click at [302, 168] on div "Por cotizar" at bounding box center [282, 161] width 73 height 22
click at [277, 281] on div "Desengrasante 30 Galones" at bounding box center [317, 280] width 82 height 34
click at [142, 336] on li "Licitaciones" at bounding box center [108, 346] width 148 height 21
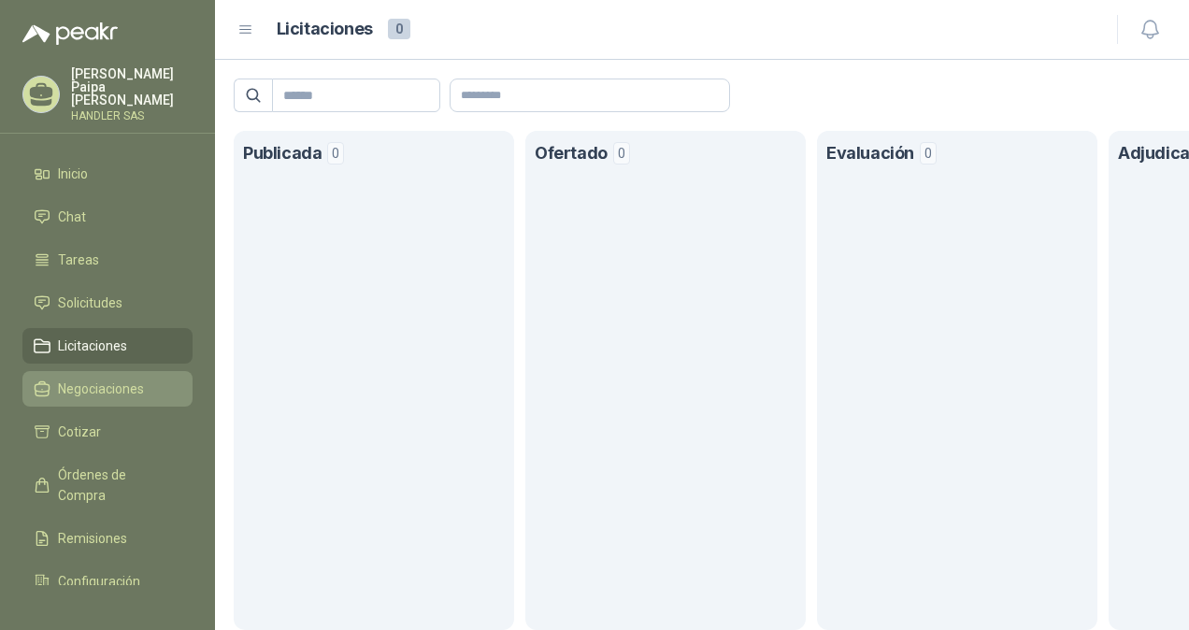
click at [120, 371] on link "Negociaciones" at bounding box center [107, 389] width 170 height 36
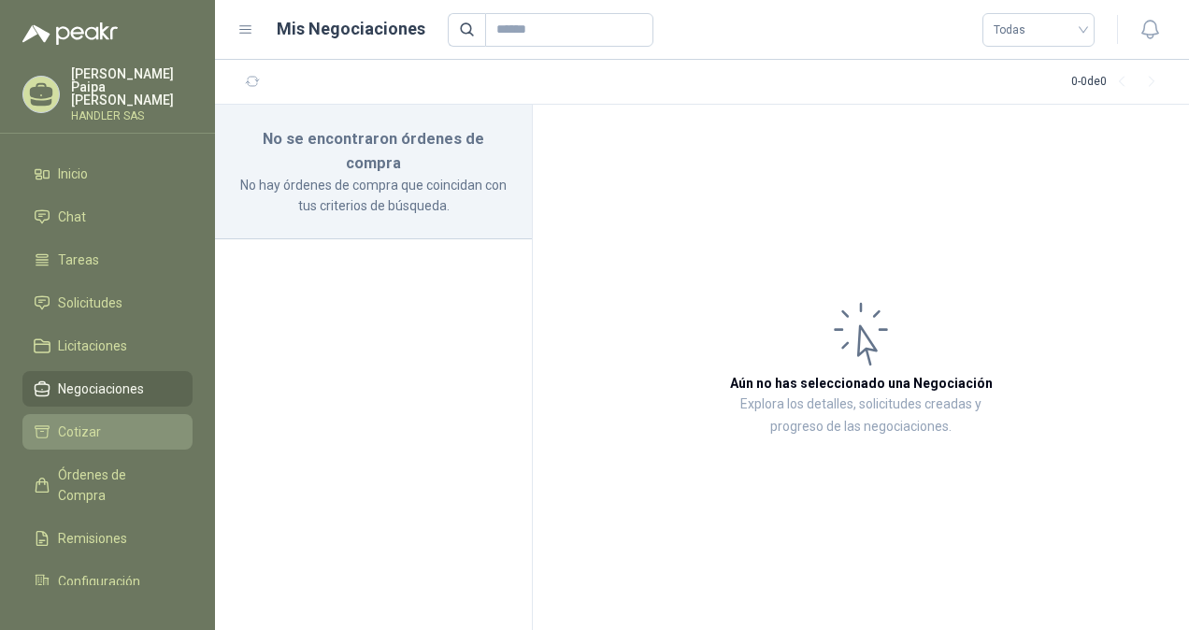
click at [100, 422] on li "Cotizar" at bounding box center [108, 432] width 148 height 21
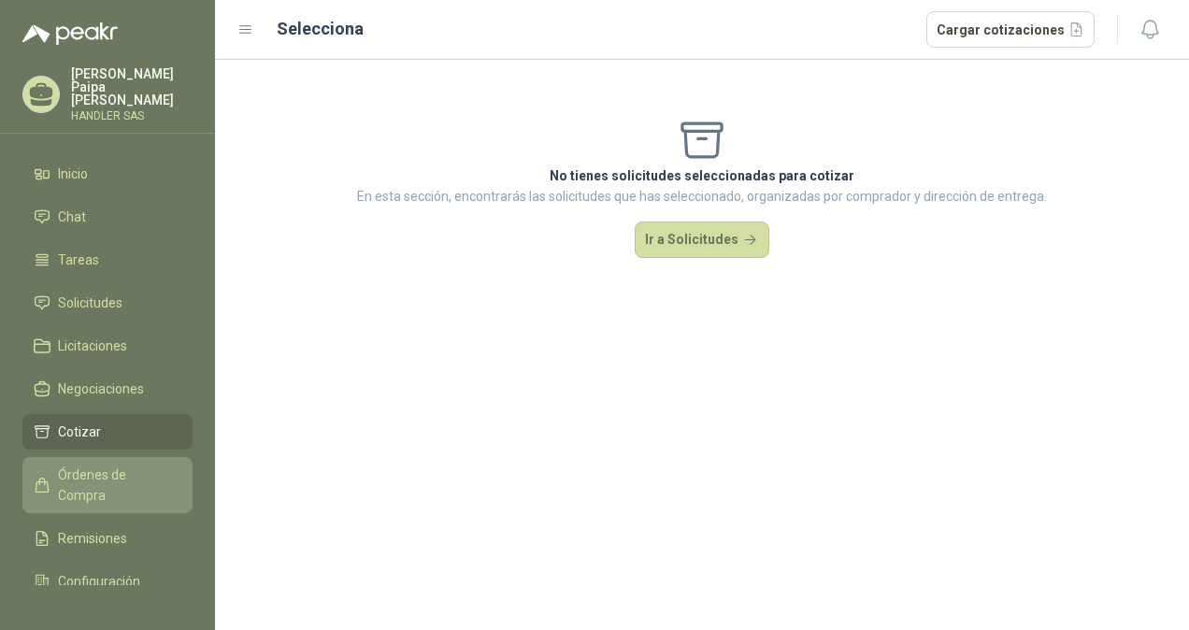
click at [125, 467] on span "Órdenes de Compra" at bounding box center [116, 485] width 117 height 41
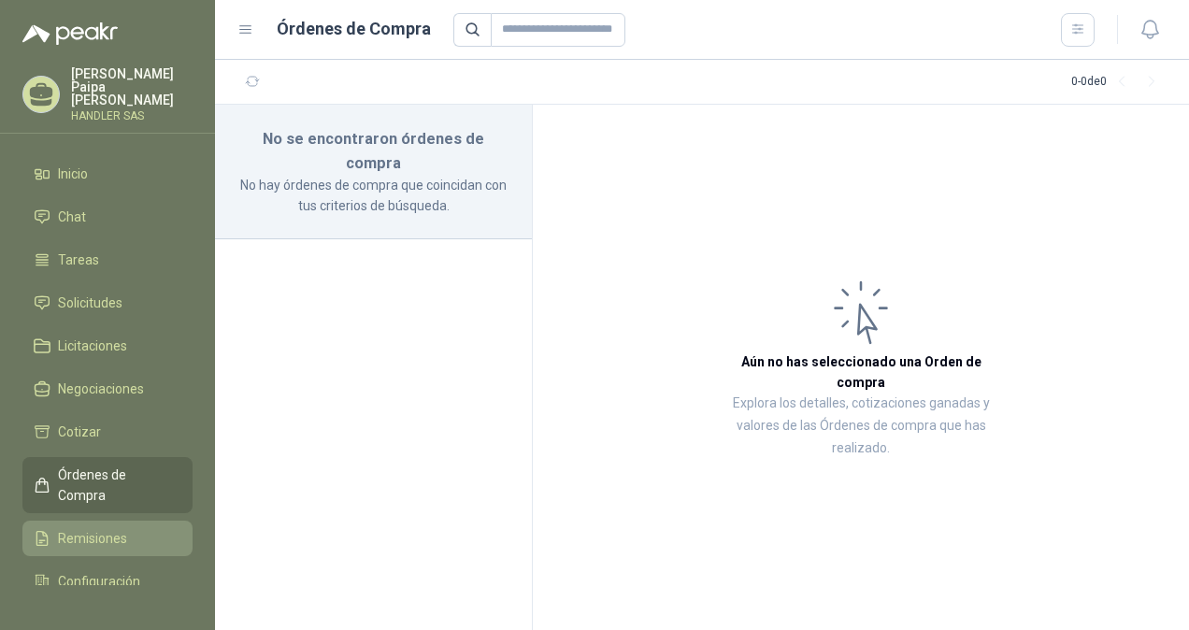
click at [95, 521] on link "Remisiones" at bounding box center [107, 539] width 170 height 36
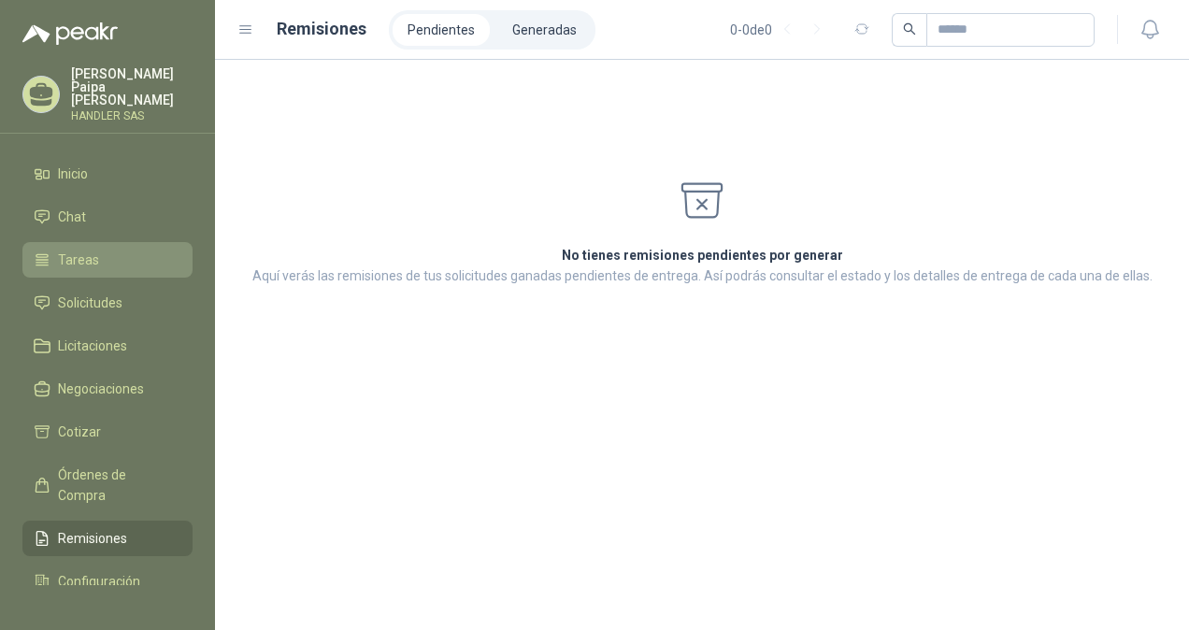
click at [110, 250] on li "Tareas" at bounding box center [108, 260] width 148 height 21
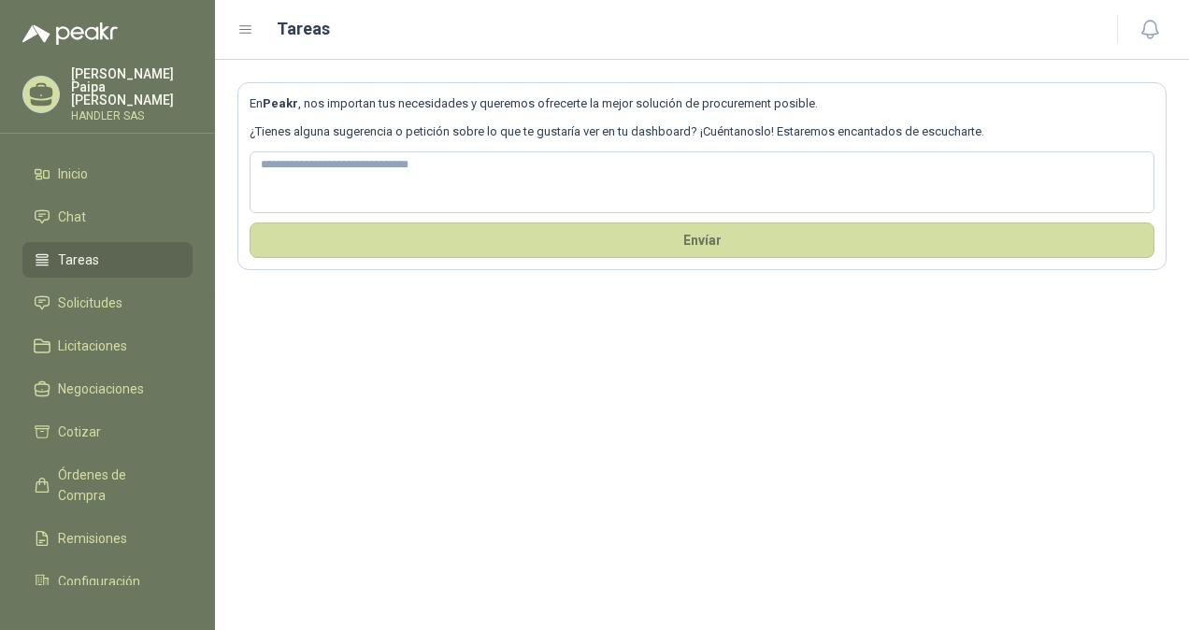
click at [103, 179] on ul "Inicio Chat Tareas Solicitudes Licitaciones Negociaciones Cotizar Órdenes de Co…" at bounding box center [107, 370] width 215 height 429
click at [84, 167] on span "Inicio" at bounding box center [73, 174] width 30 height 21
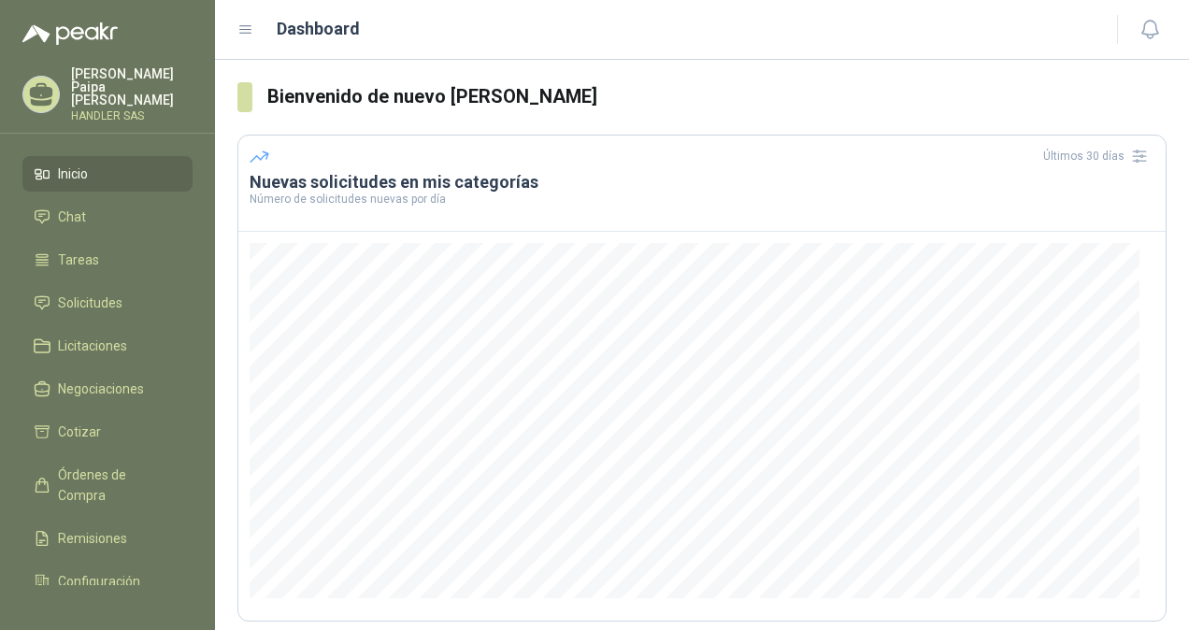
click at [79, 110] on p "HANDLER SAS" at bounding box center [132, 115] width 122 height 11
drag, startPoint x: 88, startPoint y: 64, endPoint x: 66, endPoint y: 35, distance: 36.1
click at [66, 35] on menu "[PERSON_NAME] HANDLER SAS Inicio Chat Tareas Solicitudes Licitaciones Negociaci…" at bounding box center [107, 315] width 215 height 630
click at [66, 35] on img at bounding box center [69, 33] width 95 height 22
